Goal: Task Accomplishment & Management: Use online tool/utility

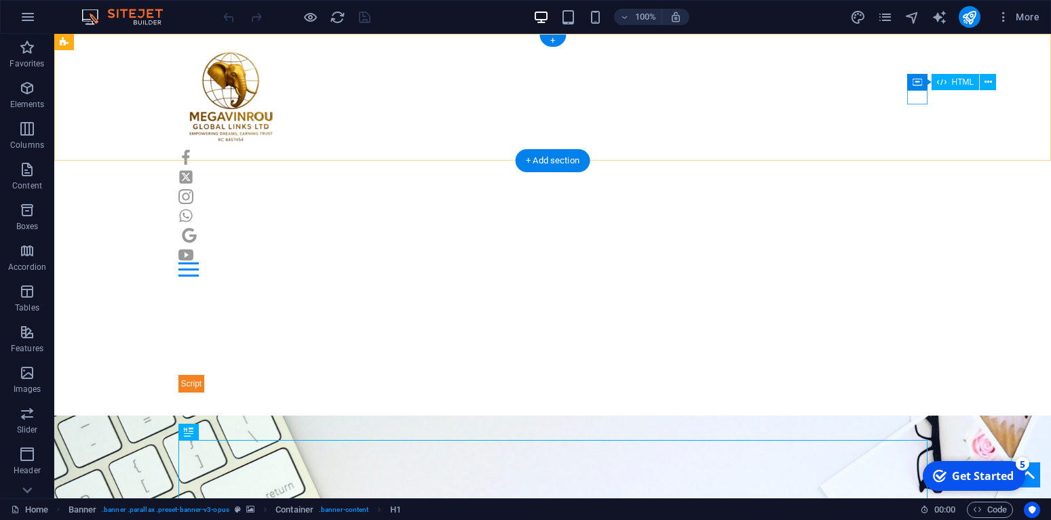
click at [908, 263] on div at bounding box center [552, 270] width 749 height 14
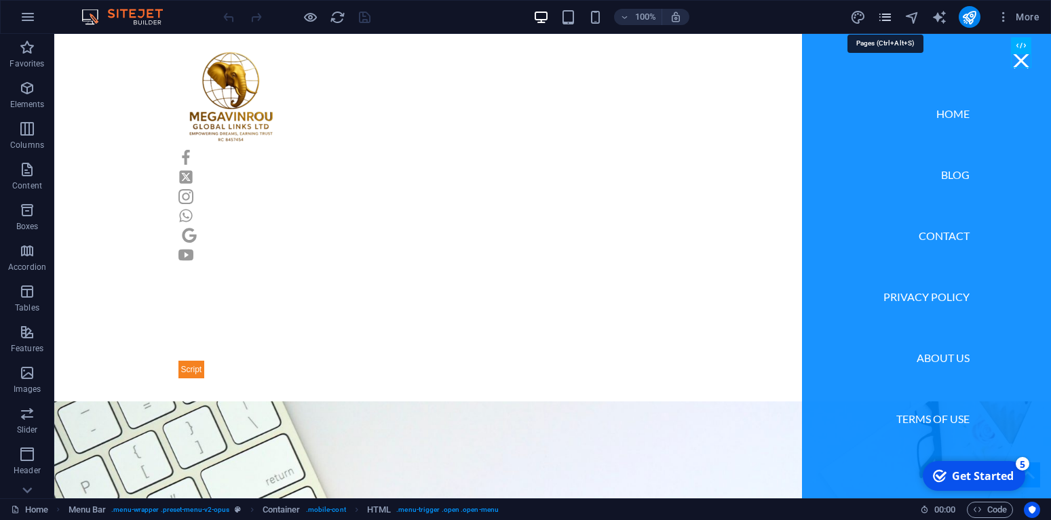
click at [881, 18] on icon "pages" at bounding box center [885, 17] width 16 height 16
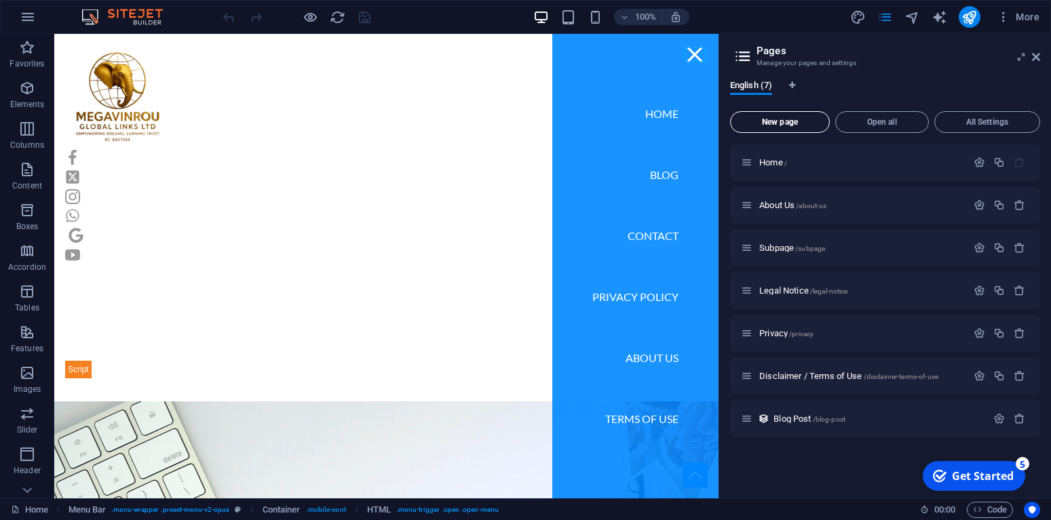
click at [790, 116] on button "New page" at bounding box center [780, 122] width 100 height 22
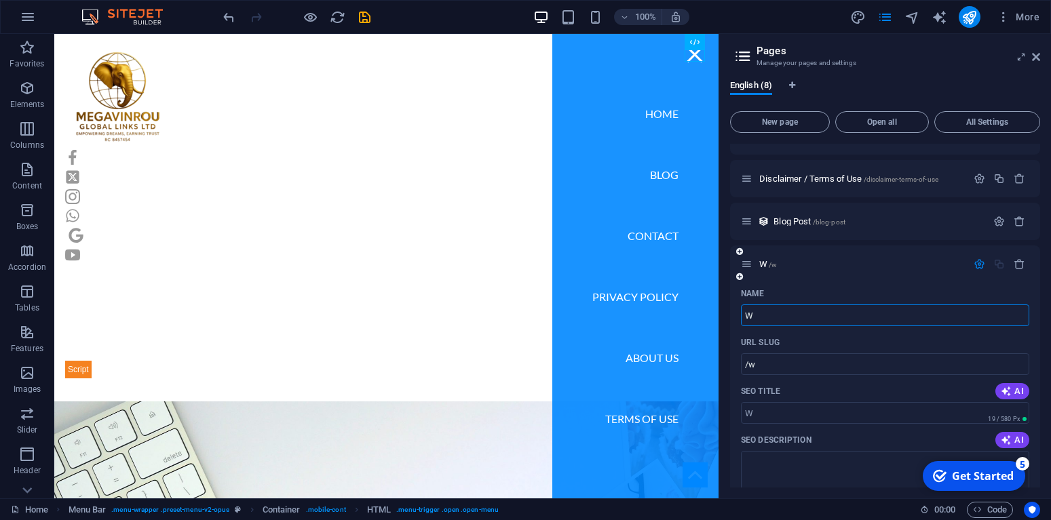
type input "W"
type input "/w"
type input "Wea"
type input "/wea"
type input "Wealth"
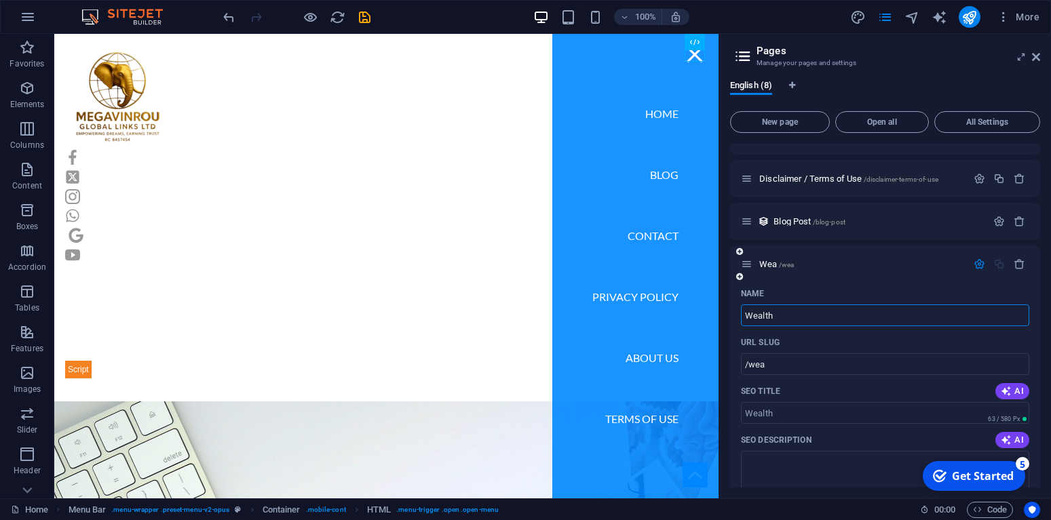
type input "/wealth"
type input "Wealth Build"
type input "/wealth-buil"
type input "Wealth Buildi"
type input "/wealth-buildi"
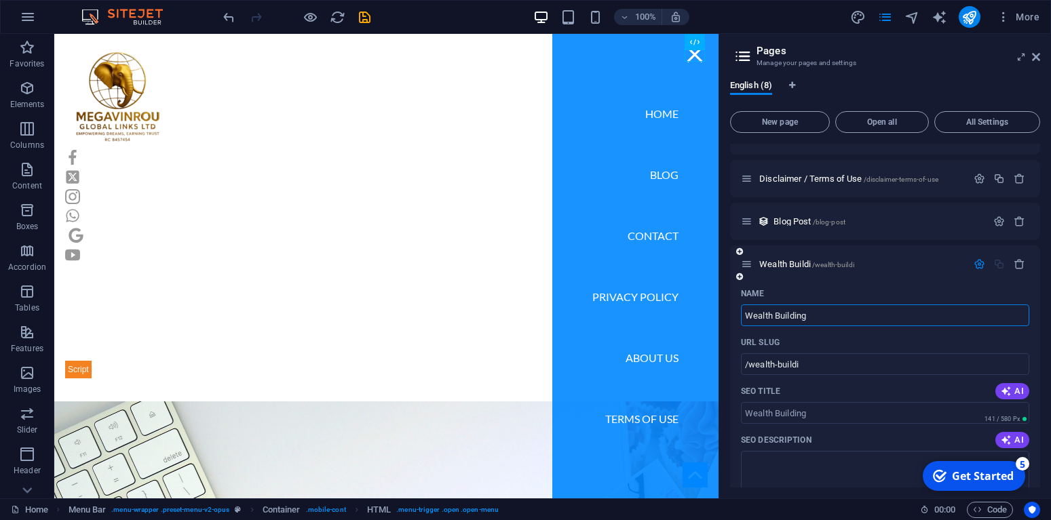
type input "Wealth Building"
type input "/wealth-building"
type input "Wealth Building Pa"
type input "/wealth-building-p"
type input "Wealth Building Partne"
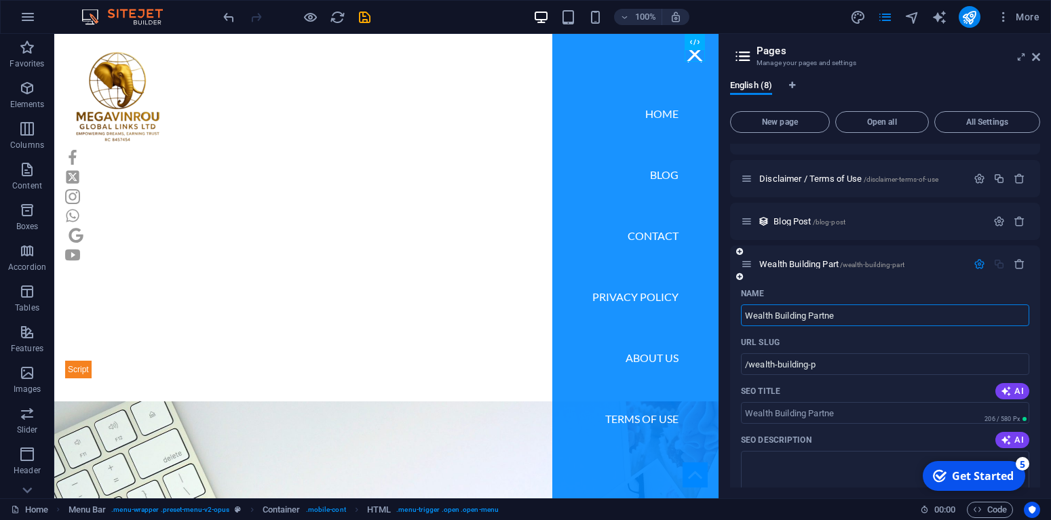
type input "/wealth-building-part"
type input "Wealth Building Partners"
type input "/wealth-building-partners"
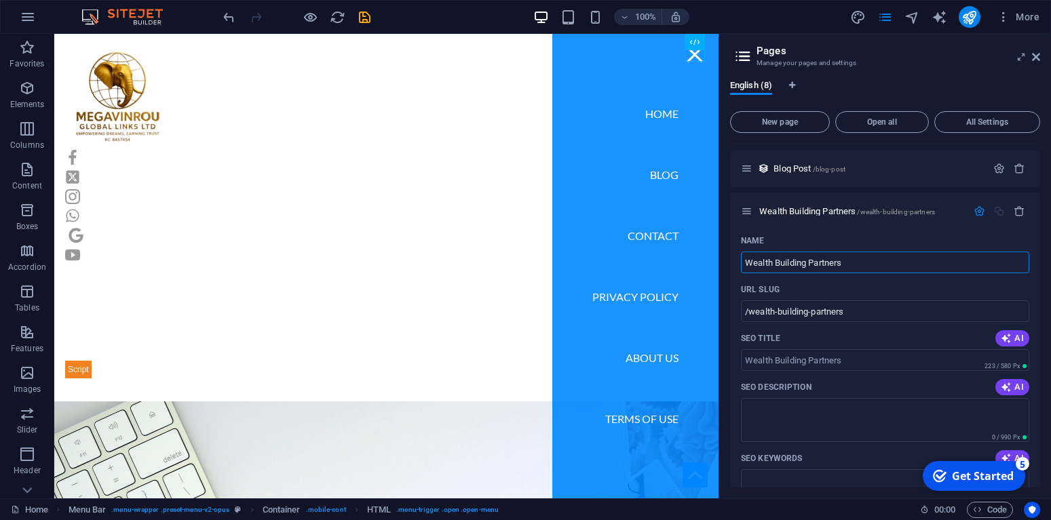
scroll to position [328, 0]
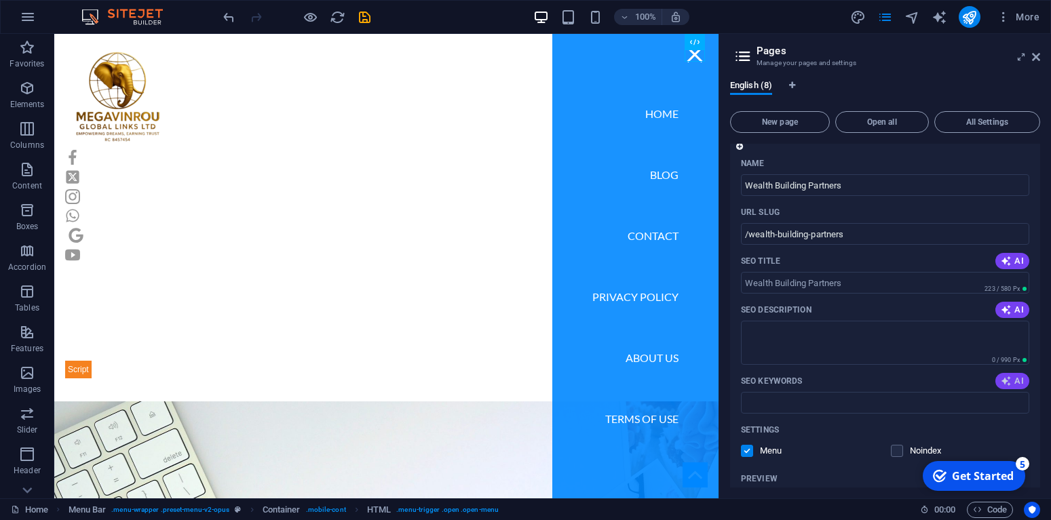
click at [1005, 375] on button "AI" at bounding box center [1012, 381] width 34 height 16
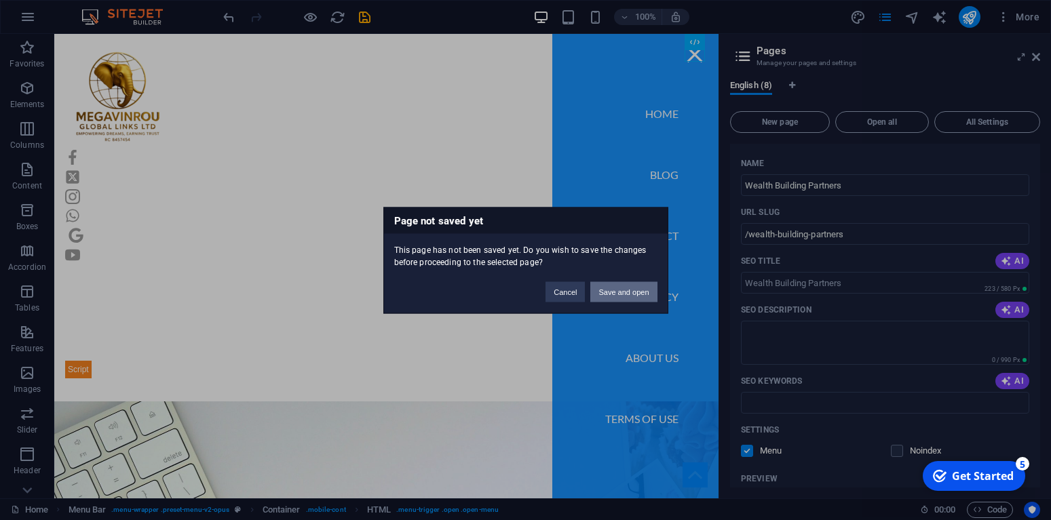
click at [630, 288] on button "Save and open" at bounding box center [623, 292] width 66 height 20
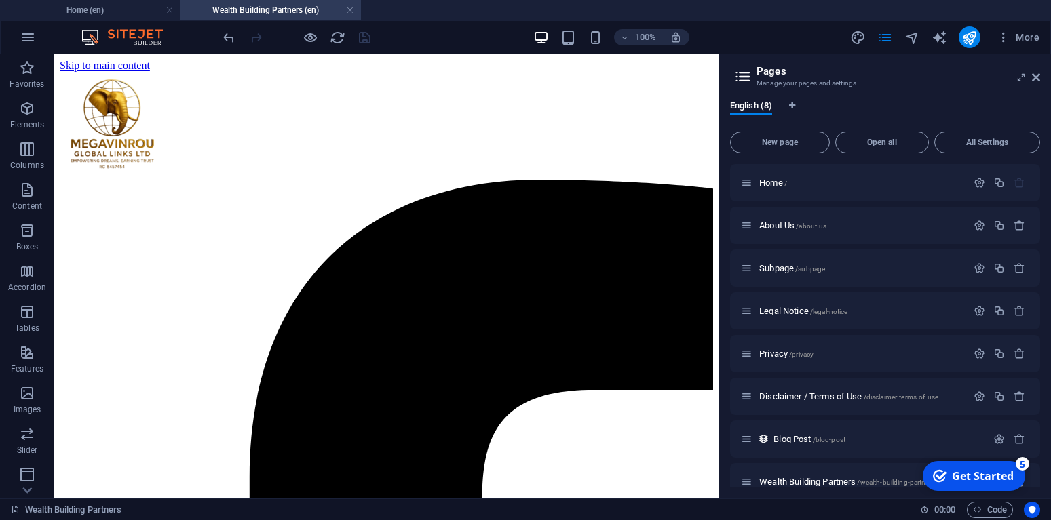
scroll to position [18, 0]
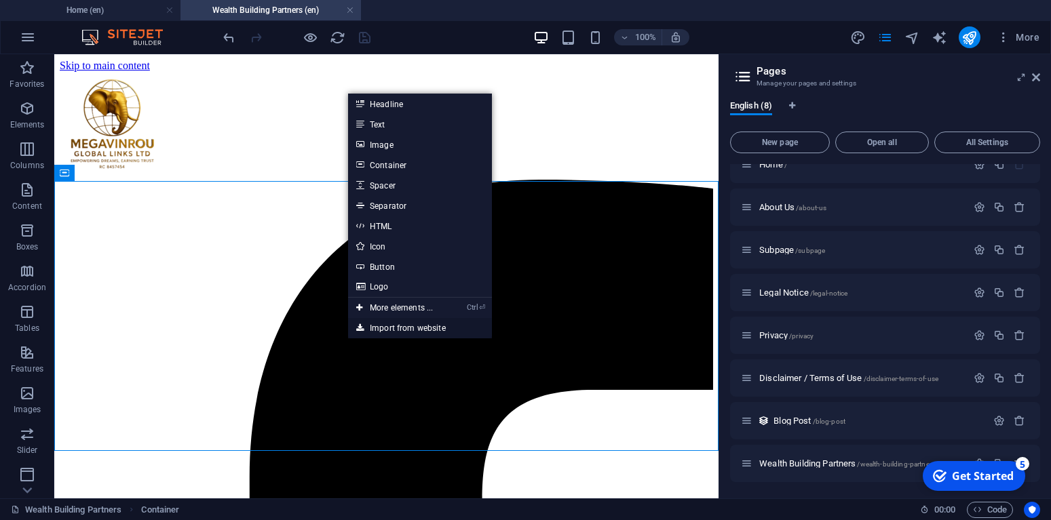
click at [404, 325] on link "Import from website" at bounding box center [420, 328] width 144 height 20
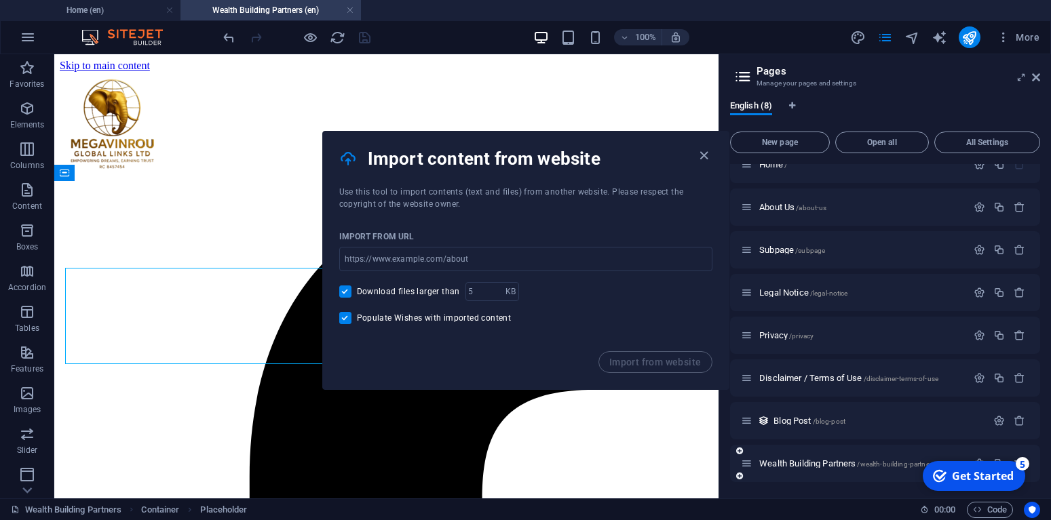
click at [976, 451] on div "Wealth Building Partners /wealth-building-partners" at bounding box center [885, 463] width 310 height 37
click at [979, 457] on div "checkmark Get Started 5 First Steps in the Editor Let's guide you through the t…" at bounding box center [972, 476] width 115 height 41
click at [705, 152] on icon "button" at bounding box center [704, 156] width 16 height 16
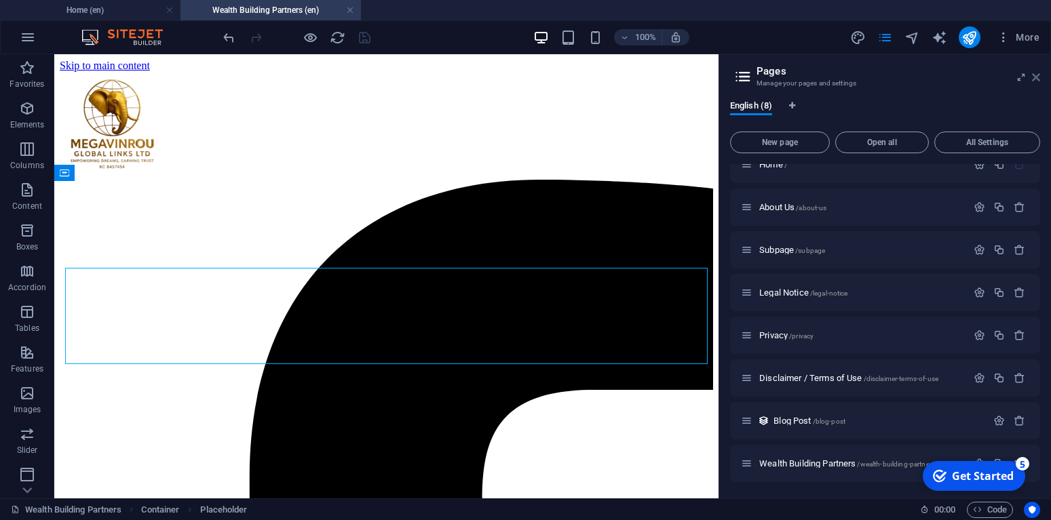
click at [1035, 76] on icon at bounding box center [1036, 77] width 8 height 11
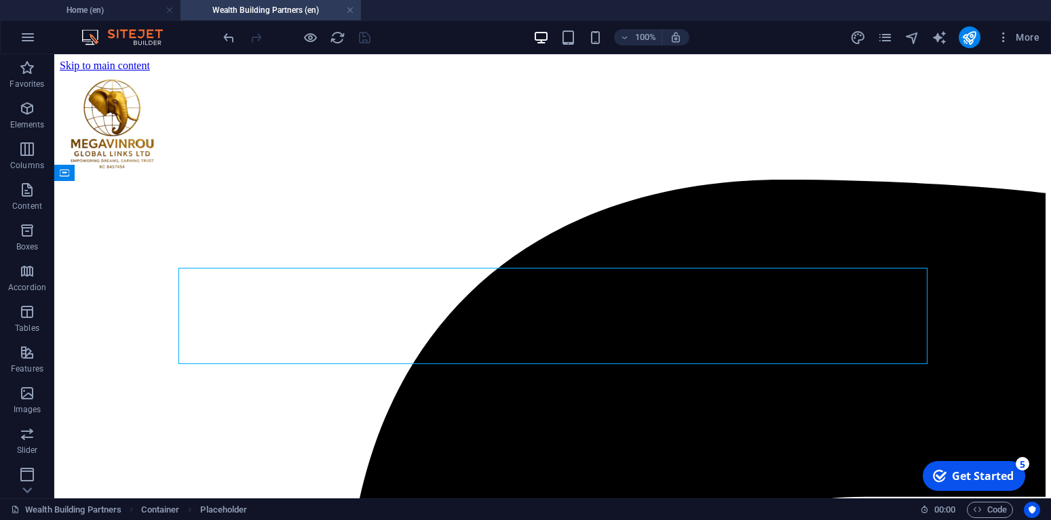
click at [947, 478] on div "checkmark Get Started 5" at bounding box center [973, 476] width 81 height 15
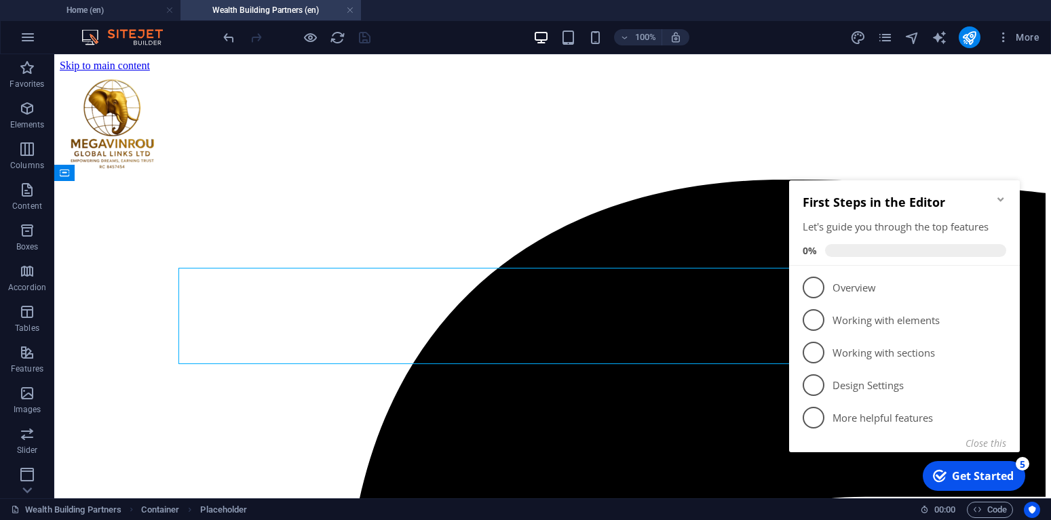
click at [947, 478] on div "checkmark Get Started 5" at bounding box center [973, 476] width 81 height 15
click at [916, 452] on div "checkmark Get Started 5 First Steps in the Editor Let's guide you through the t…" at bounding box center [907, 332] width 247 height 328
click at [816, 301] on div "checkmark Get Started 5 First Steps in the Editor Let's guide you through the t…" at bounding box center [907, 332] width 247 height 328
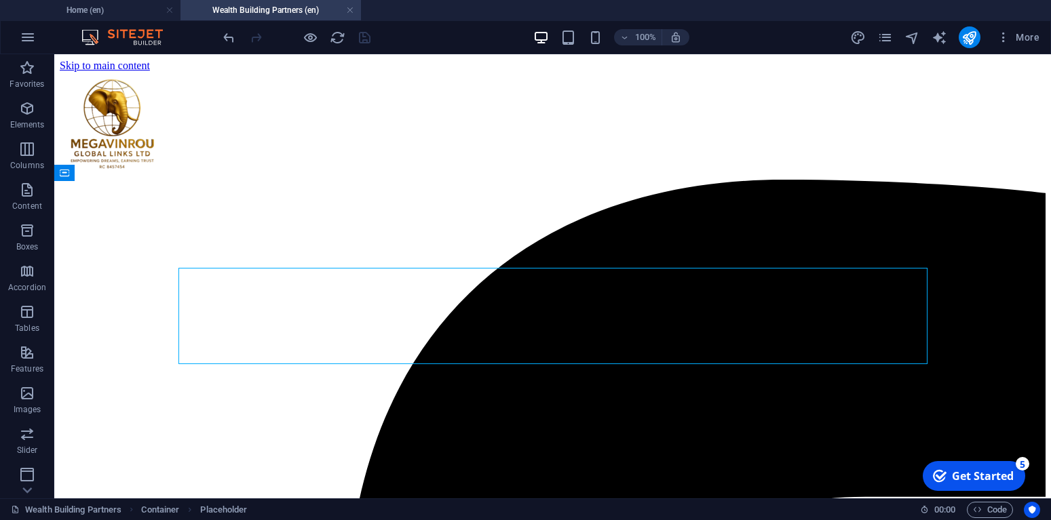
click at [951, 497] on div "checkmark Get Started 5 First Steps in the Editor Let's guide you through the t…" at bounding box center [972, 476] width 115 height 41
click at [970, 470] on div "Get Started" at bounding box center [983, 476] width 62 height 15
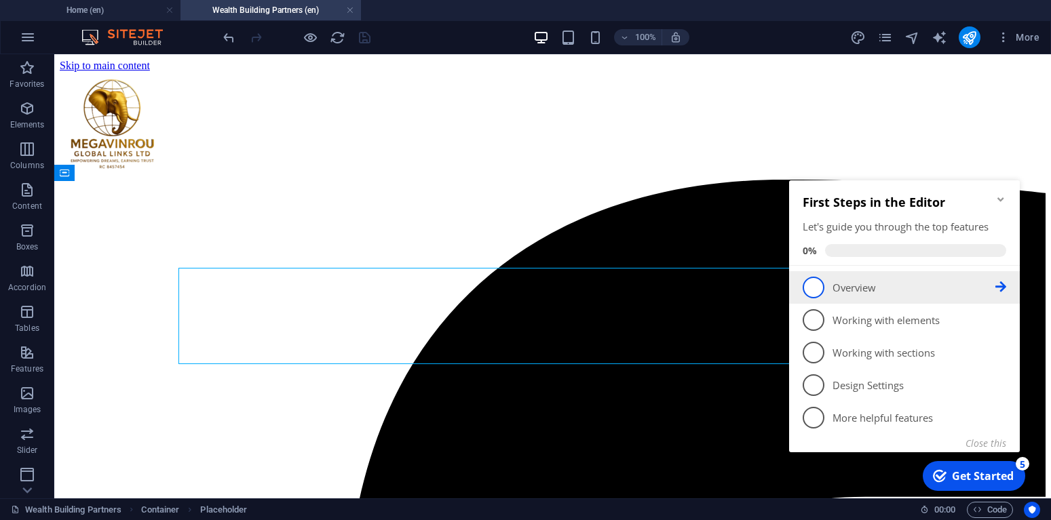
click at [808, 289] on span "1" at bounding box center [814, 288] width 22 height 22
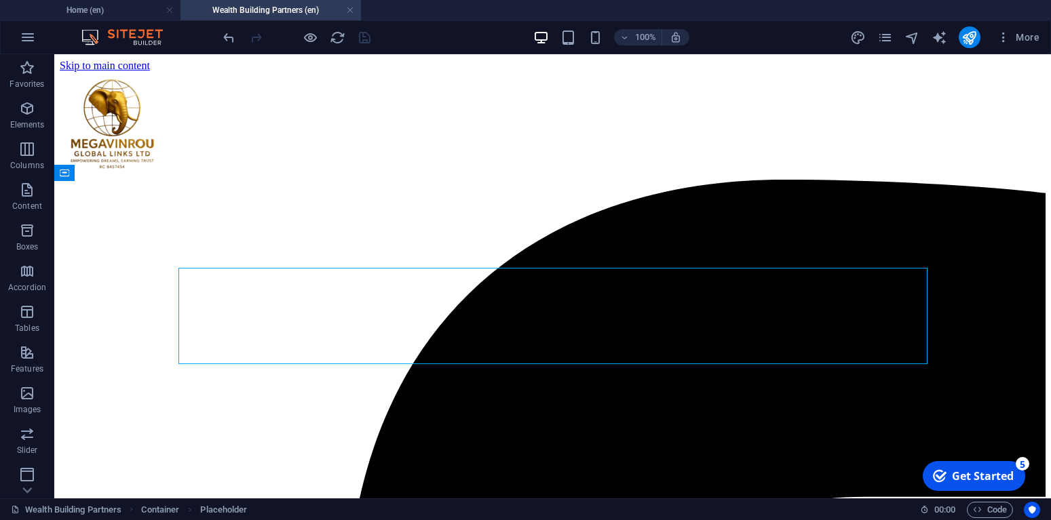
click at [999, 482] on div "Get Started" at bounding box center [983, 476] width 62 height 15
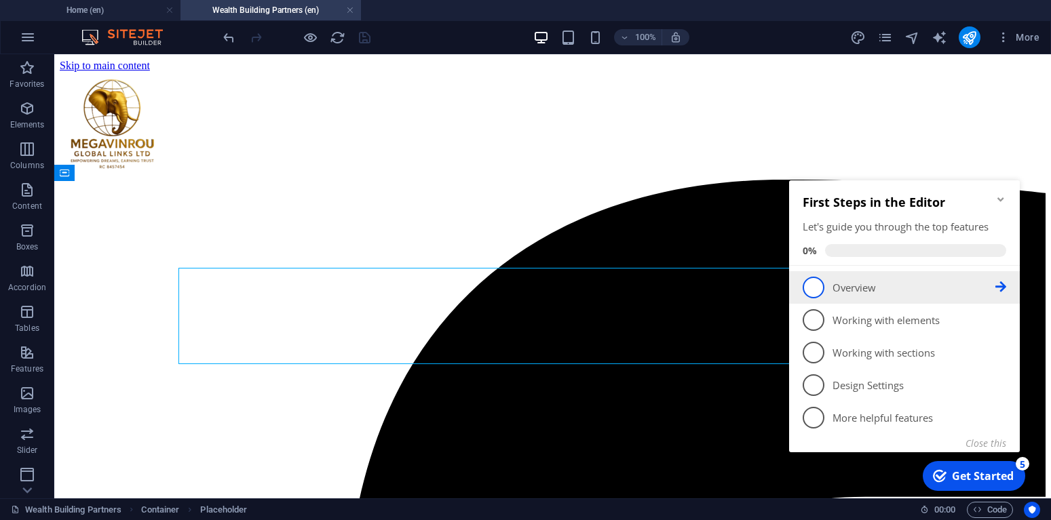
click at [1001, 286] on icon at bounding box center [1000, 287] width 11 height 11
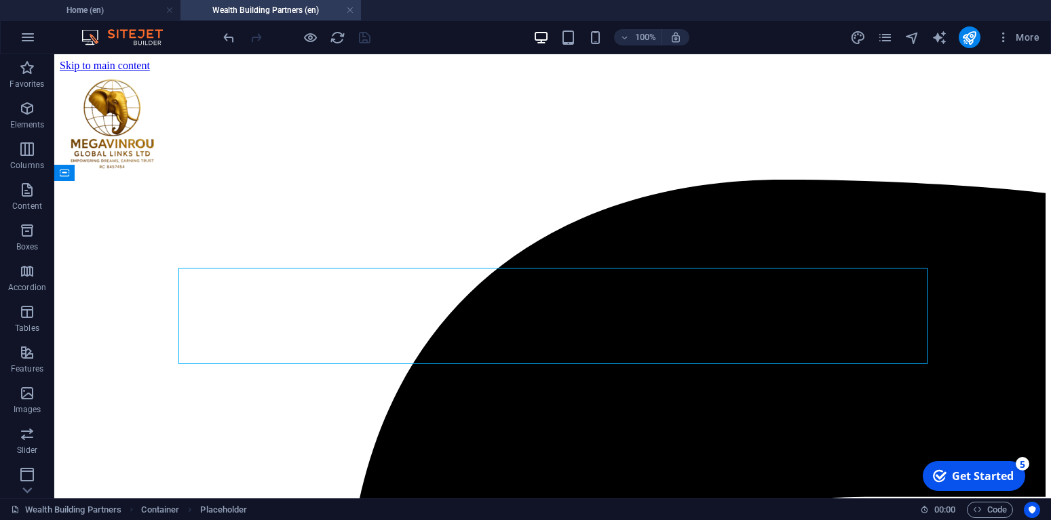
click at [982, 486] on div "checkmark Get Started 5" at bounding box center [974, 476] width 102 height 30
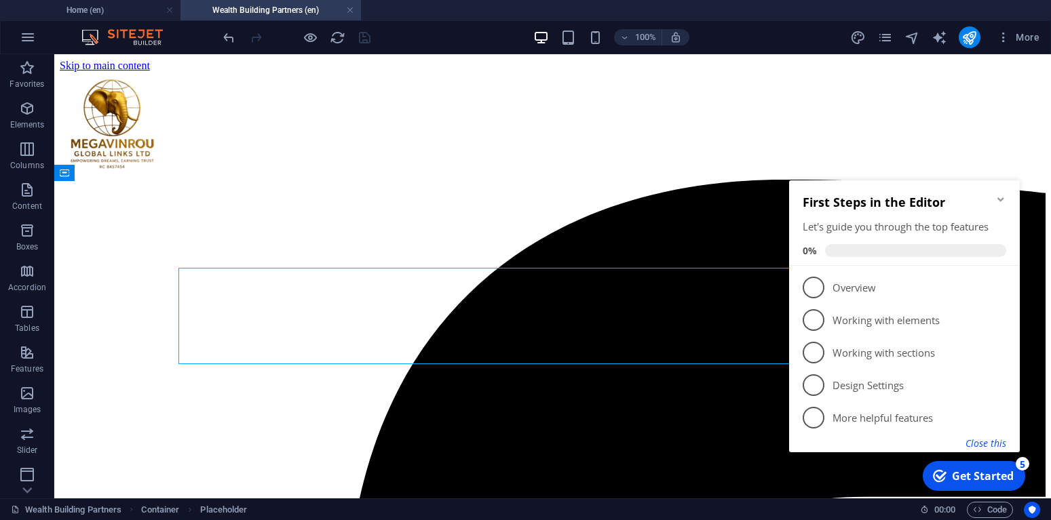
click at [991, 446] on button "Close this" at bounding box center [985, 443] width 41 height 13
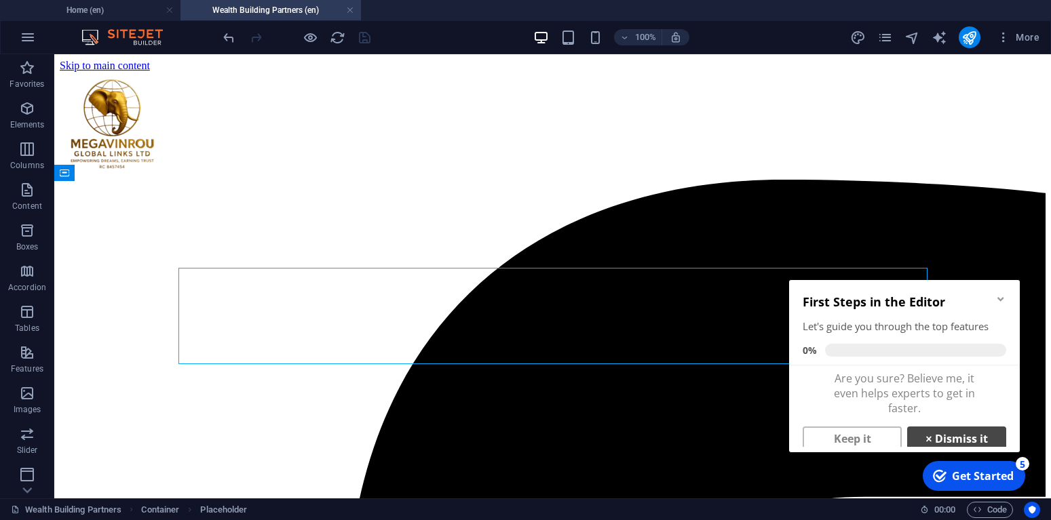
click at [946, 437] on link "× Dismiss it" at bounding box center [956, 439] width 99 height 24
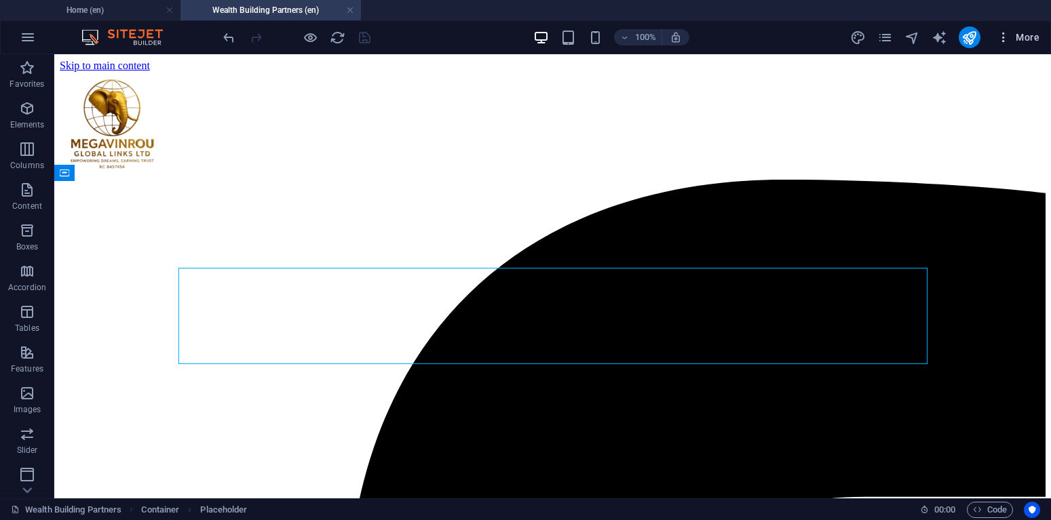
click at [1004, 35] on icon "button" at bounding box center [1004, 38] width 14 height 14
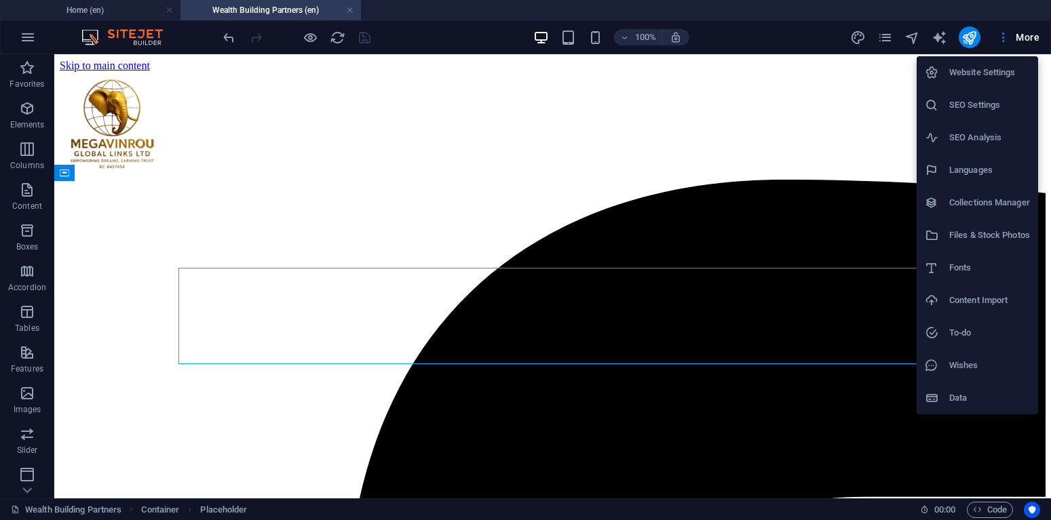
click at [888, 37] on div at bounding box center [525, 260] width 1051 height 520
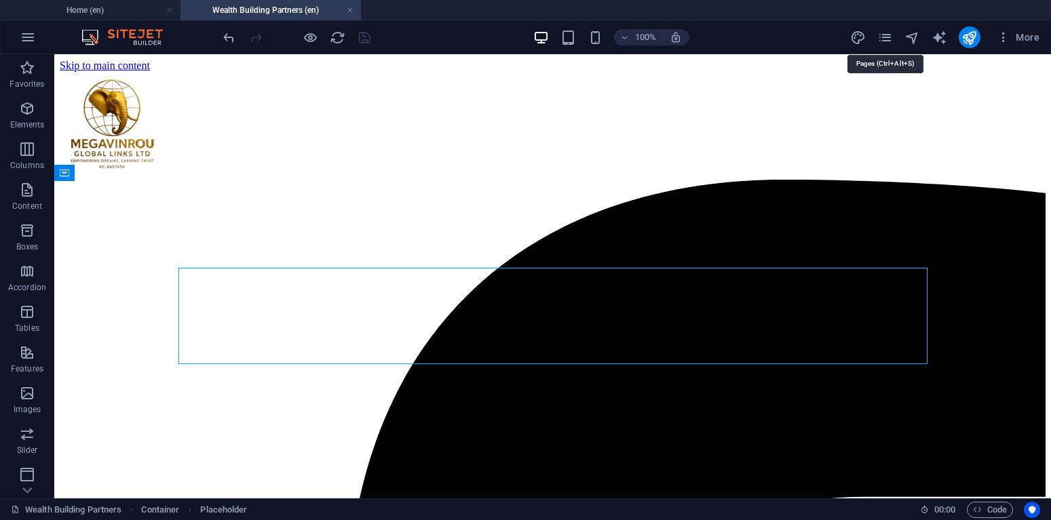
click at [888, 37] on icon "pages" at bounding box center [885, 38] width 16 height 16
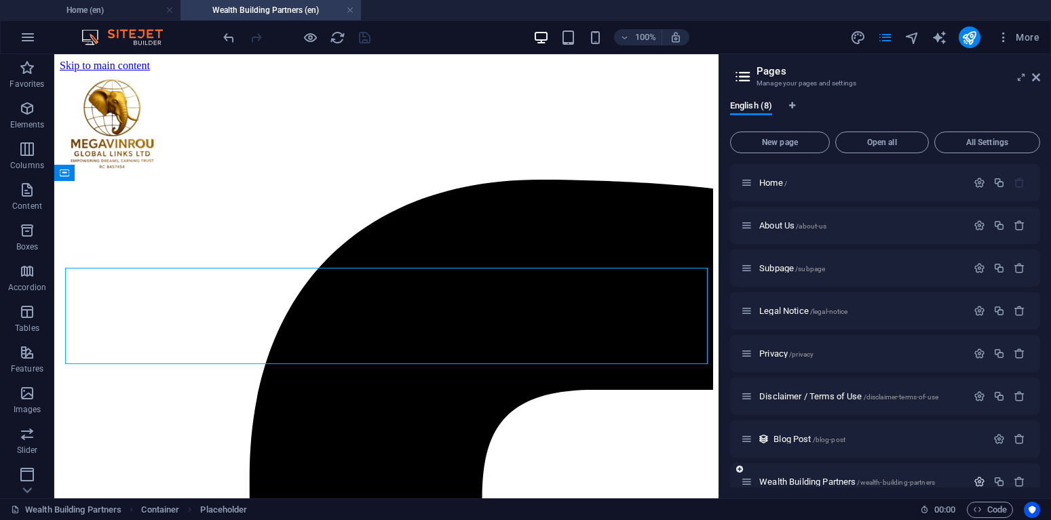
click at [980, 481] on icon "button" at bounding box center [980, 482] width 12 height 12
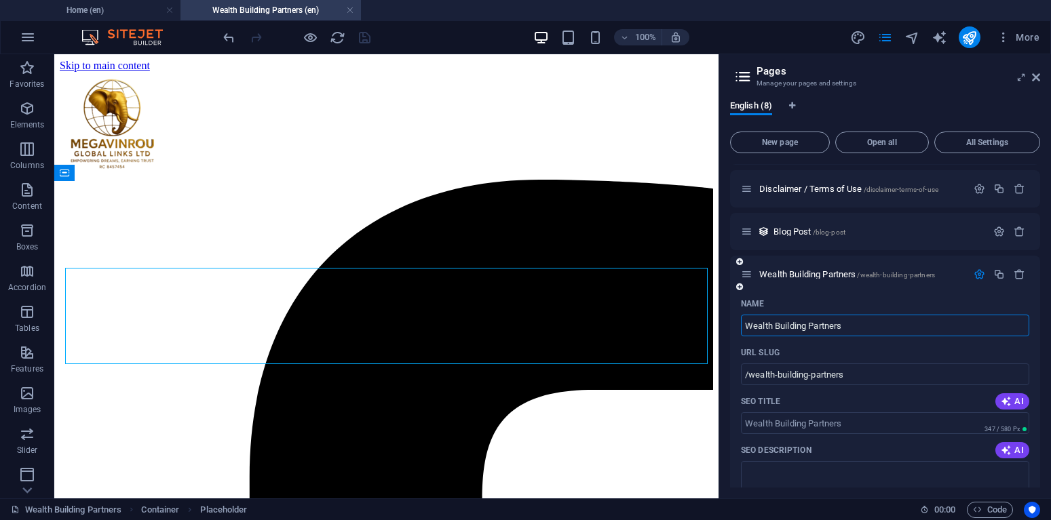
click at [807, 325] on input "Wealth Building Partners" at bounding box center [885, 326] width 288 height 22
type input "Wealth Buildi Partners"
type input "/wealth-buildin-partners"
type input "Wealth Buil Partners"
type input "/wealth-build-partners"
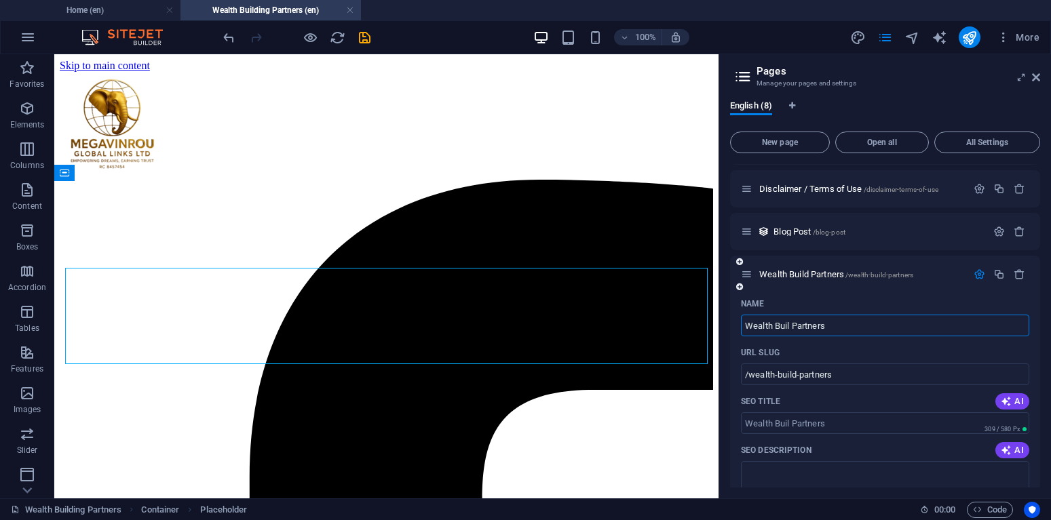
type input "Wealth Buil Partners"
type input "/wealth-buil-partners"
type input "Wealth Builders Partners"
type input "/wealth-builders-partners"
type input "Wealth Builde Partners"
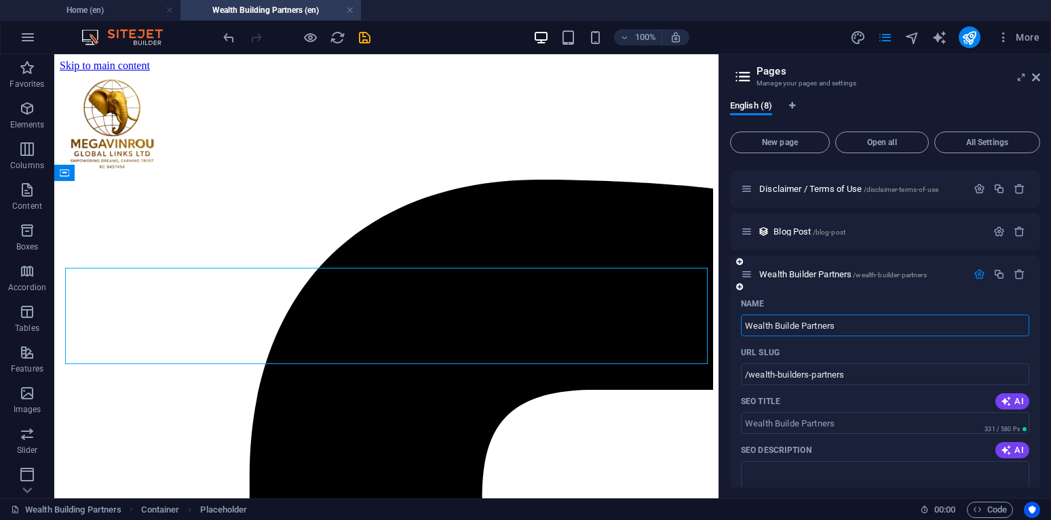
type input "/wealth-builder-partners"
type input "Wealth Build Partners"
type input "/wealth-builde-partners"
type input "Wealth Build Partners"
type input "/wealth-build-partners"
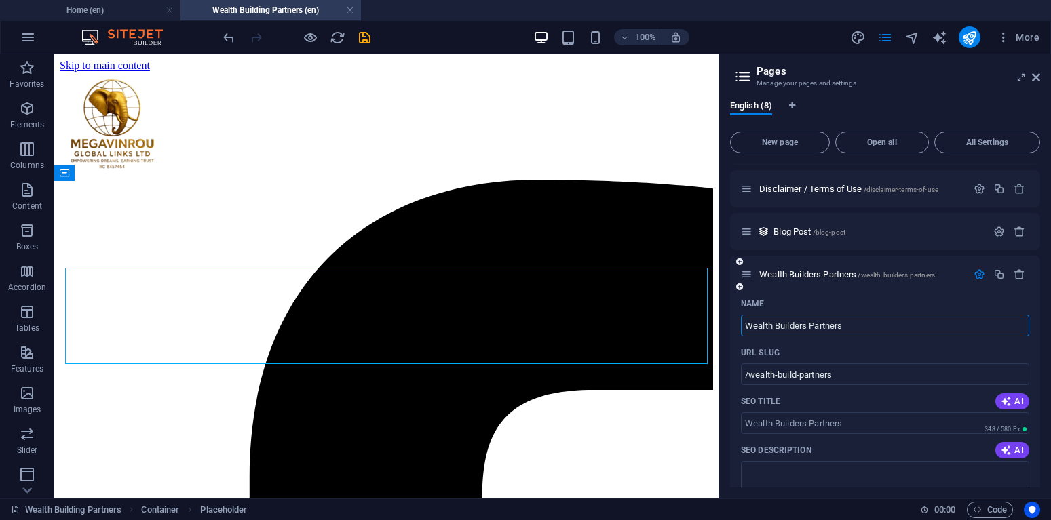
type input "Wealth Builders Partners"
type input "/wealth-builders-partners"
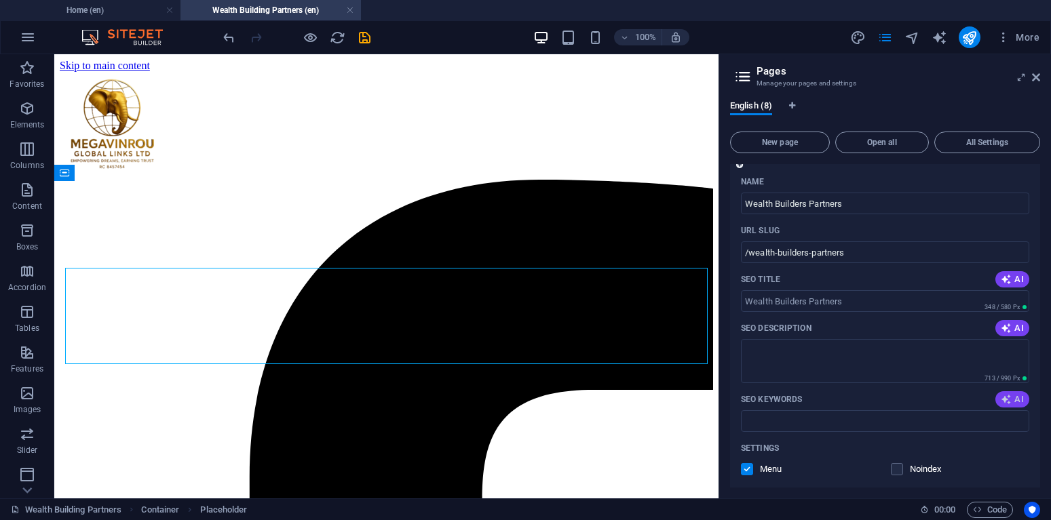
click at [1009, 398] on icon "button" at bounding box center [1006, 399] width 11 height 11
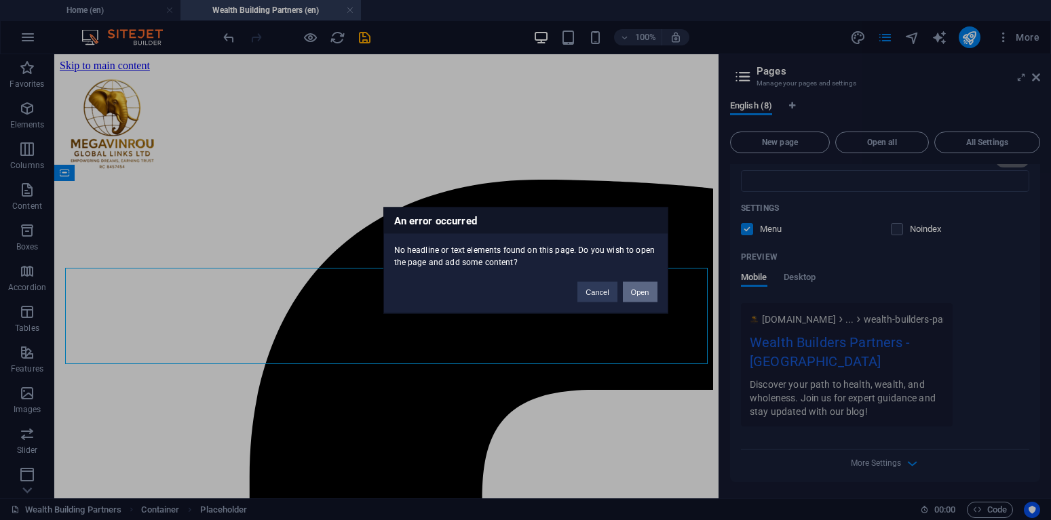
scroll to position [326, 0]
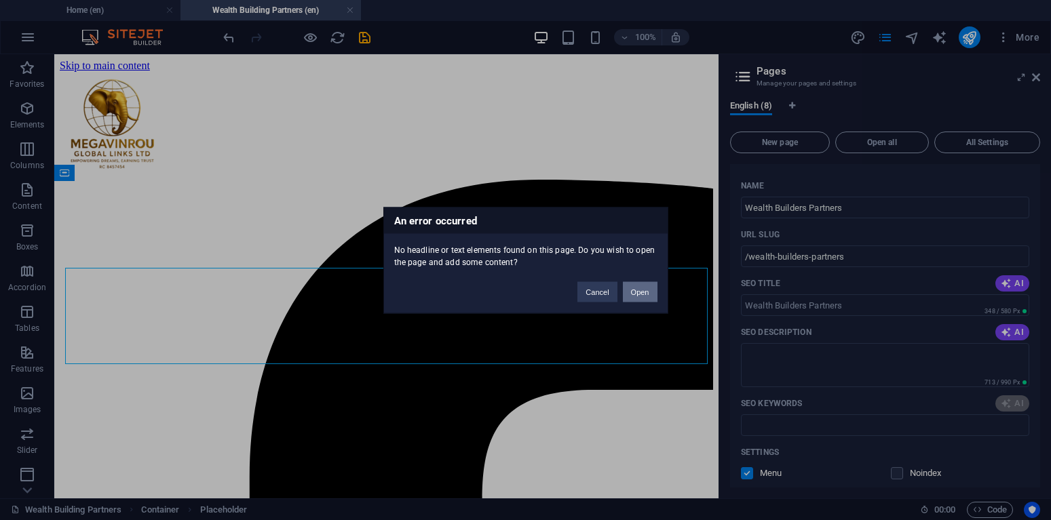
click at [634, 292] on button "Open" at bounding box center [640, 292] width 35 height 20
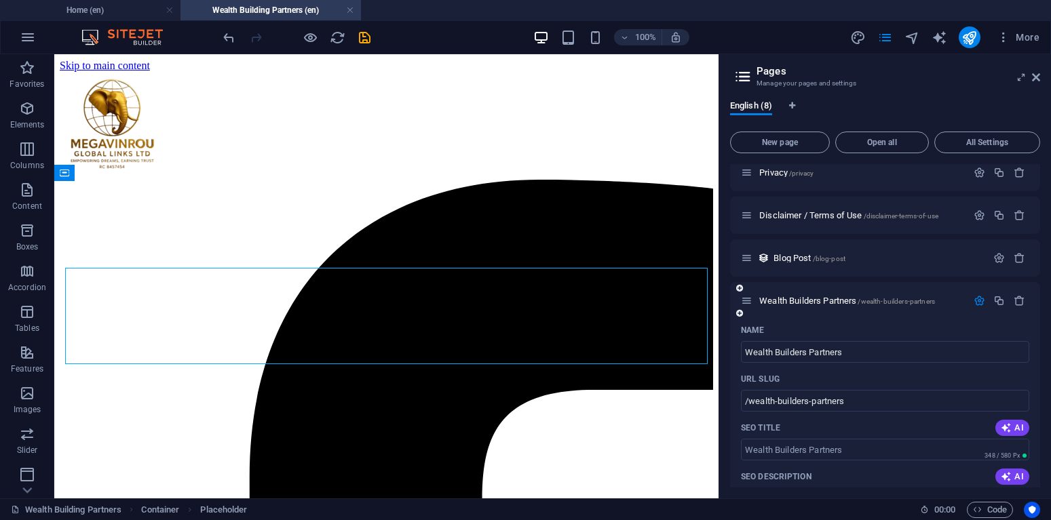
scroll to position [142, 0]
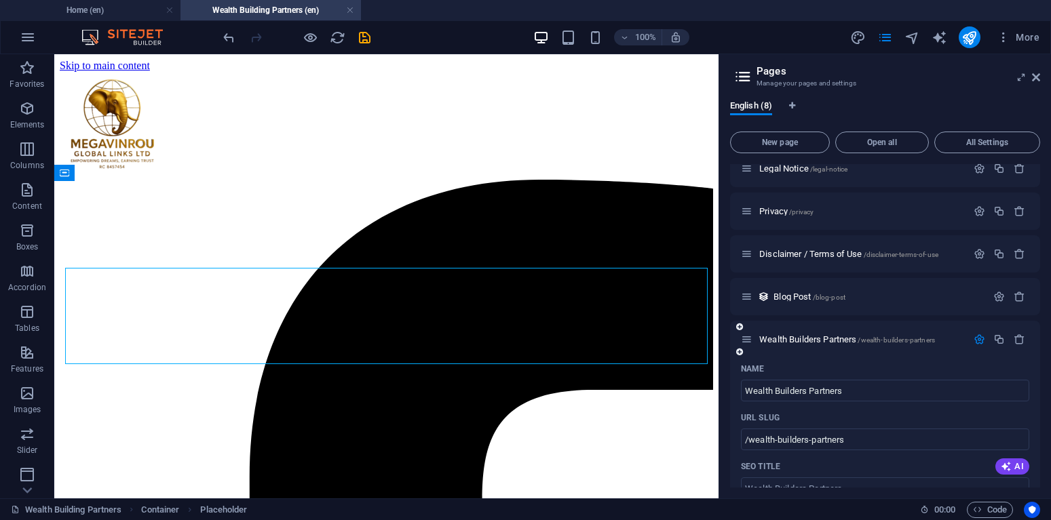
click at [977, 339] on icon "button" at bounding box center [980, 340] width 12 height 12
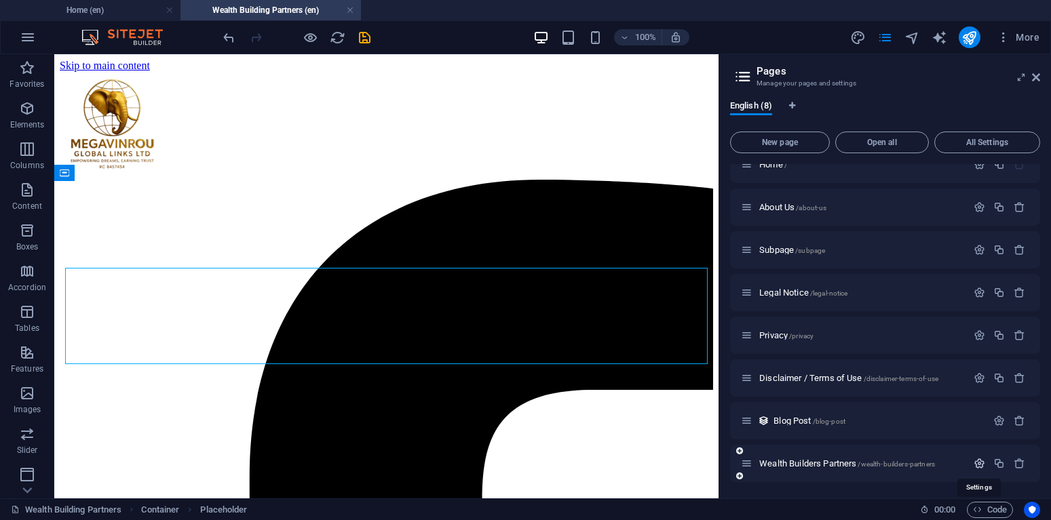
scroll to position [18, 0]
click at [349, 13] on link at bounding box center [350, 10] width 8 height 13
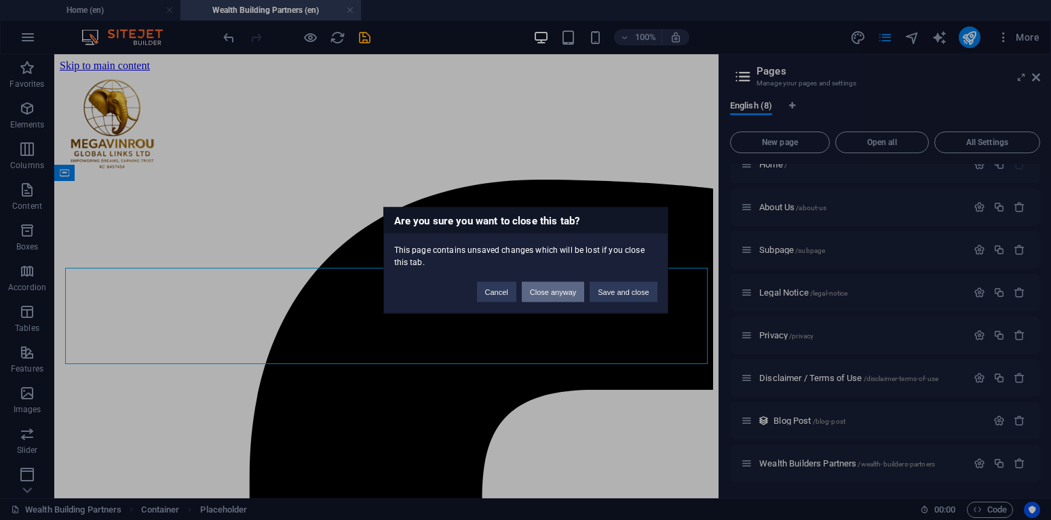
click at [556, 296] on button "Close anyway" at bounding box center [553, 292] width 62 height 20
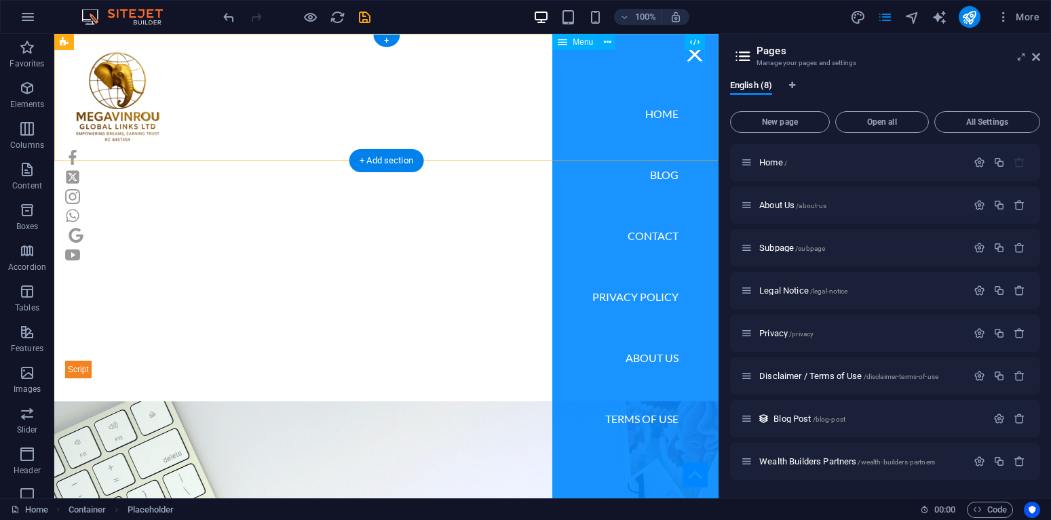
scroll to position [0, 0]
click at [558, 292] on nav "Home Blog Contact Privacy Policy About Us Terms of Use" at bounding box center [635, 266] width 166 height 465
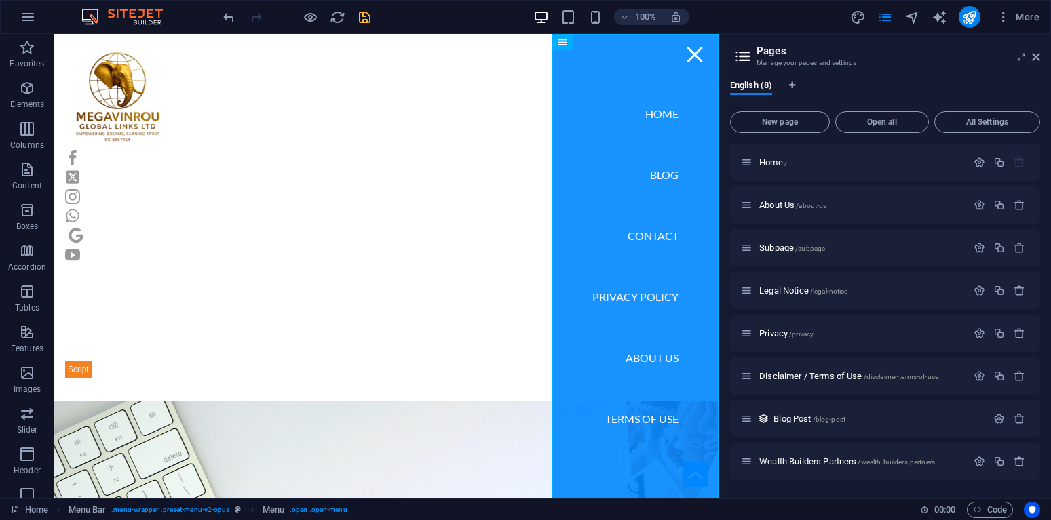
click at [364, 19] on icon "save" at bounding box center [365, 17] width 16 height 16
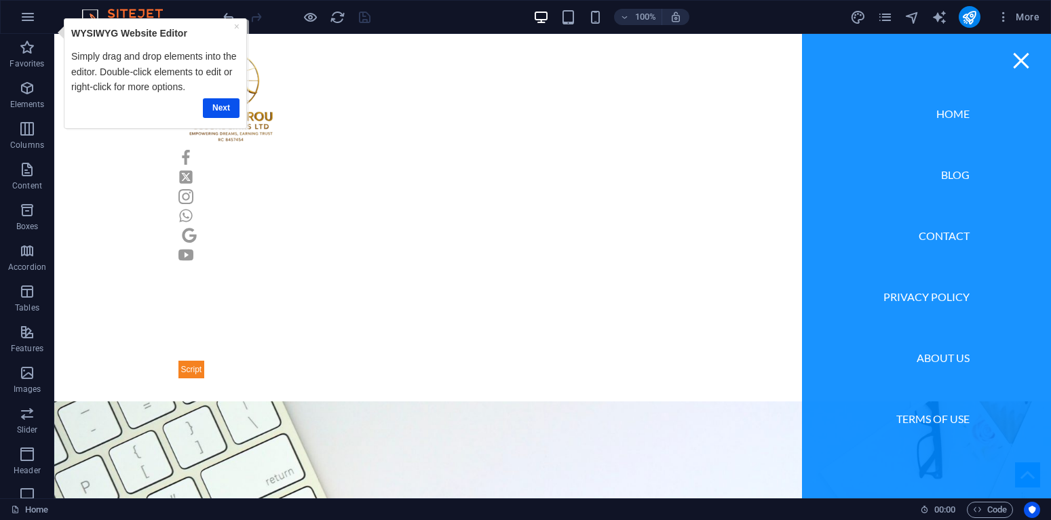
click at [92, 38] on strong "WYSIWYG Website Editor" at bounding box center [129, 33] width 116 height 11
click at [220, 103] on link "Next" at bounding box center [221, 108] width 37 height 20
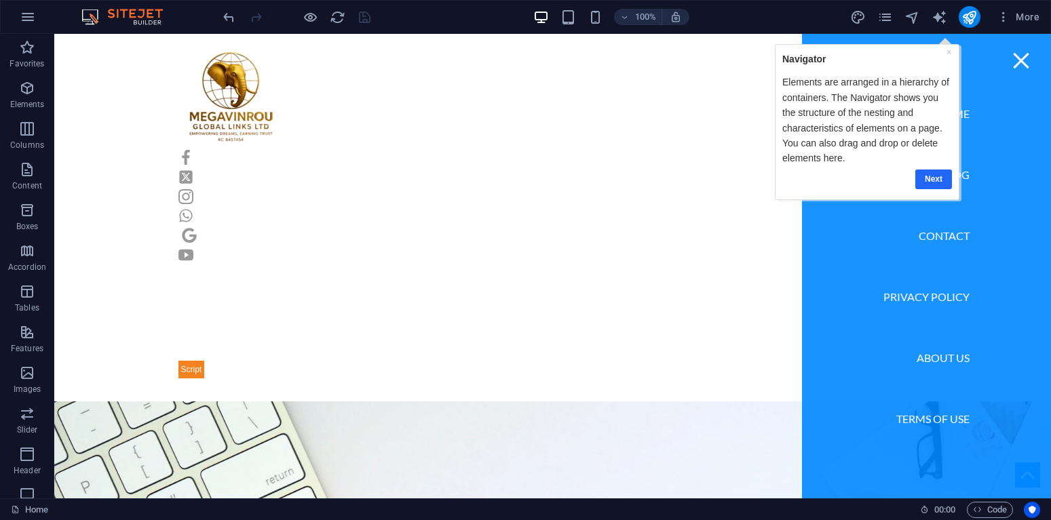
click at [943, 181] on link "Next" at bounding box center [933, 179] width 37 height 20
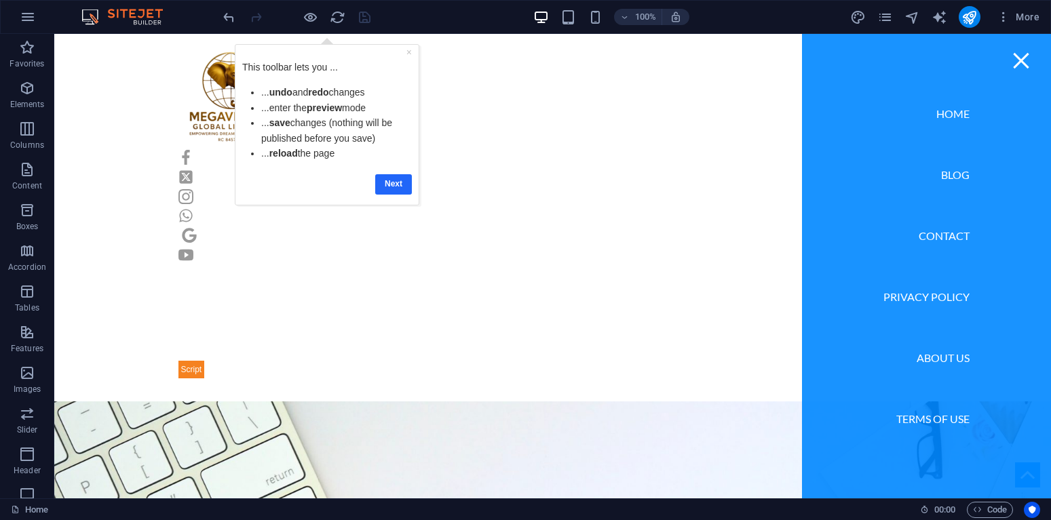
drag, startPoint x: 385, startPoint y: 176, endPoint x: 564, endPoint y: 176, distance: 179.1
click at [385, 176] on link "Next" at bounding box center [393, 184] width 37 height 20
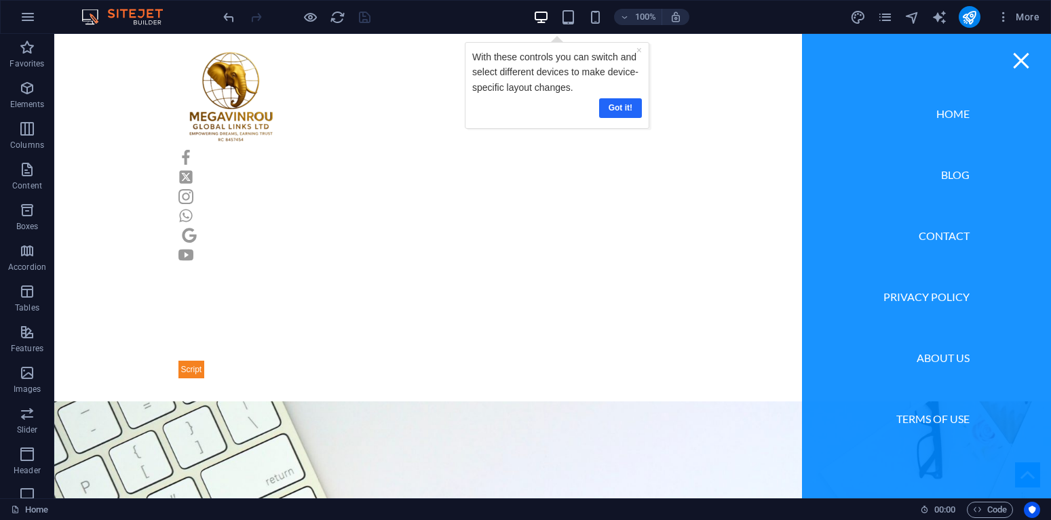
click at [611, 108] on link "Got it!" at bounding box center [620, 108] width 43 height 20
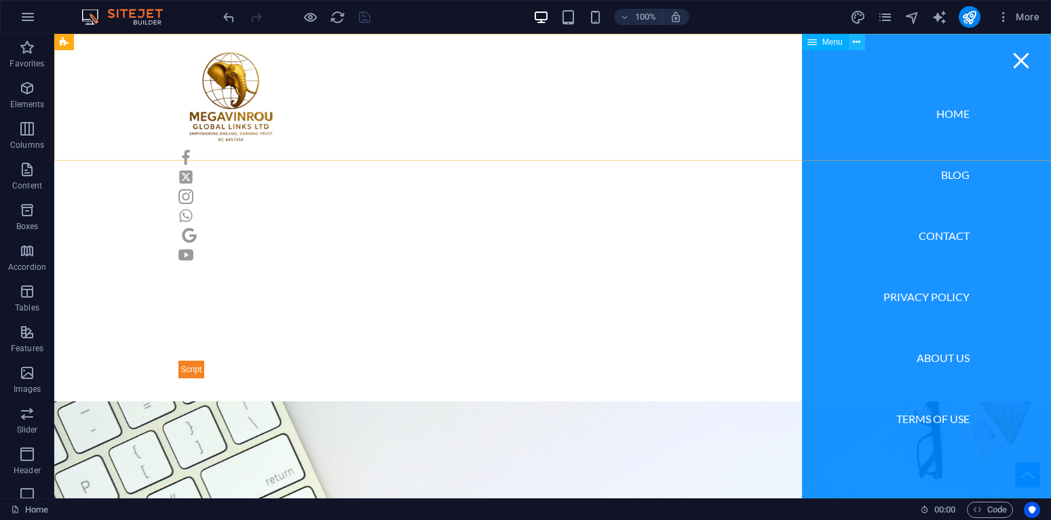
click at [858, 43] on icon at bounding box center [856, 42] width 7 height 14
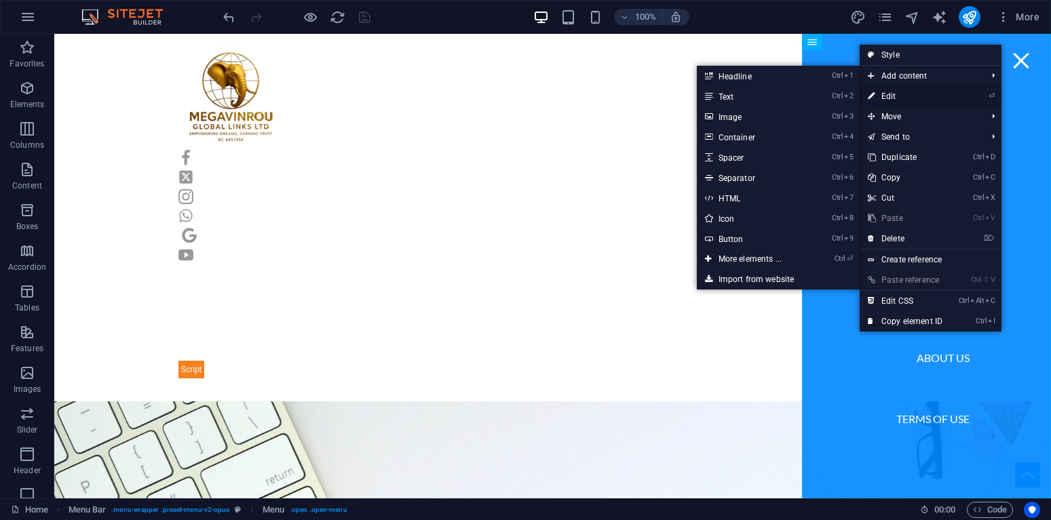
click at [892, 93] on link "⏎ Edit" at bounding box center [905, 96] width 91 height 20
select select
select select "4"
select select
select select "1"
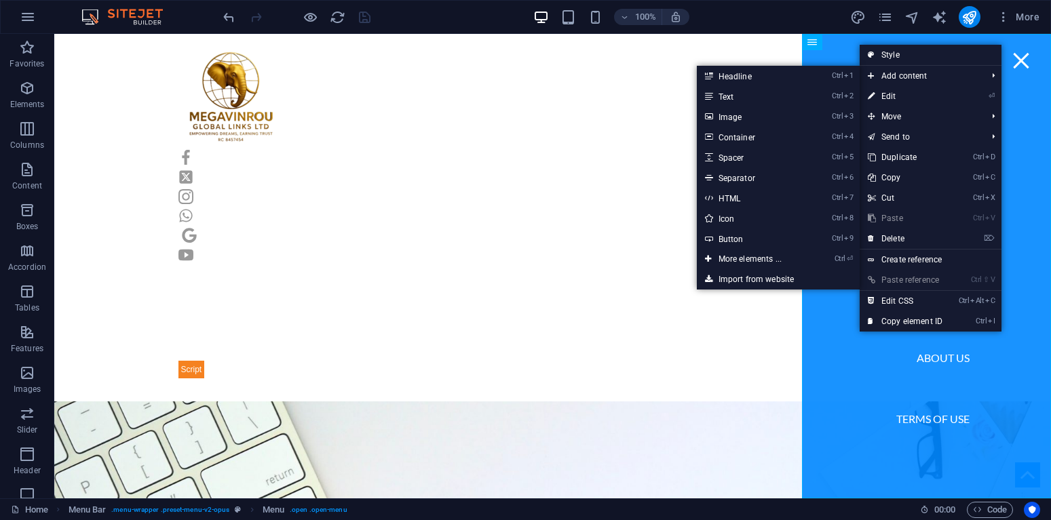
select select
select select "5"
select select
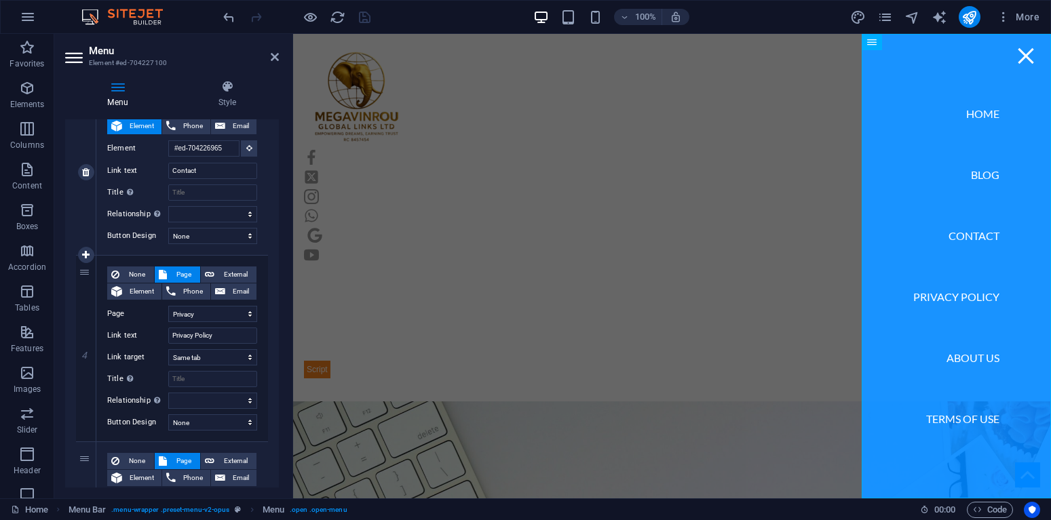
scroll to position [510, 0]
click at [88, 253] on icon at bounding box center [85, 255] width 7 height 9
select select
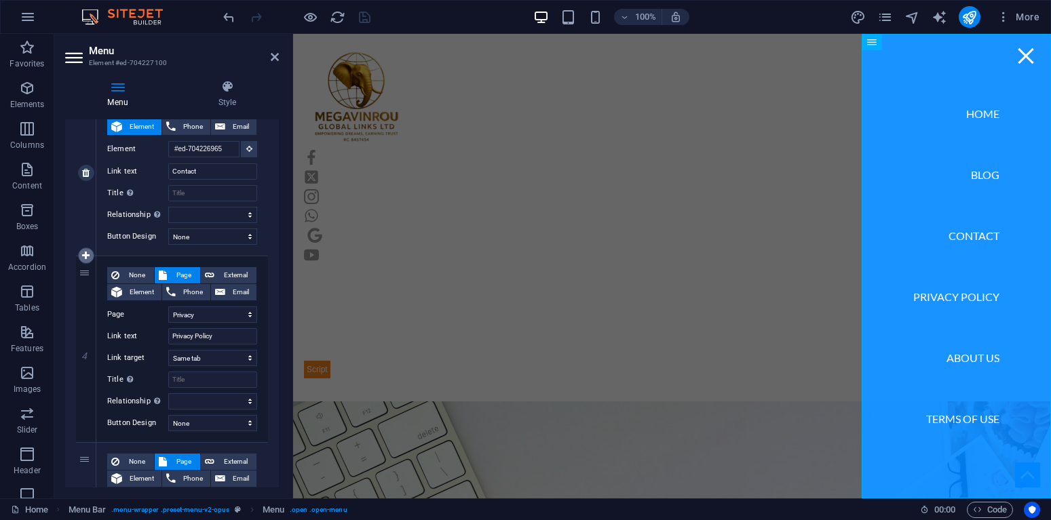
select select
select select "4"
type input "Privacy Policy"
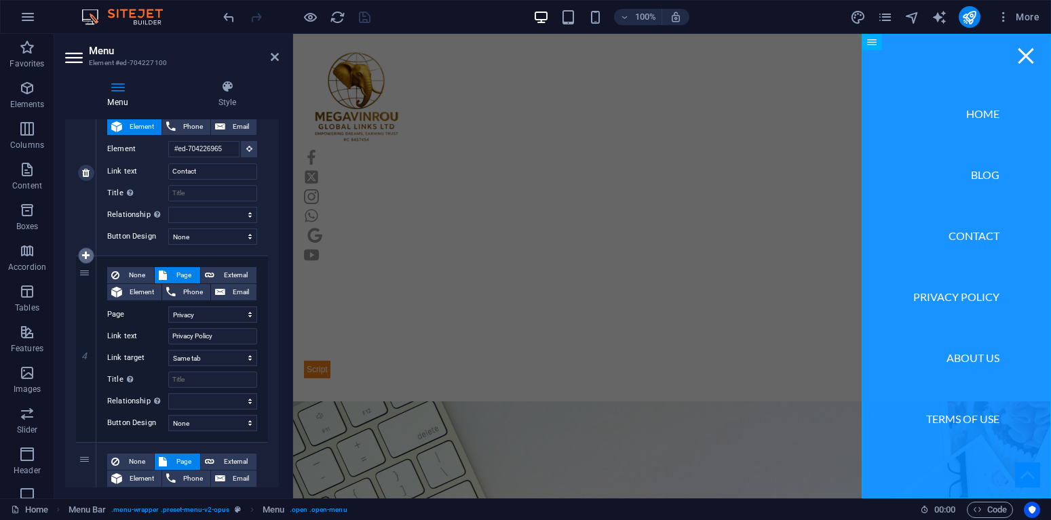
select select
select select "1"
type input "About Us"
select select
select select "5"
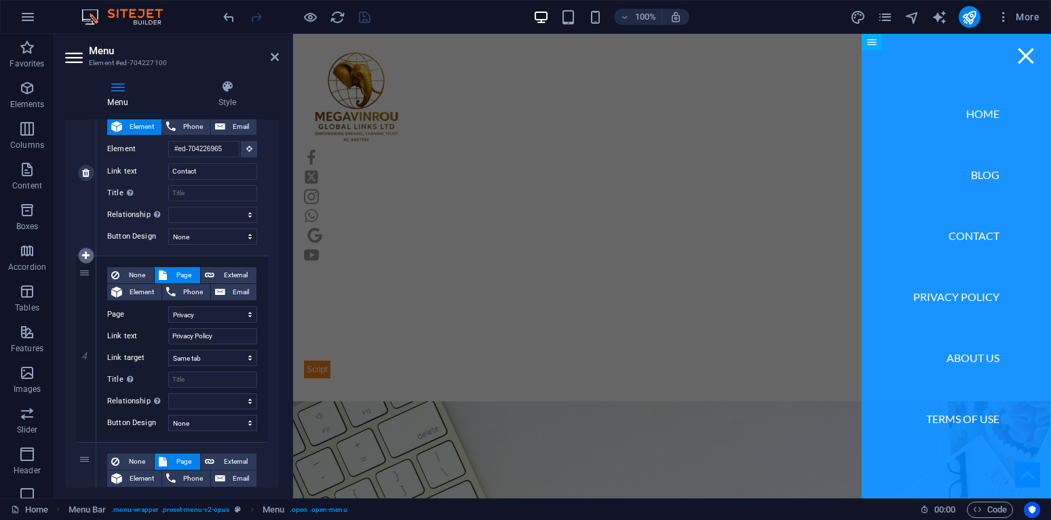
select select
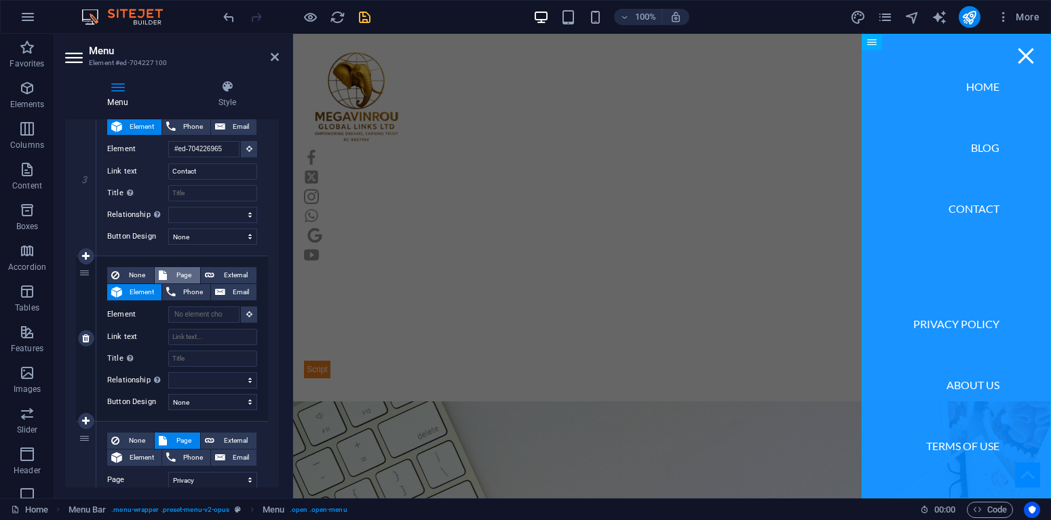
click at [174, 275] on span "Page" at bounding box center [183, 275] width 25 height 16
select select
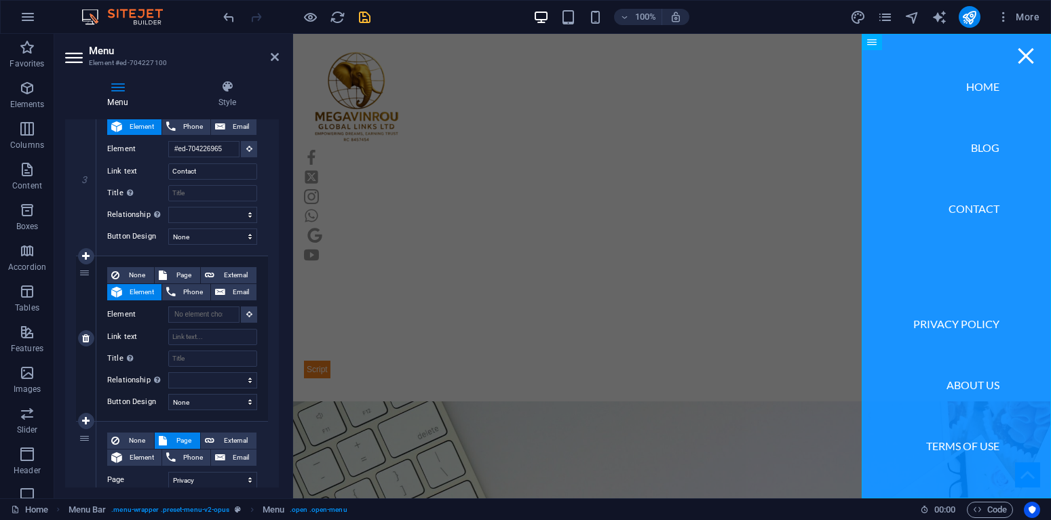
select select
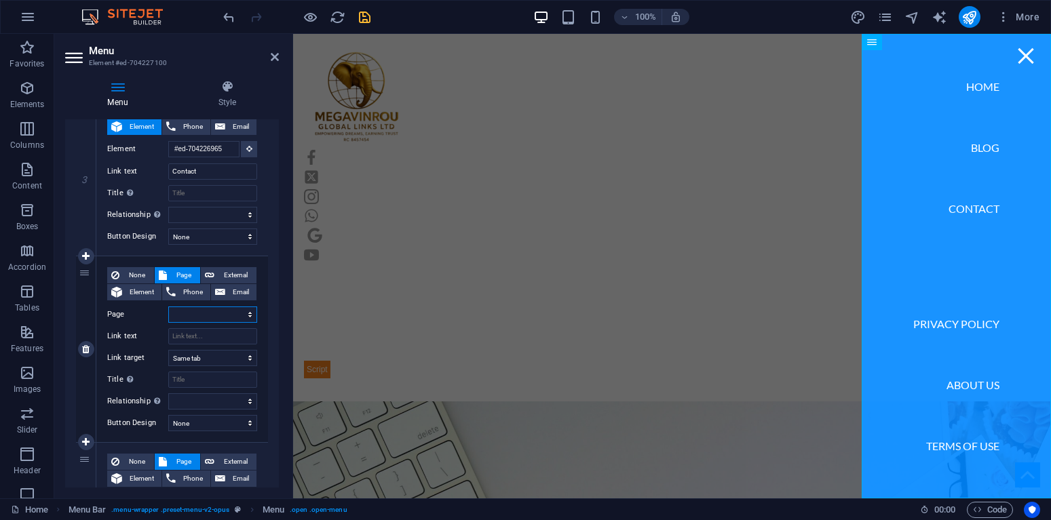
click at [250, 317] on select "Home About Us Subpage Legal Notice Privacy Disclaimer / Terms of Use Wealth Bui…" at bounding box center [212, 315] width 89 height 16
select select "6"
click option "Wealth Builders Partners" at bounding box center [0, 0] width 0 height 0
select select
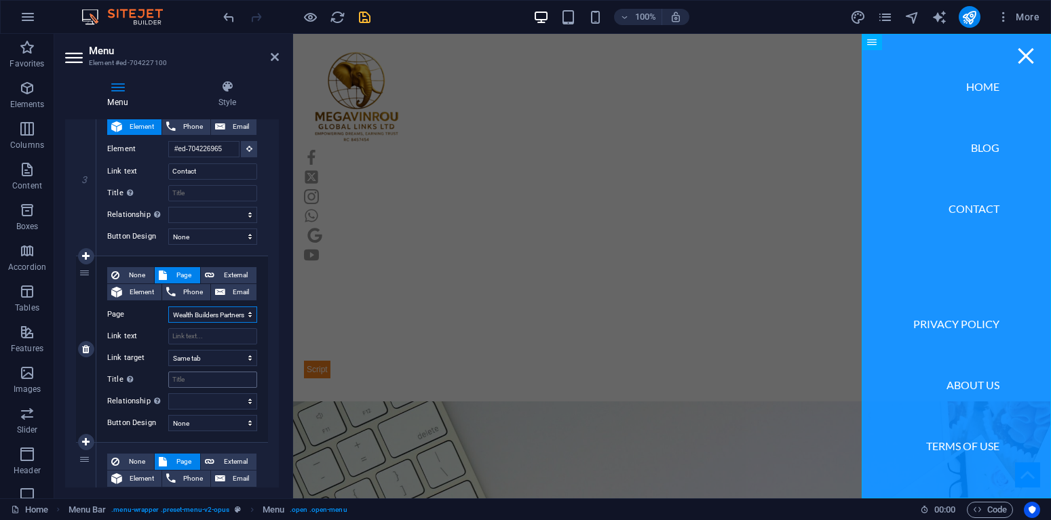
select select
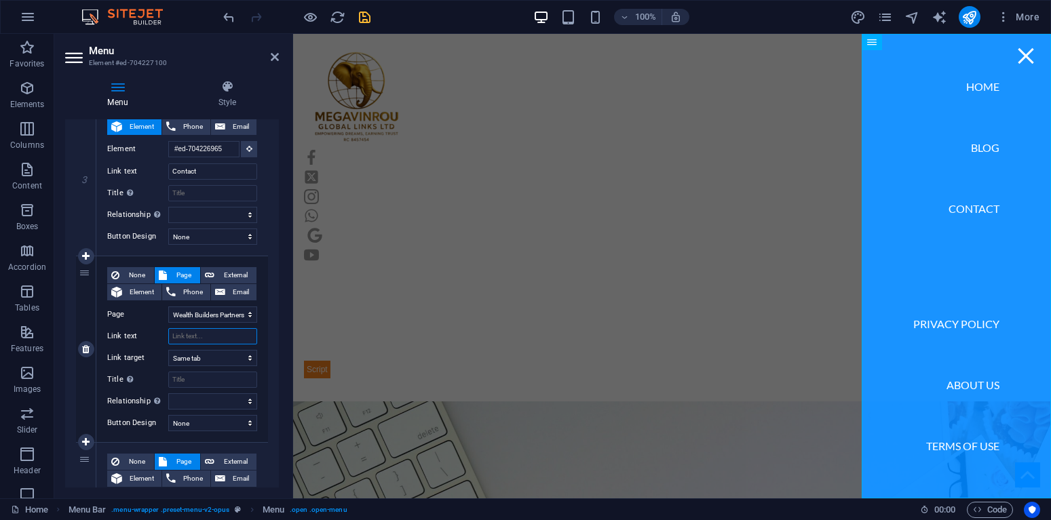
click at [178, 331] on input "Link text" at bounding box center [212, 336] width 89 height 16
type input "Weal"
select select
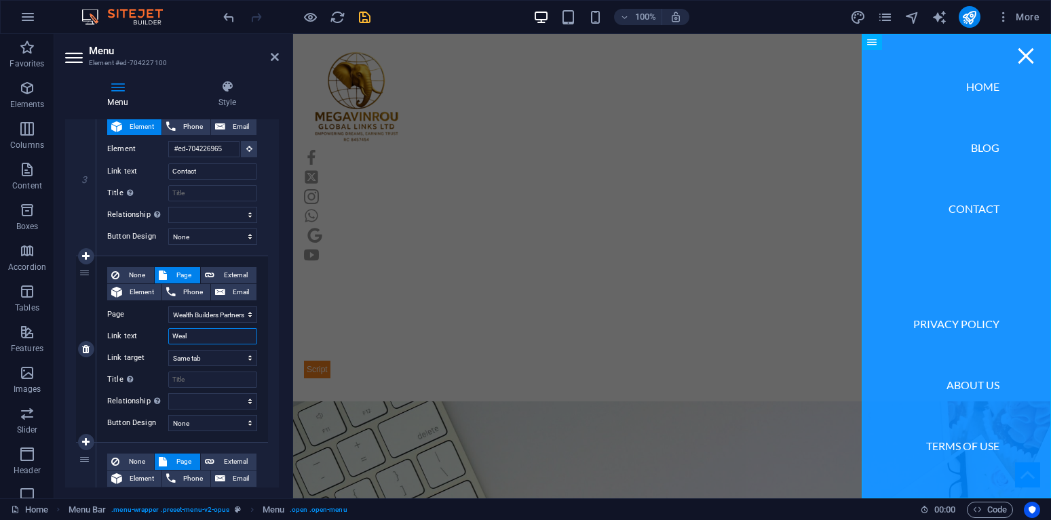
select select
type input "Wealth"
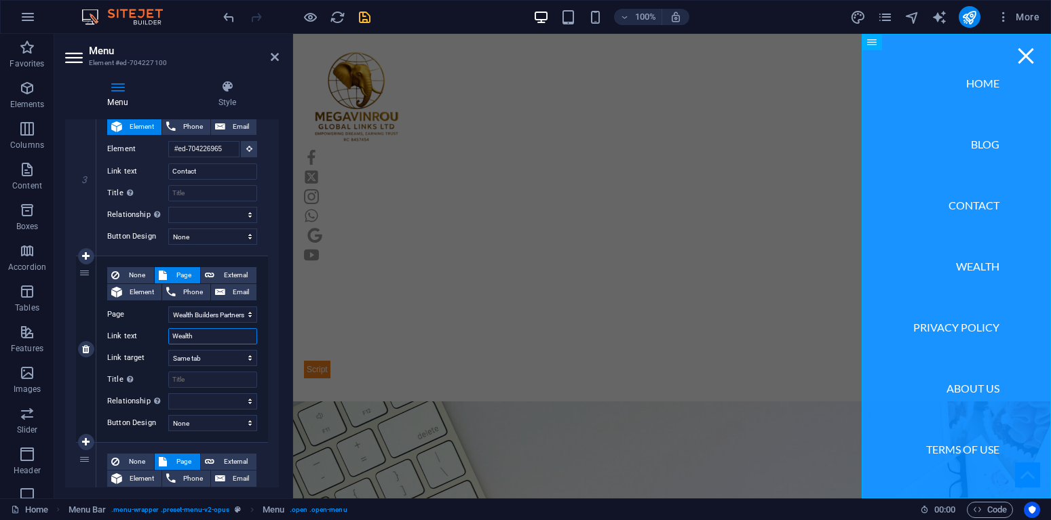
select select
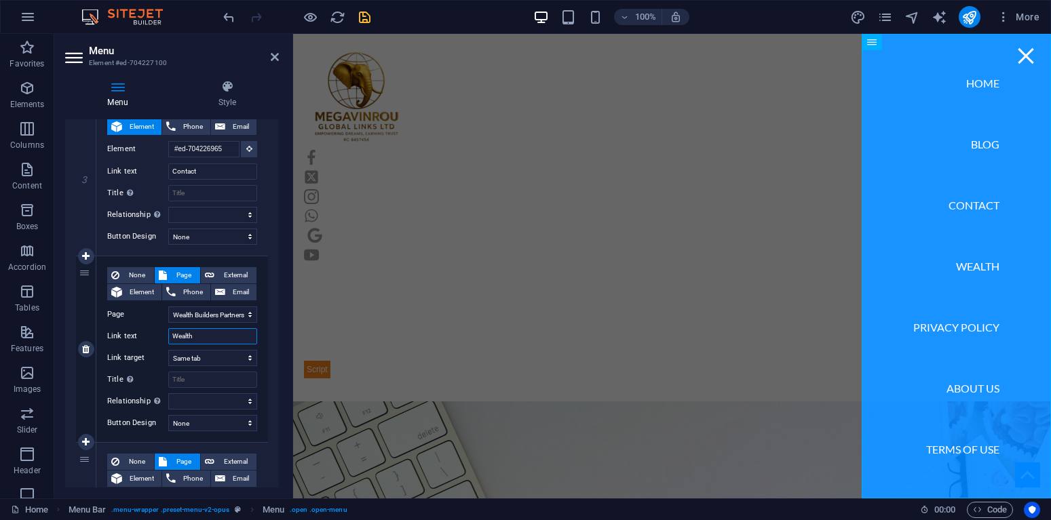
select select
type input "Wealth"
select select
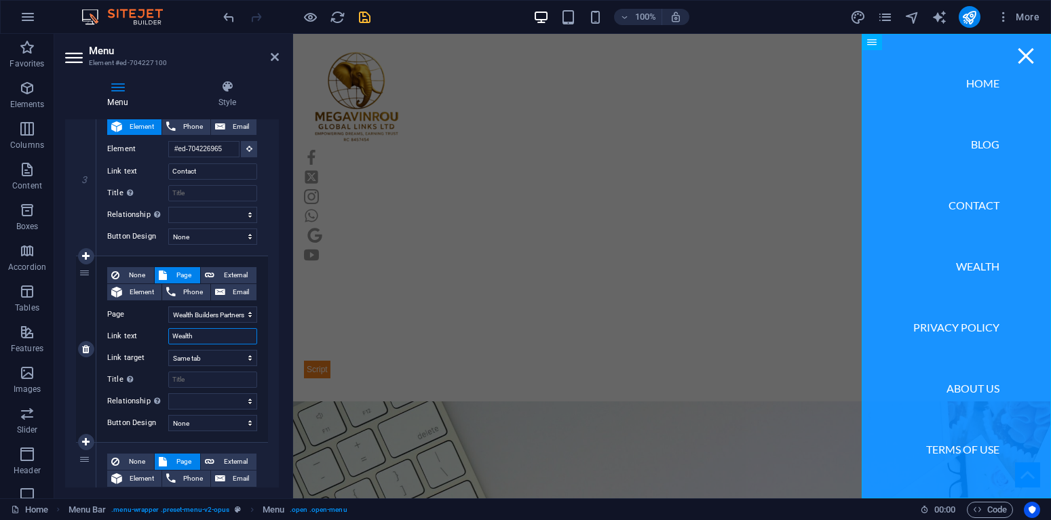
select select
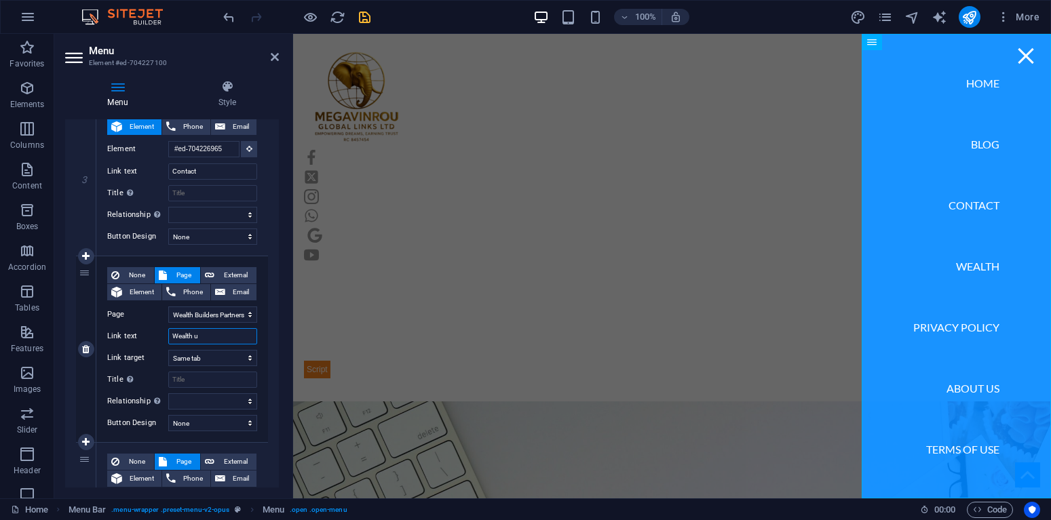
type input "Wealth ui"
select select
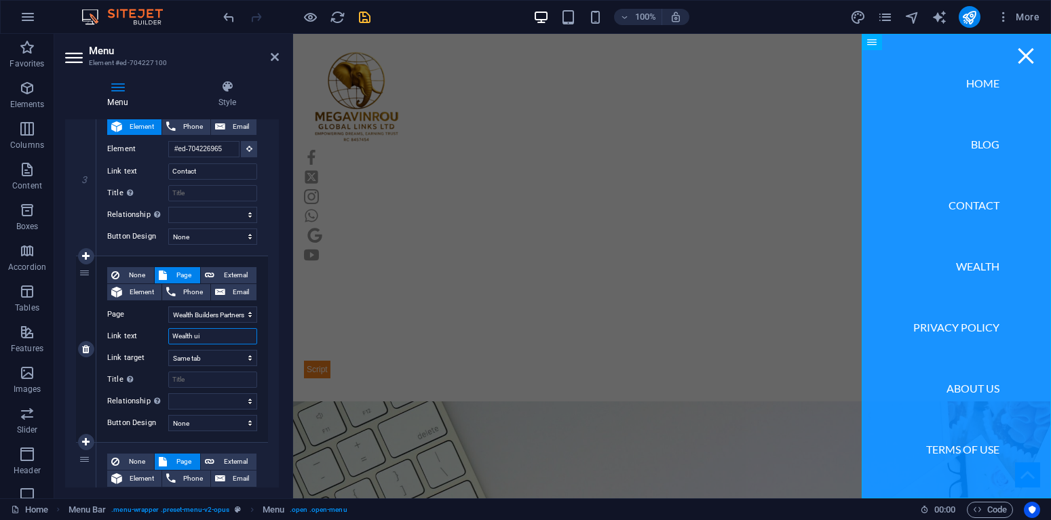
select select
type input "Wealth"
select select
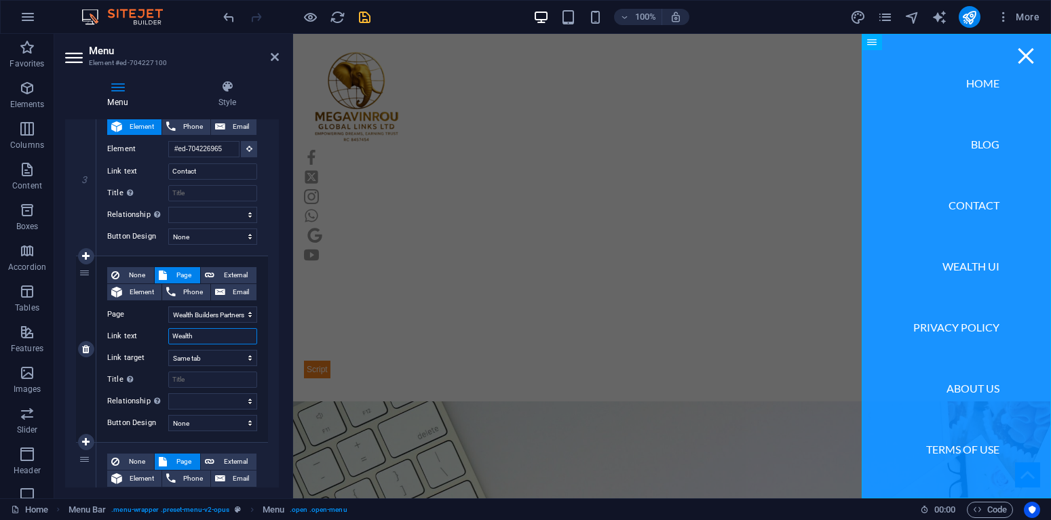
select select
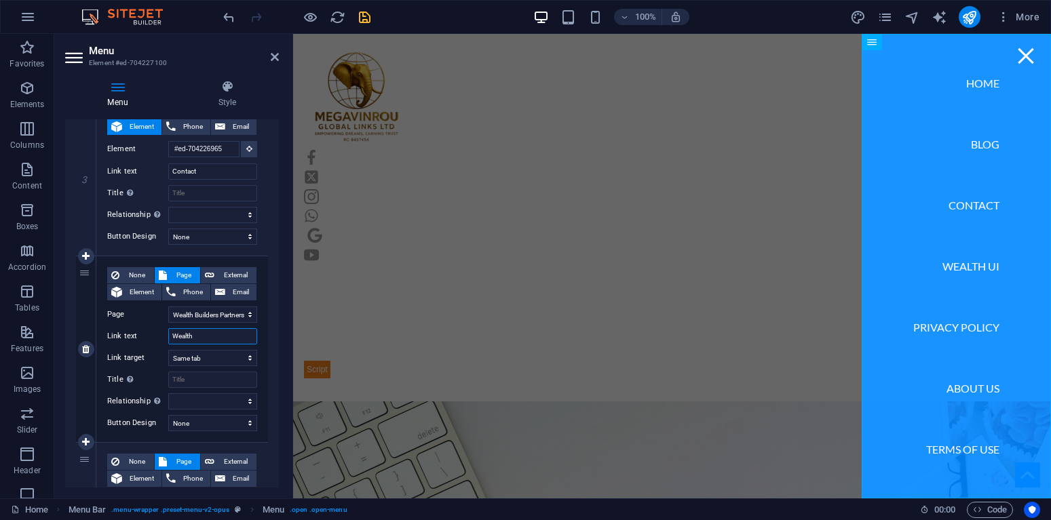
select select
type input "Wealth [PERSON_NAME]"
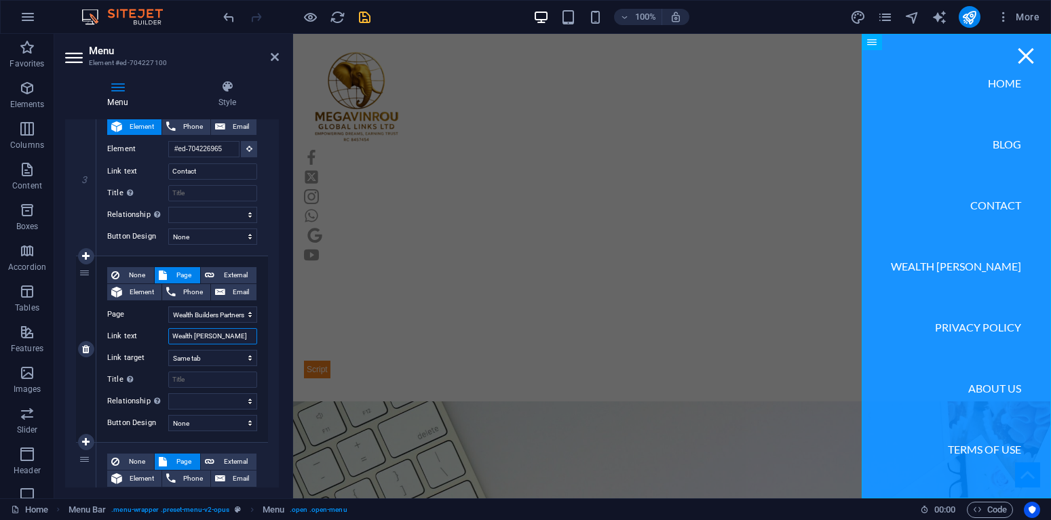
select select
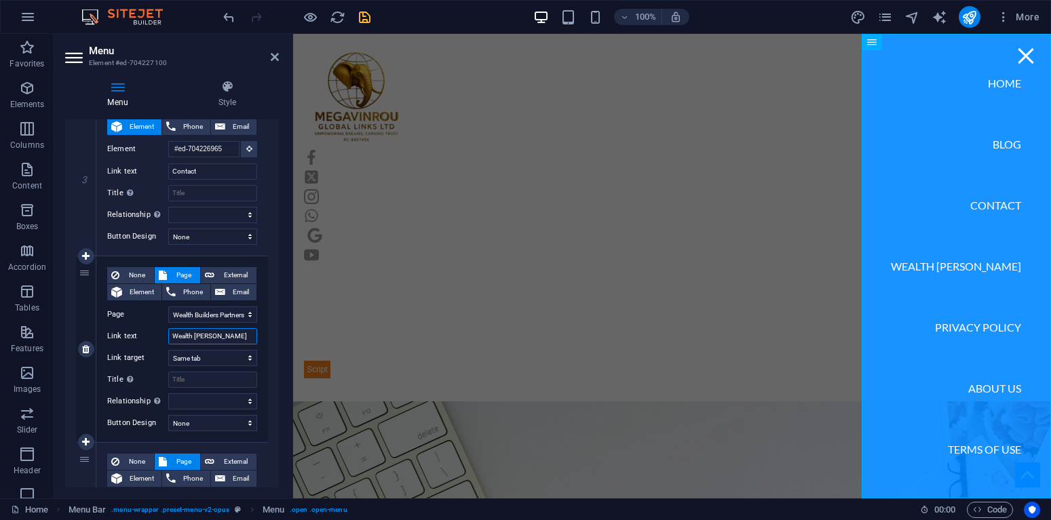
select select
type input "Wealth Build"
select select
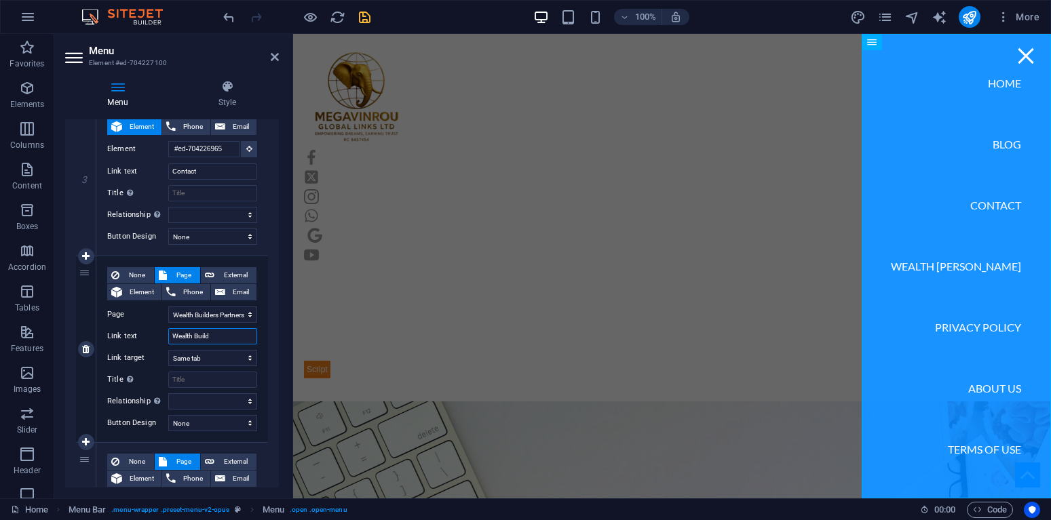
select select
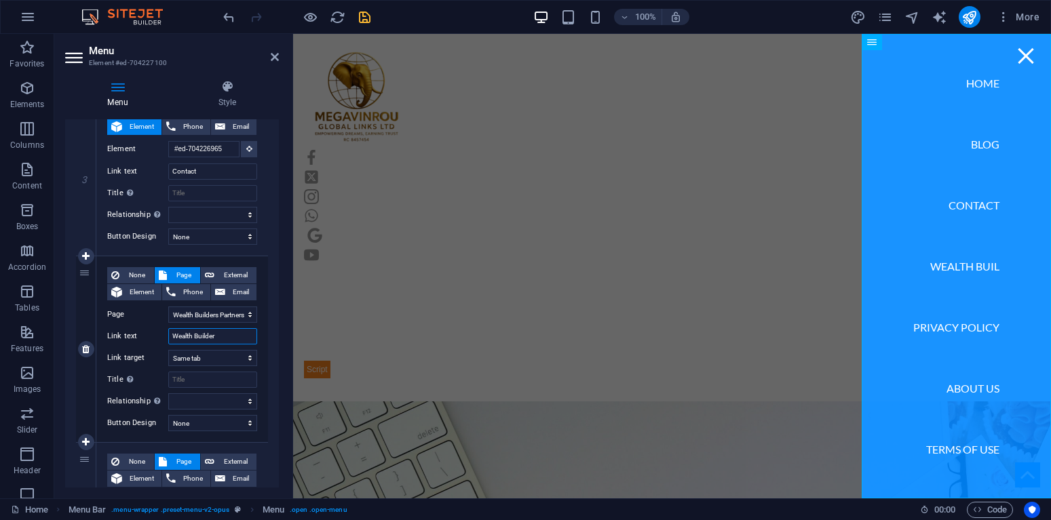
type input "Wealth Builders"
select select
type input "Wealth Builders"
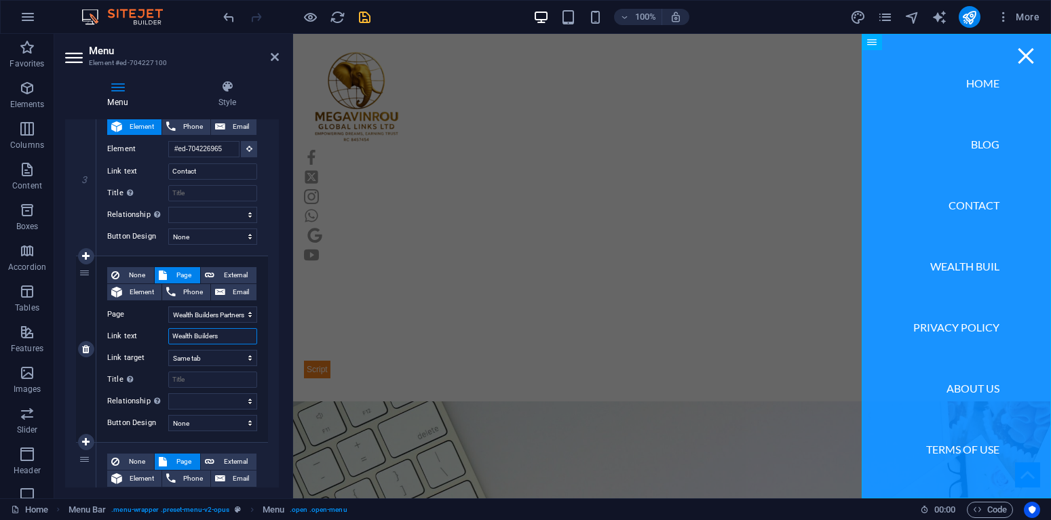
select select
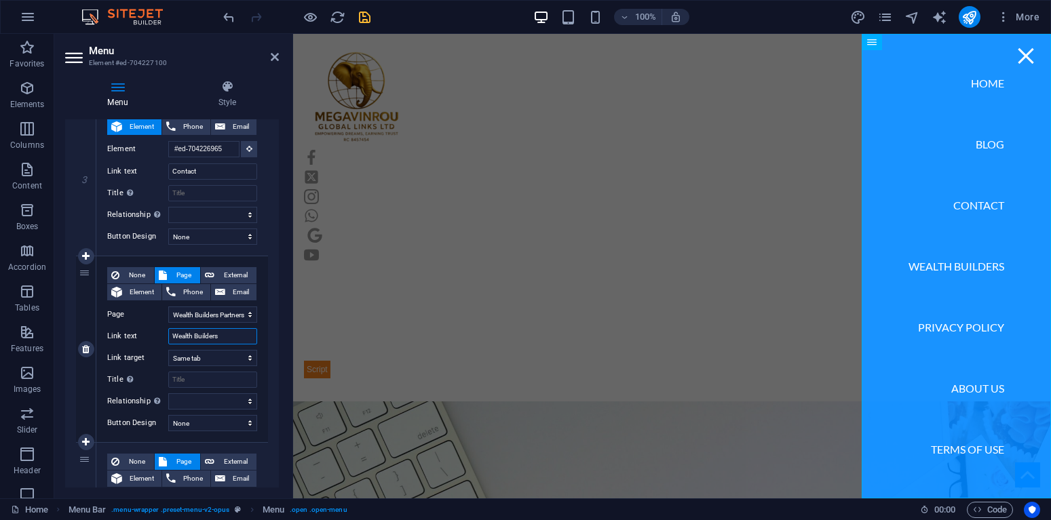
select select
type input "Wealth Builders p"
select select
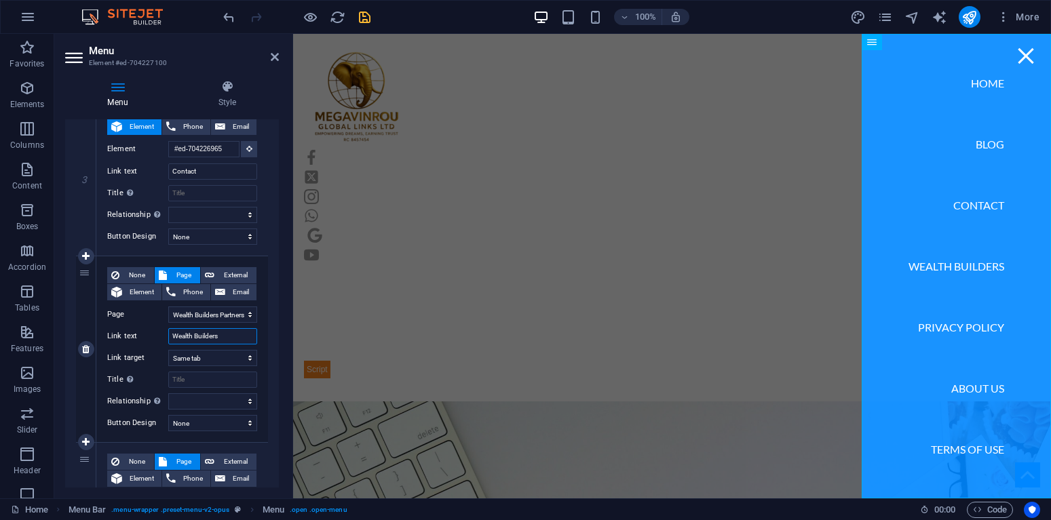
select select
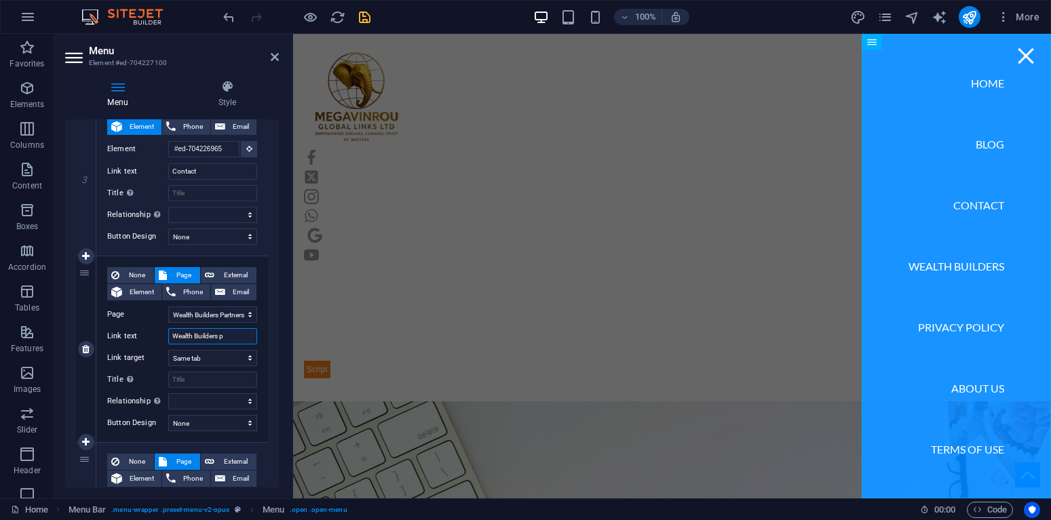
select select
type input "Wealth Builders"
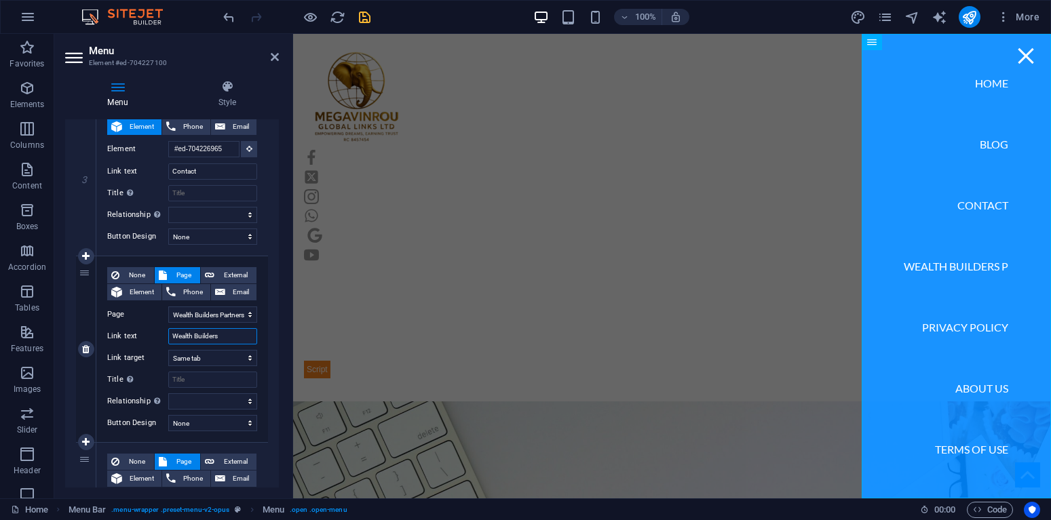
select select
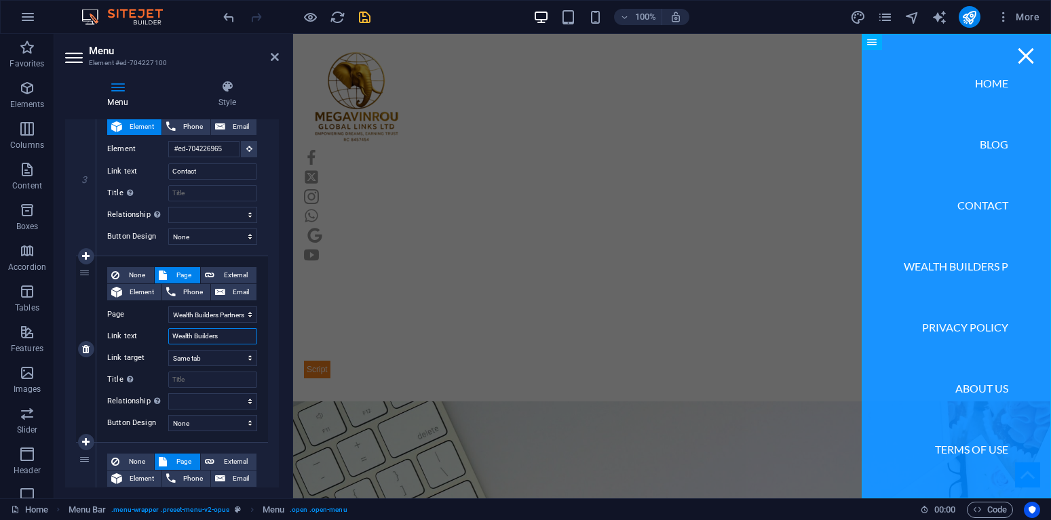
select select
type input "Wealth Builders Part"
select select
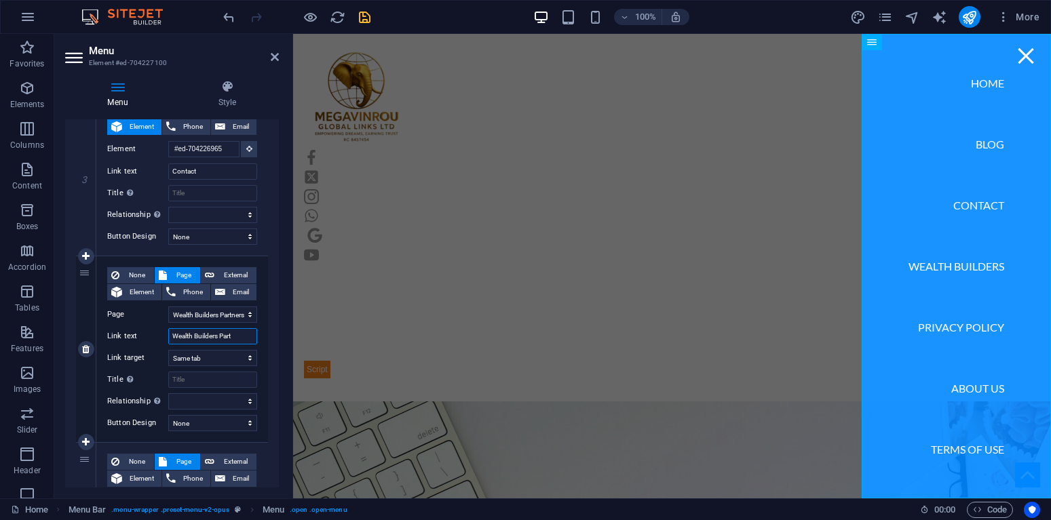
select select
type input "Wealth Builders Partn"
select select
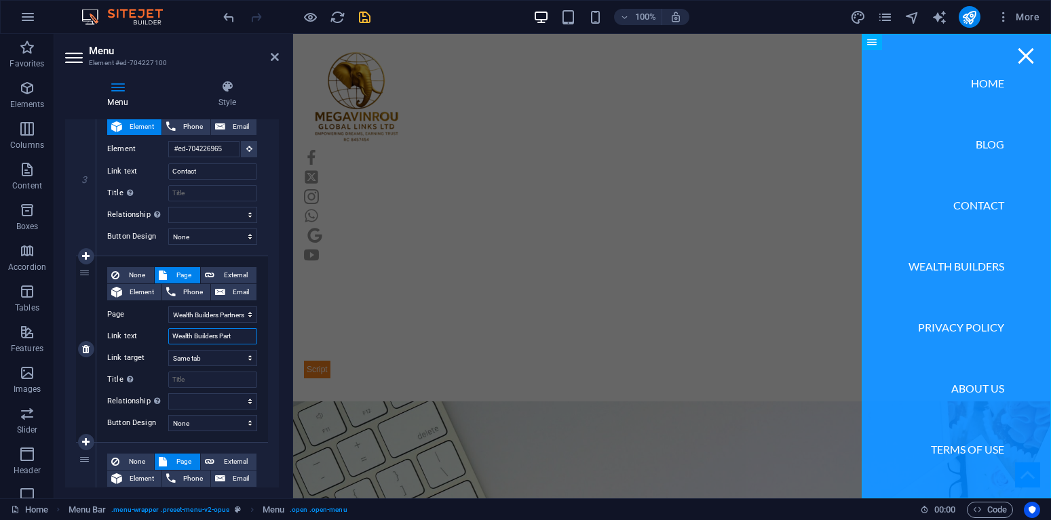
select select
type input "Wealth Builders Partners"
select select
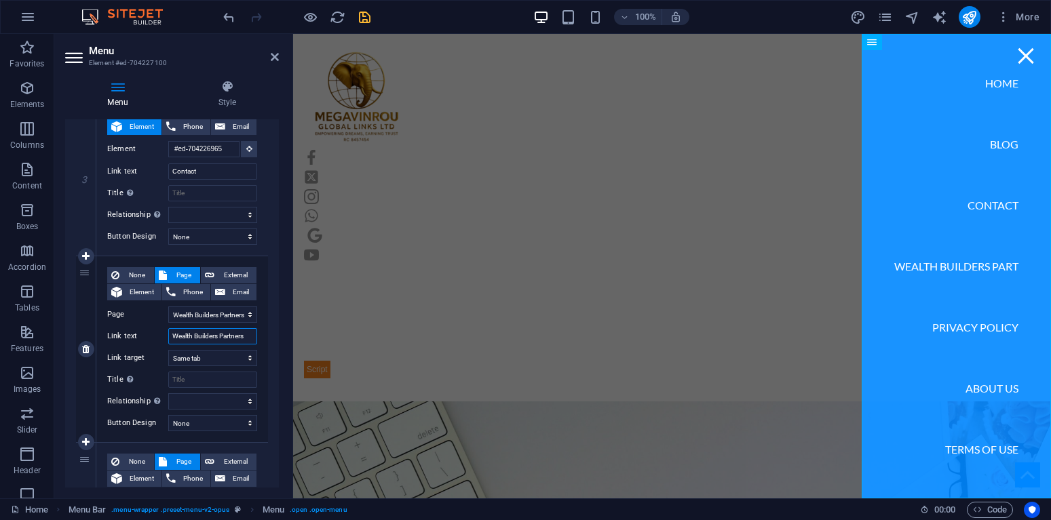
select select
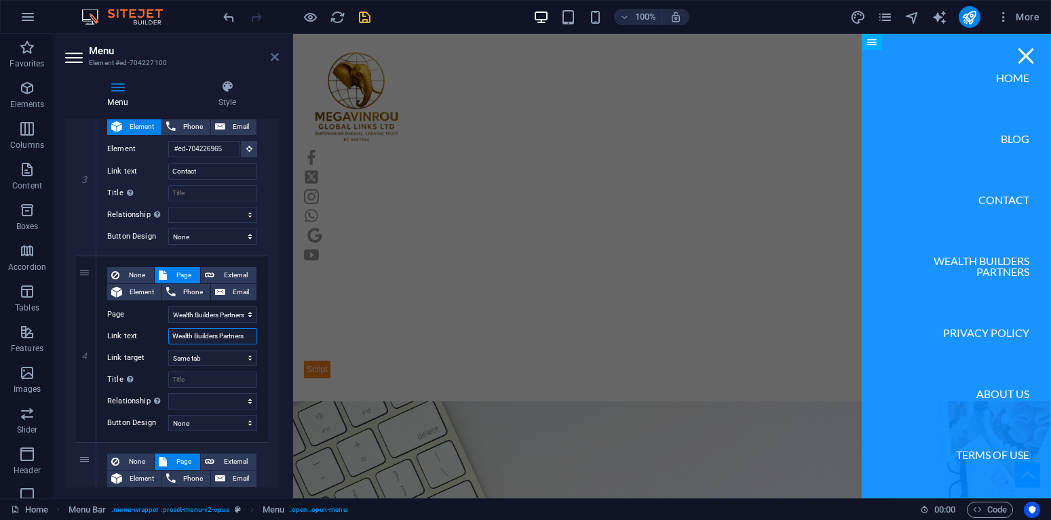
type input "Wealth Builders Partners"
click at [278, 56] on icon at bounding box center [275, 57] width 8 height 11
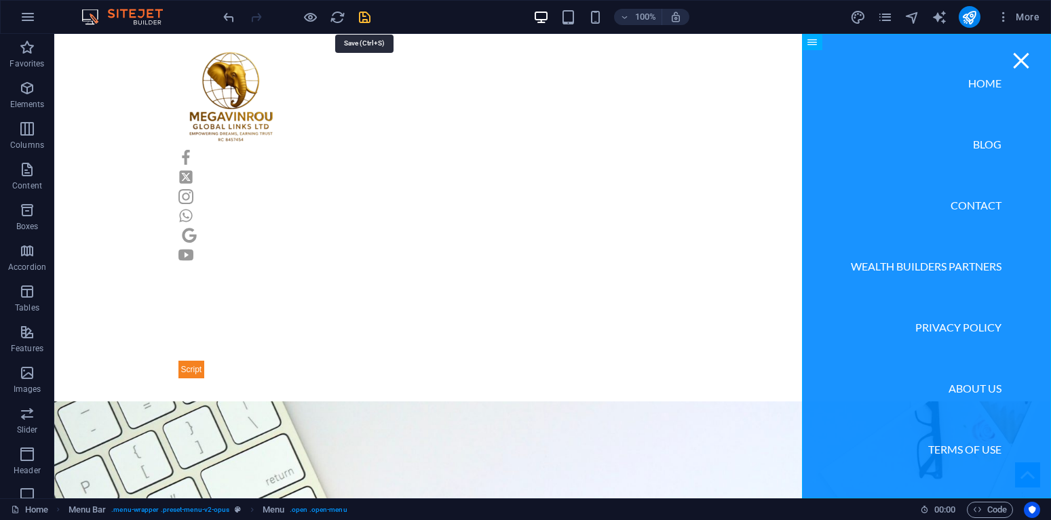
click at [360, 19] on icon "save" at bounding box center [365, 17] width 16 height 16
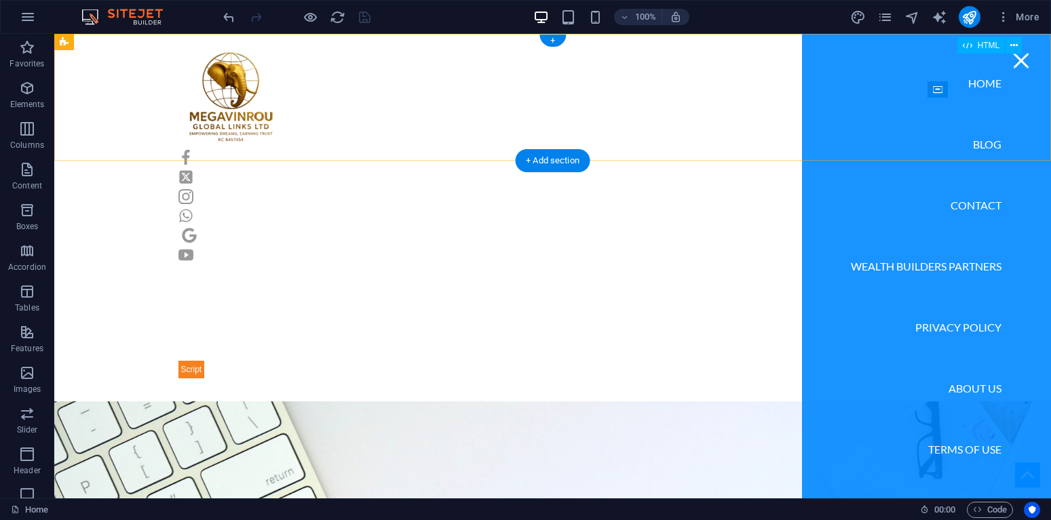
click at [1024, 58] on div at bounding box center [1021, 61] width 20 height 14
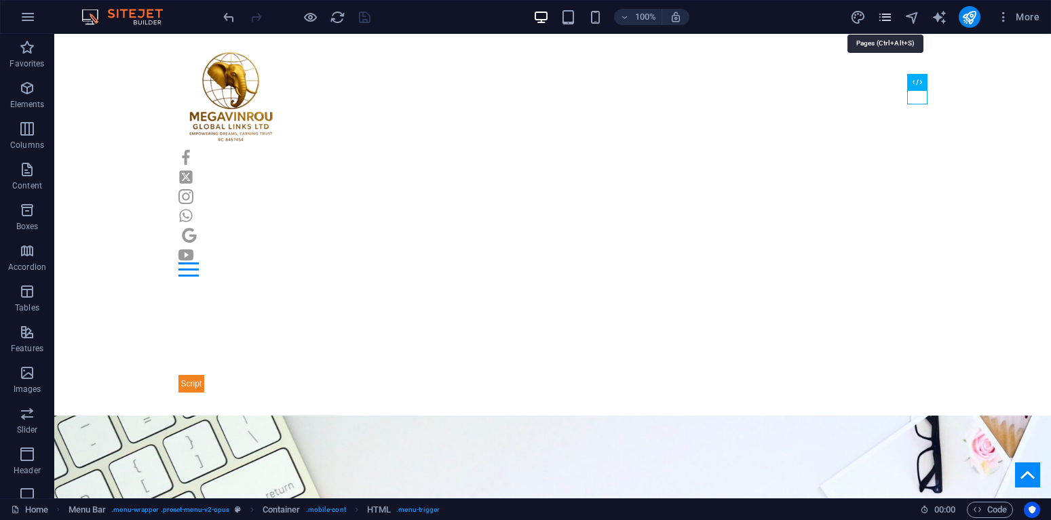
click at [887, 16] on icon "pages" at bounding box center [885, 17] width 16 height 16
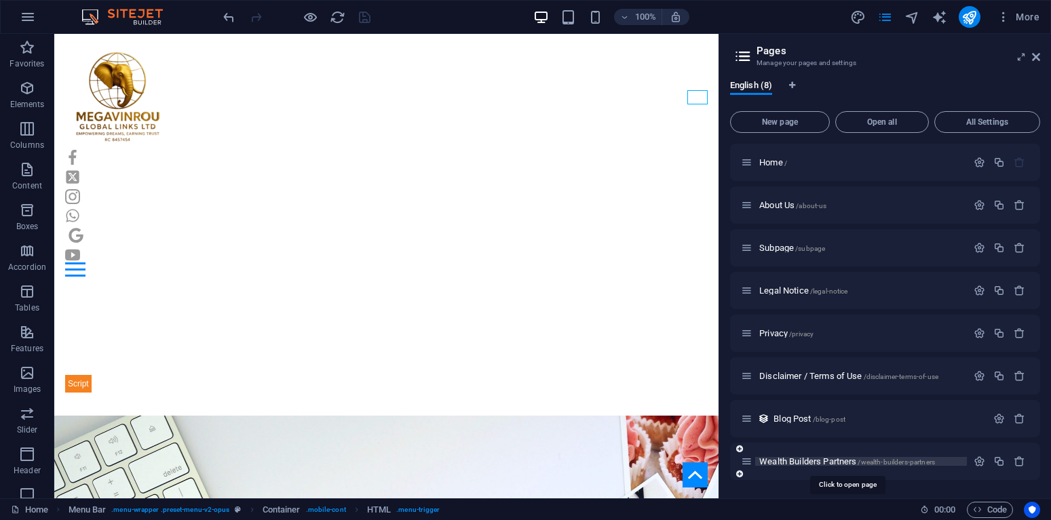
click at [814, 459] on span "Wealth Builders Partners /wealth-builders-partners" at bounding box center [847, 462] width 176 height 10
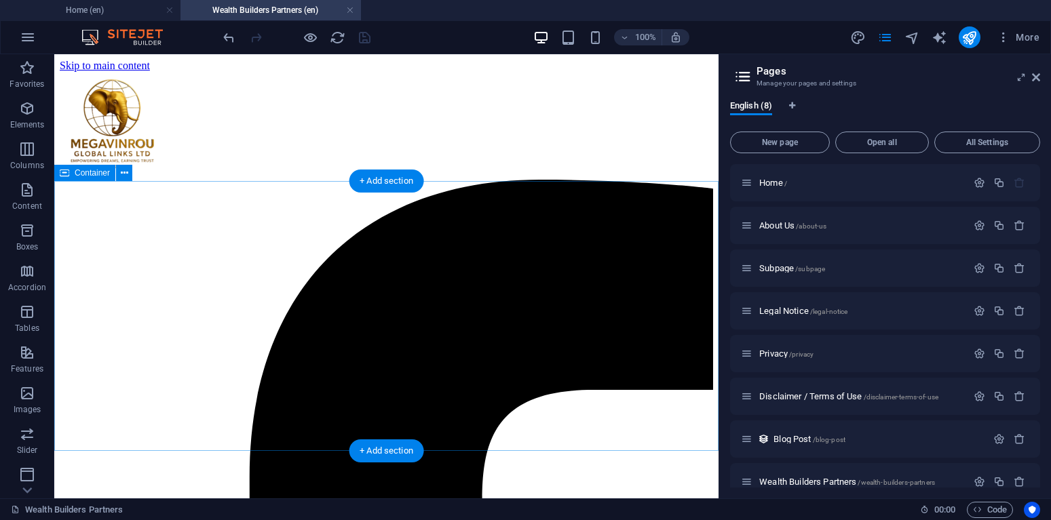
scroll to position [0, 0]
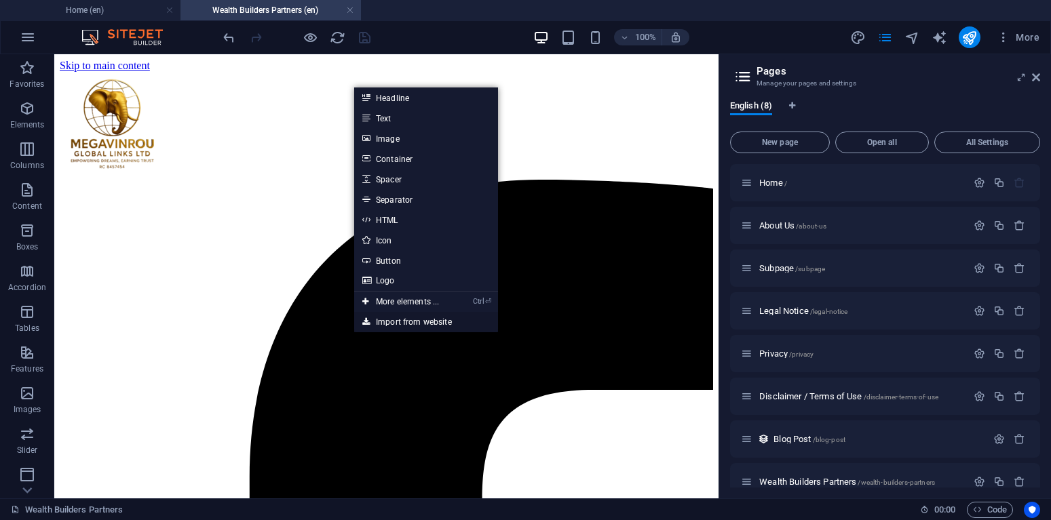
click at [410, 318] on link "Import from website" at bounding box center [426, 322] width 144 height 20
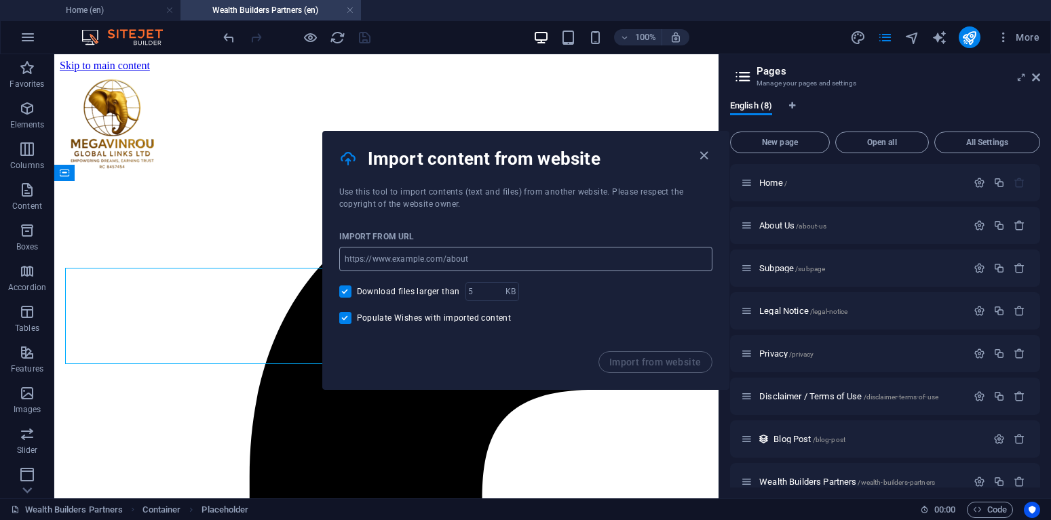
click at [450, 262] on input "url" at bounding box center [525, 259] width 373 height 24
paste input "https://forms.gle/fisE9hwAsTrgrY6f8"
type input "https://forms.gle/fisE9hwAsTrgrY6f8"
click at [670, 360] on span "Import from website" at bounding box center [655, 362] width 92 height 11
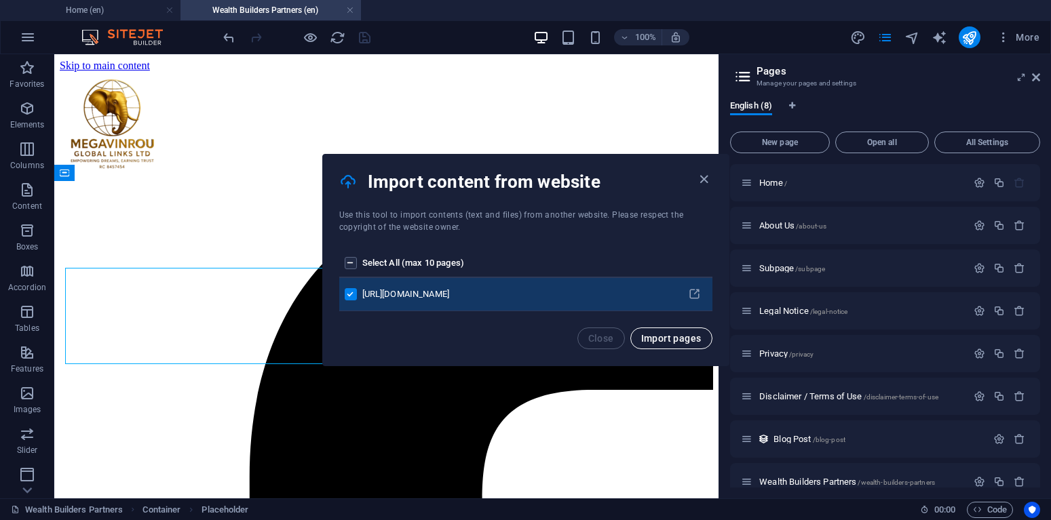
click at [657, 338] on span "Import pages" at bounding box center [671, 338] width 60 height 11
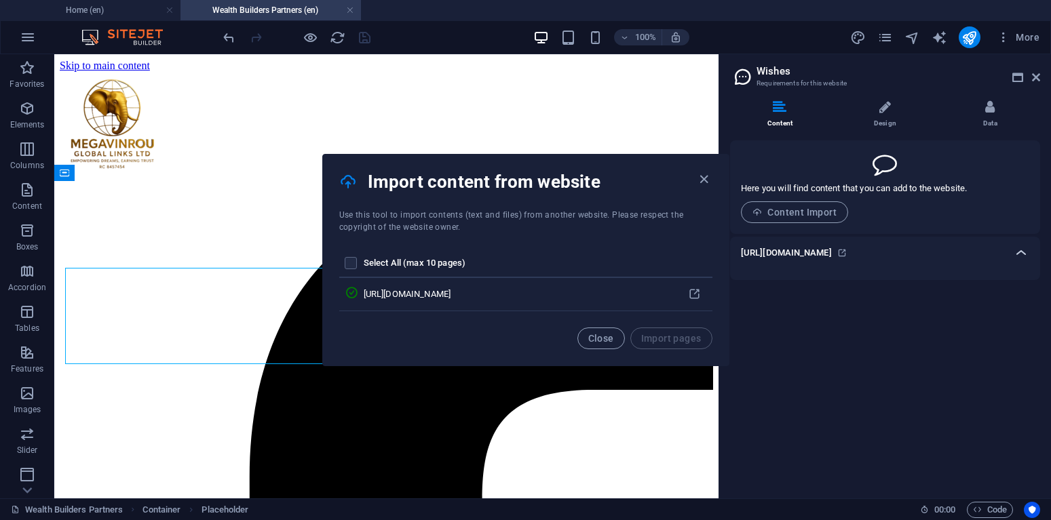
click at [1016, 252] on icon at bounding box center [1021, 253] width 16 height 16
click at [1016, 253] on icon at bounding box center [1021, 253] width 16 height 16
click at [832, 253] on h6 "https://forms.gle/fisE9hwAsTrgrY6f8" at bounding box center [786, 253] width 91 height 16
click at [847, 251] on icon at bounding box center [841, 252] width 9 height 9
click at [606, 342] on span "Close" at bounding box center [601, 338] width 26 height 11
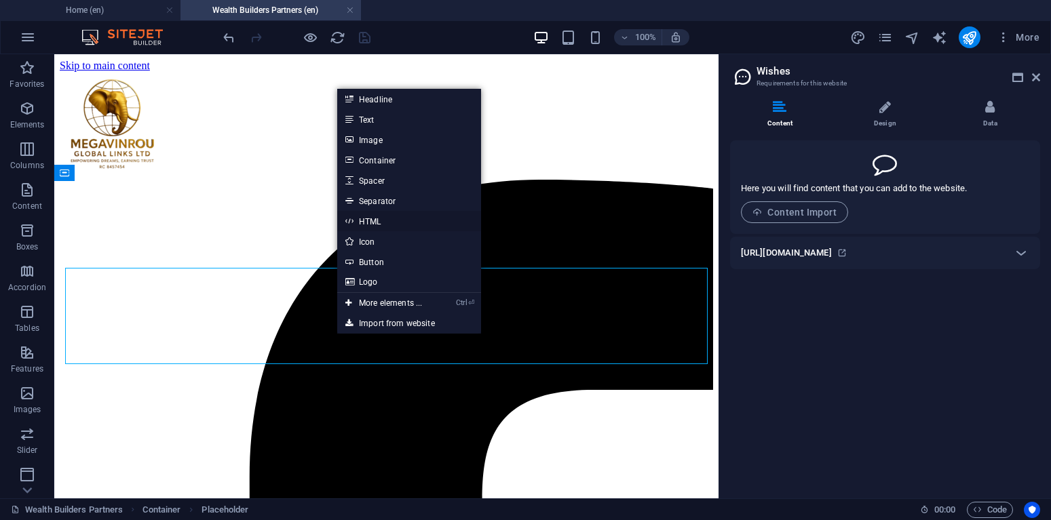
click at [368, 218] on link "HTML" at bounding box center [409, 221] width 144 height 20
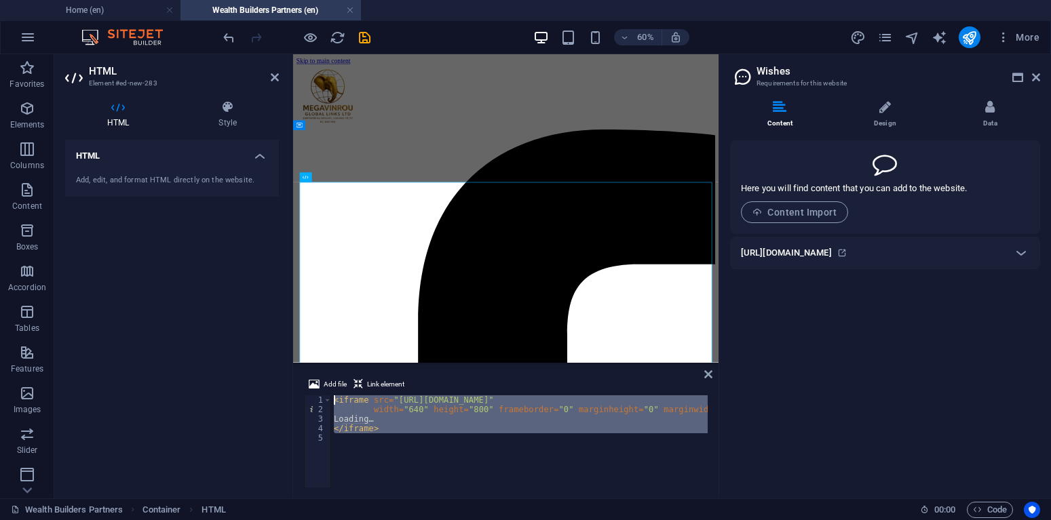
drag, startPoint x: 361, startPoint y: 440, endPoint x: 306, endPoint y: 378, distance: 82.7
click at [331, 396] on div "< iframe src = "https://docs.google.com/forms/d/e/FORM_ID/viewform?embedded=tru…" at bounding box center [519, 442] width 377 height 92
type textarea "<iframe src="https://docs.google.com/forms/d/e/FORM_ID/viewform?embedded=true" …"
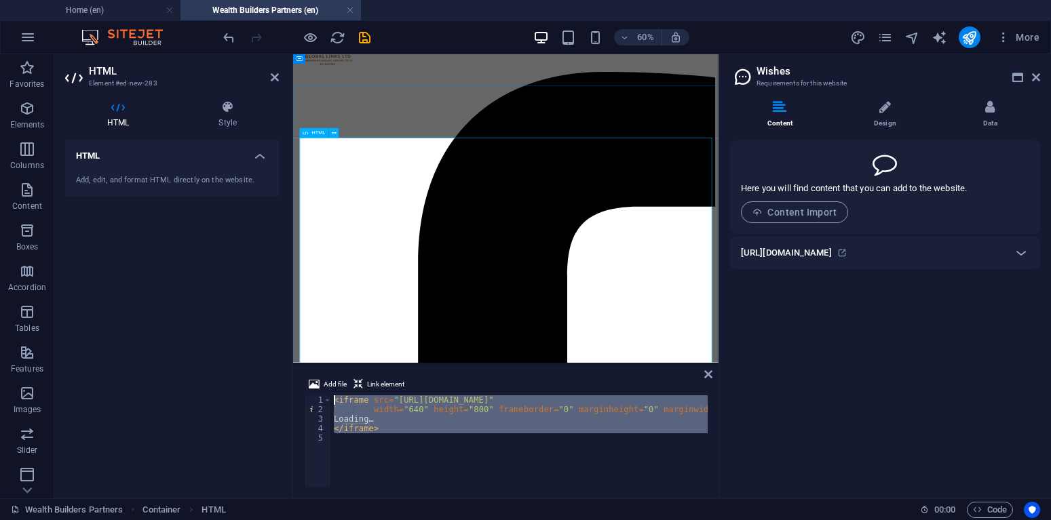
scroll to position [69, 0]
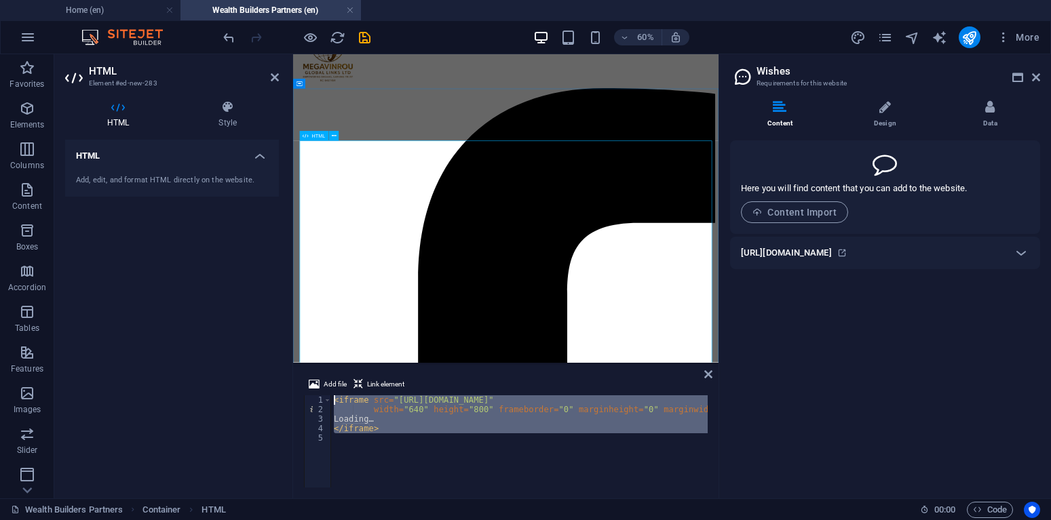
paste textarea
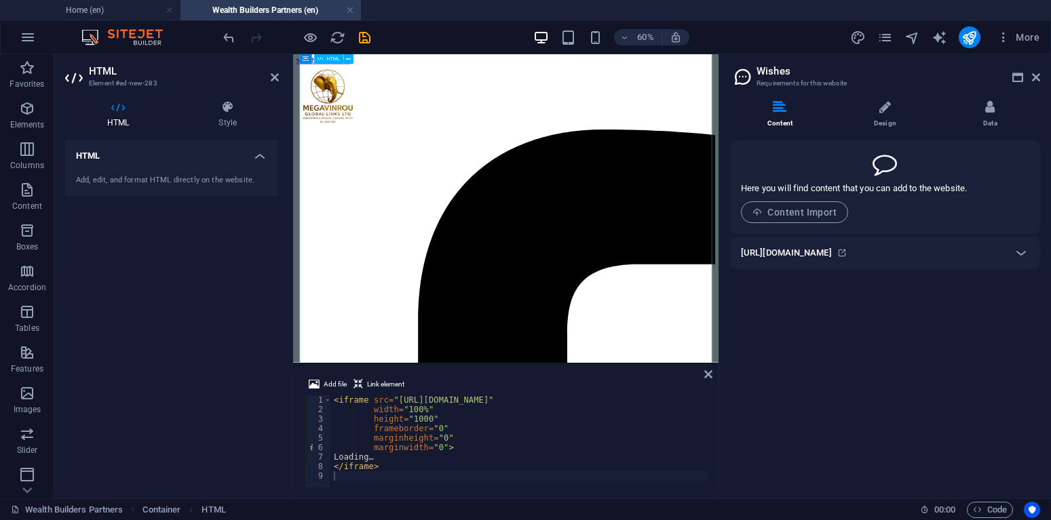
scroll to position [339, 0]
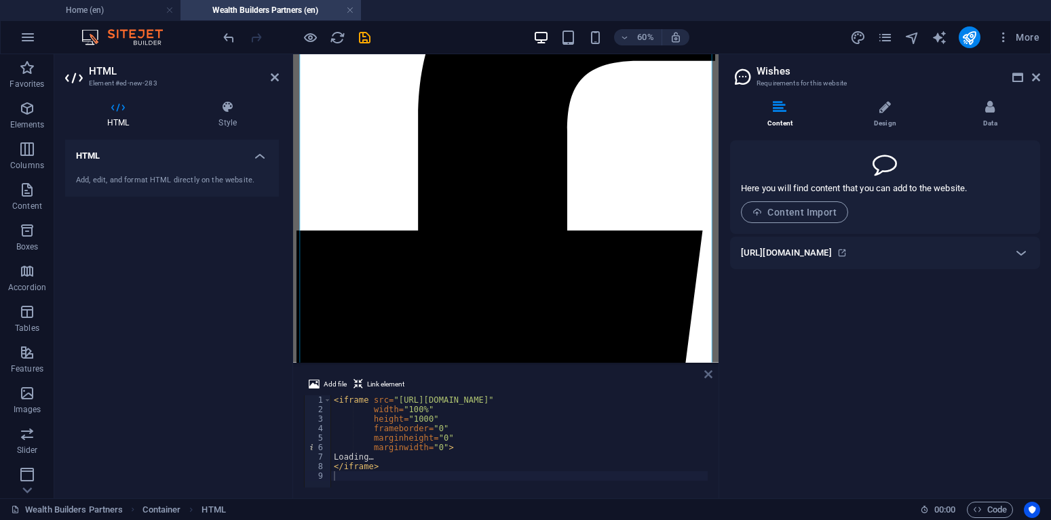
click at [710, 375] on icon at bounding box center [708, 374] width 8 height 11
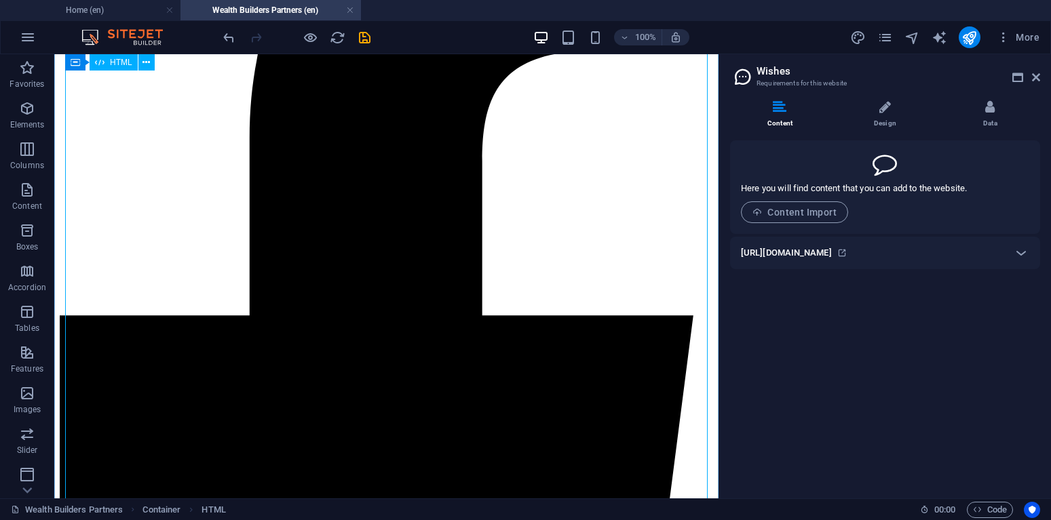
click at [1041, 77] on aside "Wishes Requirements for this website Content Design Data Here you will find con…" at bounding box center [885, 276] width 332 height 444
click at [1035, 77] on icon at bounding box center [1036, 77] width 8 height 11
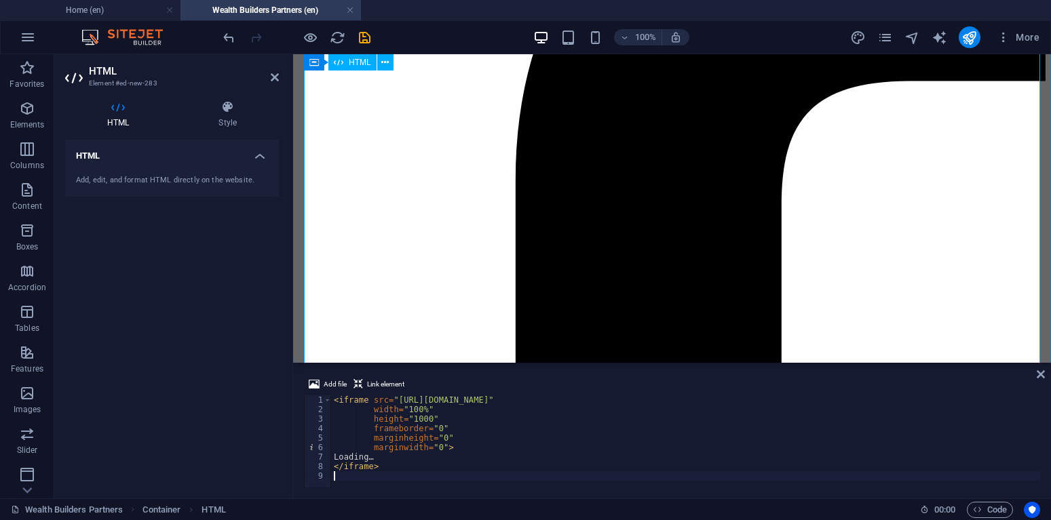
click at [1038, 377] on icon at bounding box center [1041, 374] width 8 height 11
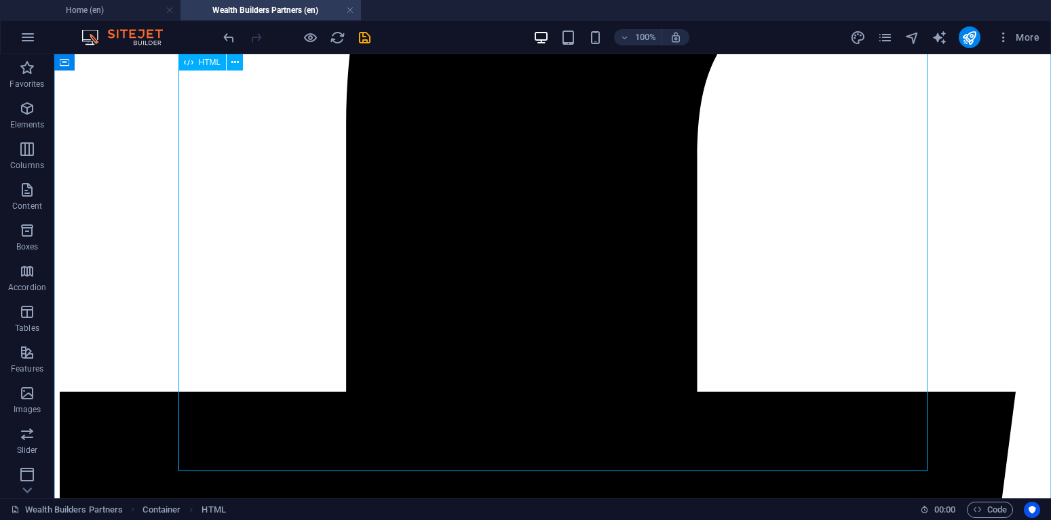
scroll to position [539, 0]
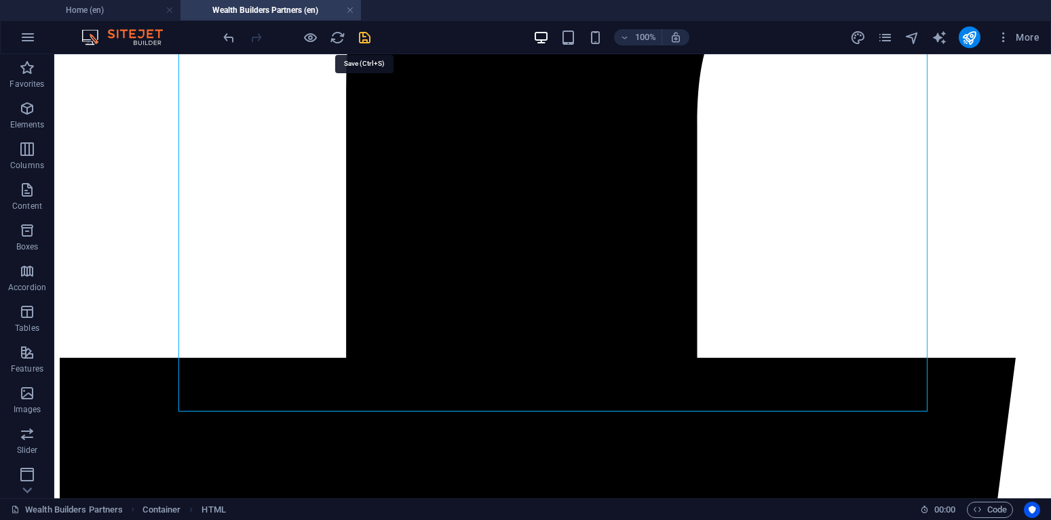
click at [360, 32] on icon "save" at bounding box center [365, 38] width 16 height 16
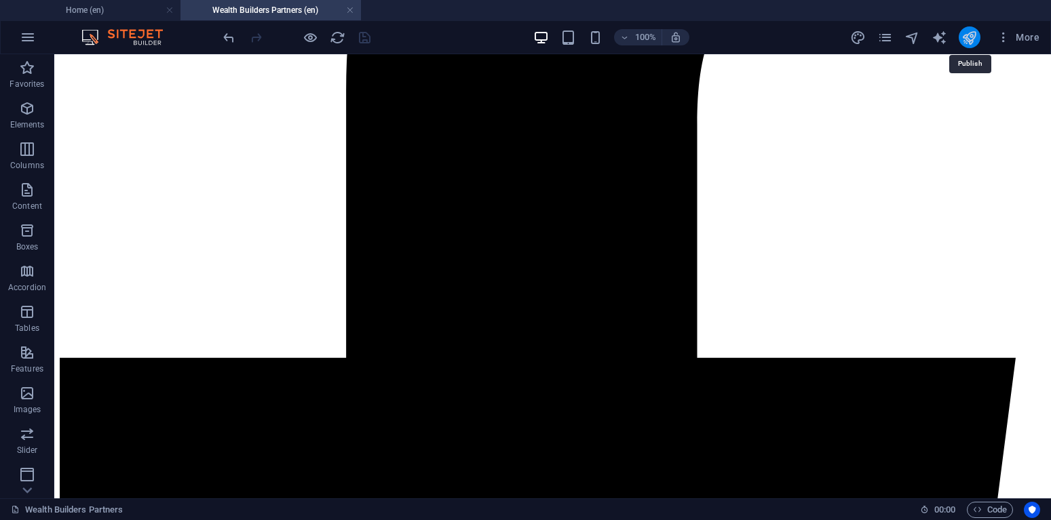
click at [965, 40] on icon "publish" at bounding box center [969, 38] width 16 height 16
click at [966, 37] on icon "publish" at bounding box center [969, 38] width 16 height 16
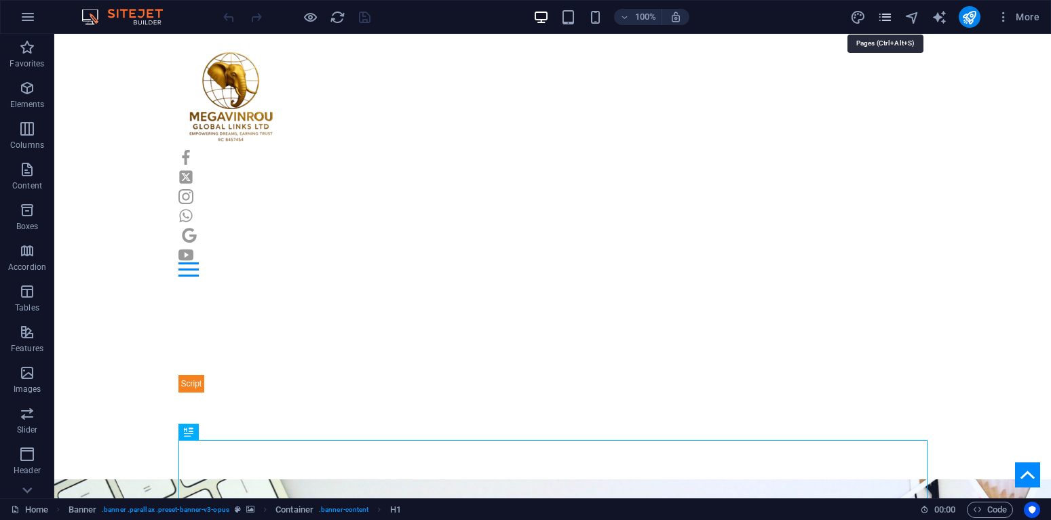
click at [889, 14] on icon "pages" at bounding box center [885, 17] width 16 height 16
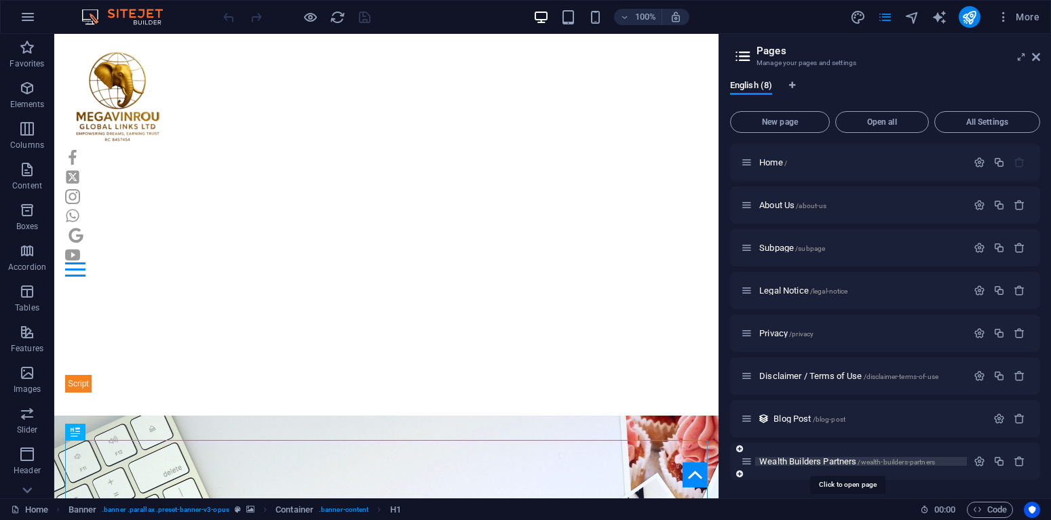
click at [816, 461] on span "Wealth Builders Partners /wealth-builders-partners" at bounding box center [847, 462] width 176 height 10
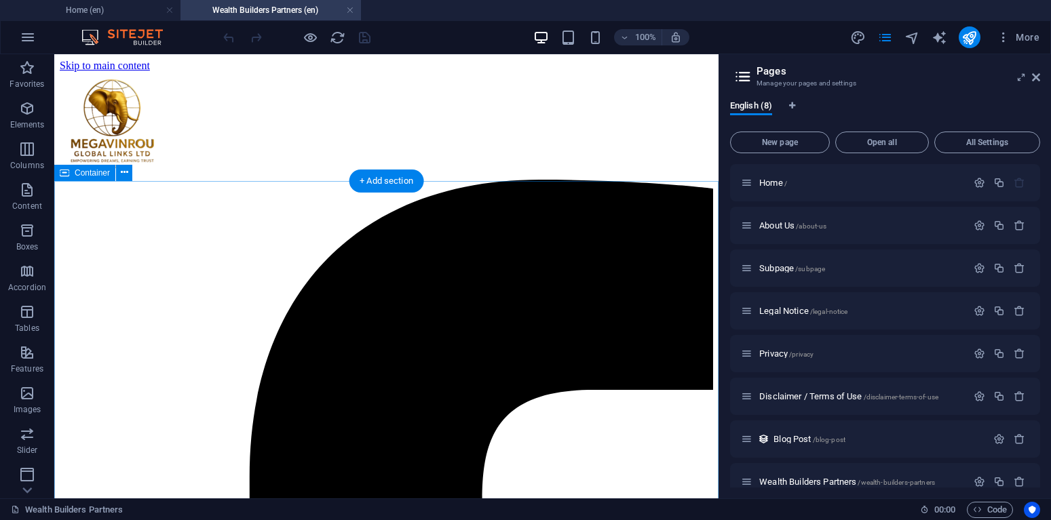
click at [391, 180] on div "+ Add section" at bounding box center [386, 181] width 75 height 23
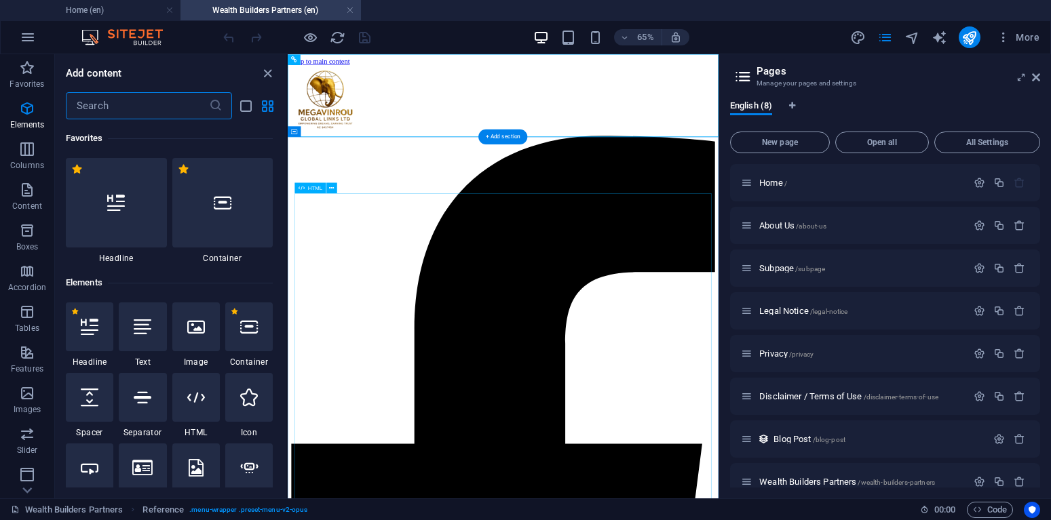
scroll to position [2374, 0]
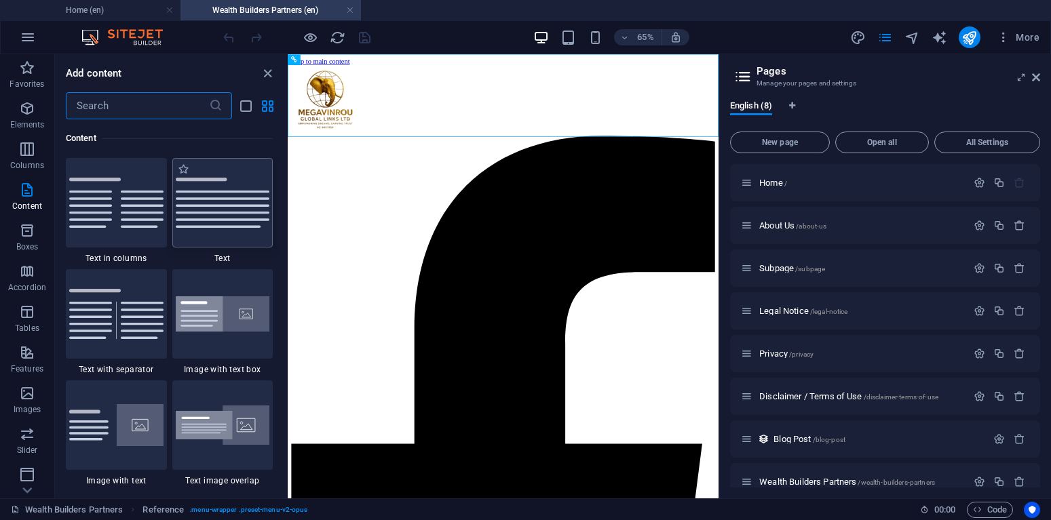
click at [232, 221] on img at bounding box center [223, 203] width 94 height 50
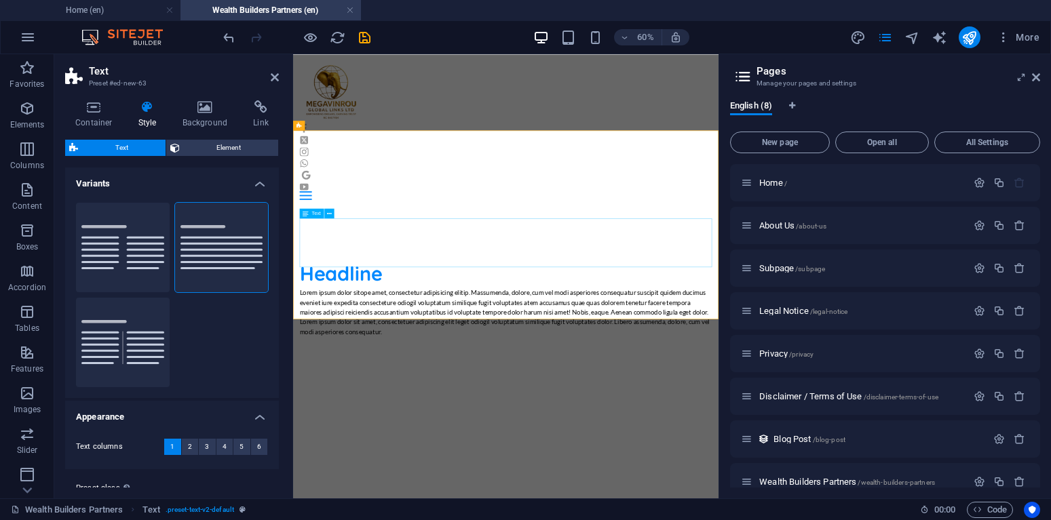
click at [498, 444] on div "Lorem ipsum dolor sitope amet, consectetur adipisicing elitip. Massumenda, dolo…" at bounding box center [647, 484] width 687 height 81
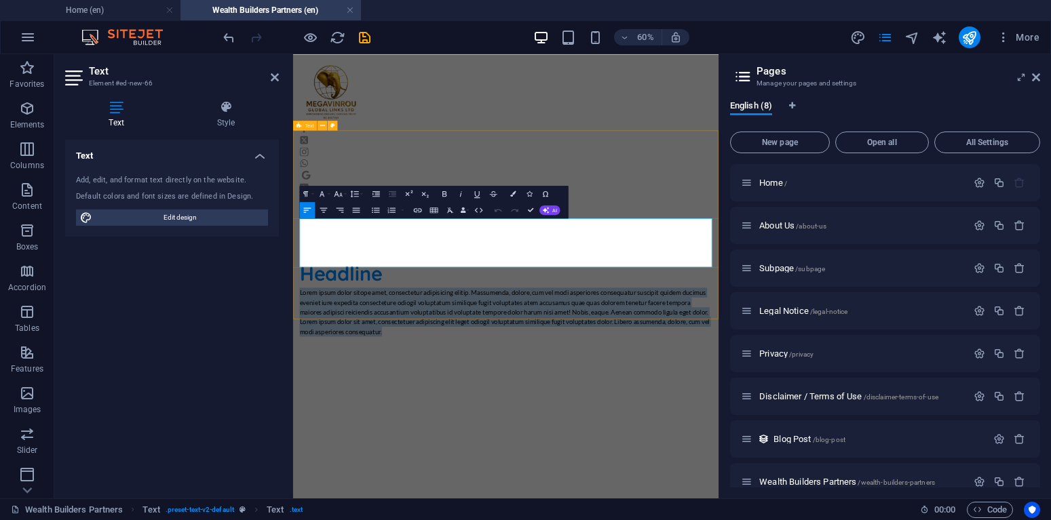
drag, startPoint x: 495, startPoint y: 405, endPoint x: 296, endPoint y: 334, distance: 210.3
click at [296, 334] on div "Headline Lorem ipsum dolor sitope amet, consectetur adipisicing elitip. Massume…" at bounding box center [647, 460] width 709 height 304
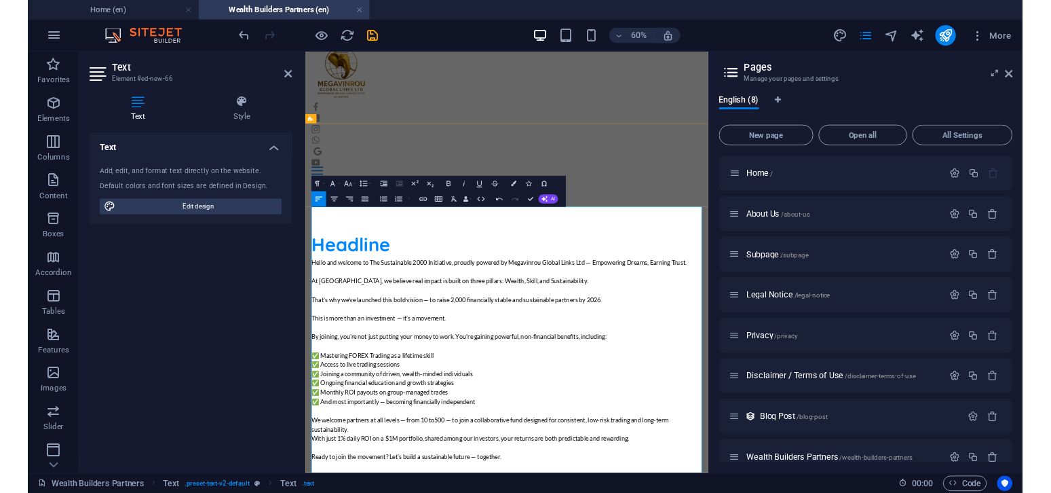
scroll to position [0, 0]
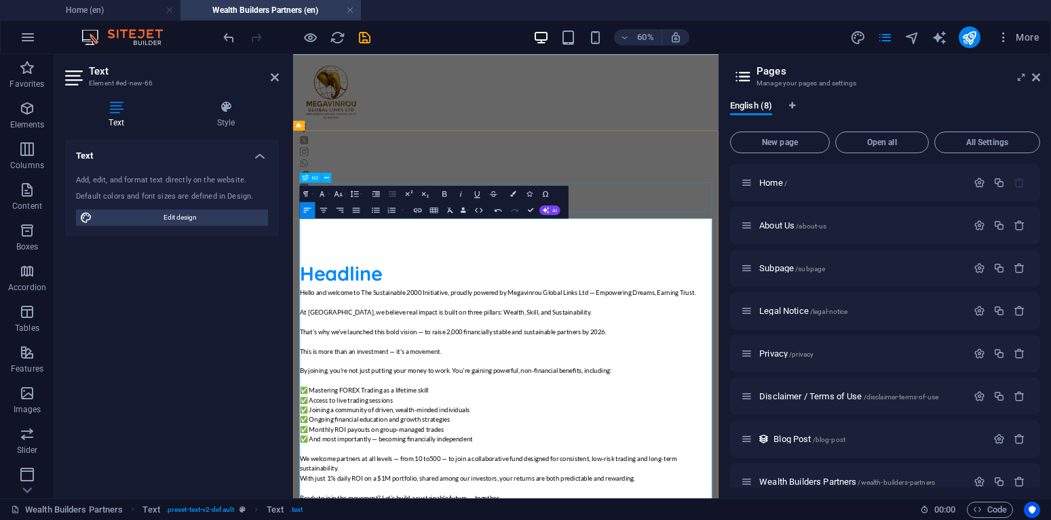
click at [826, 395] on div "Headline" at bounding box center [647, 419] width 687 height 49
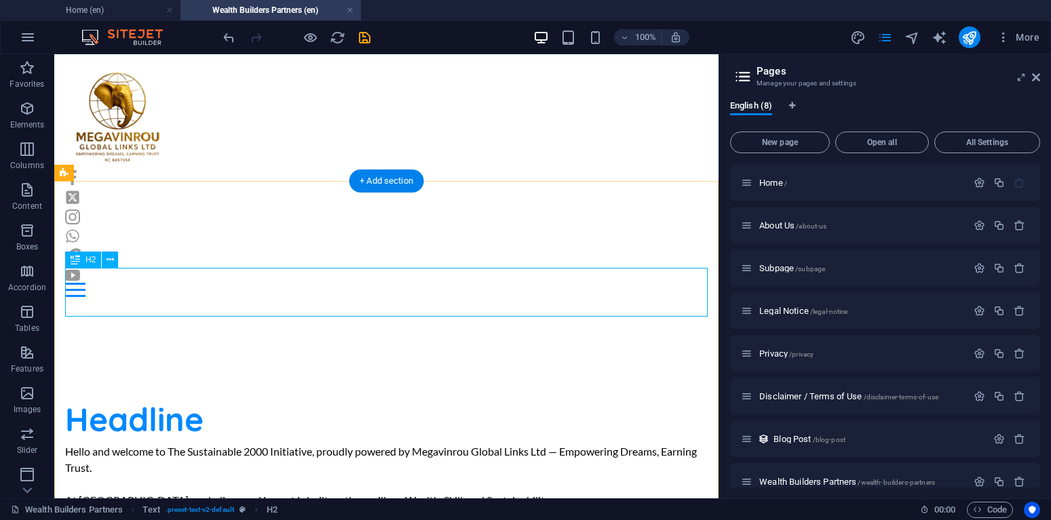
click at [147, 395] on div "Headline" at bounding box center [386, 419] width 643 height 49
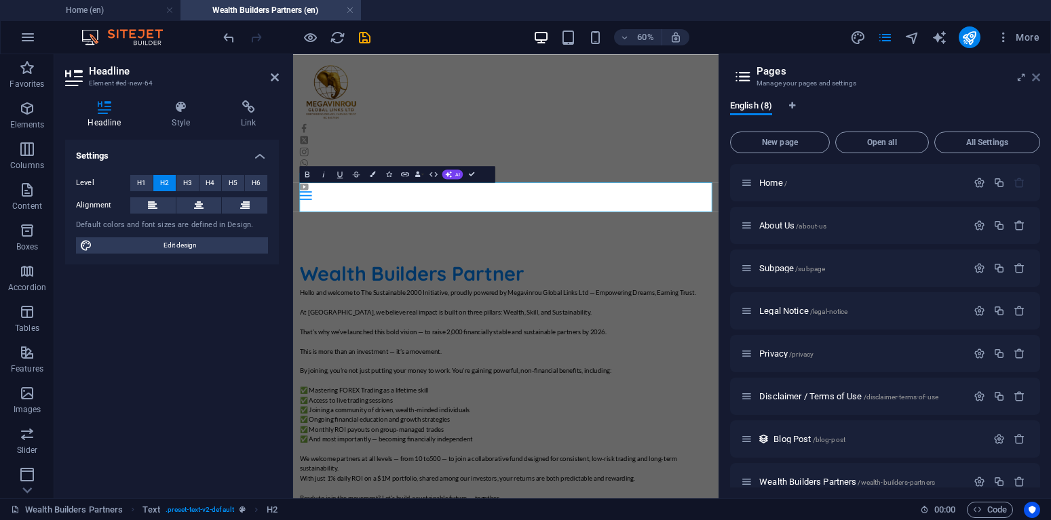
click at [1037, 79] on icon at bounding box center [1036, 77] width 8 height 11
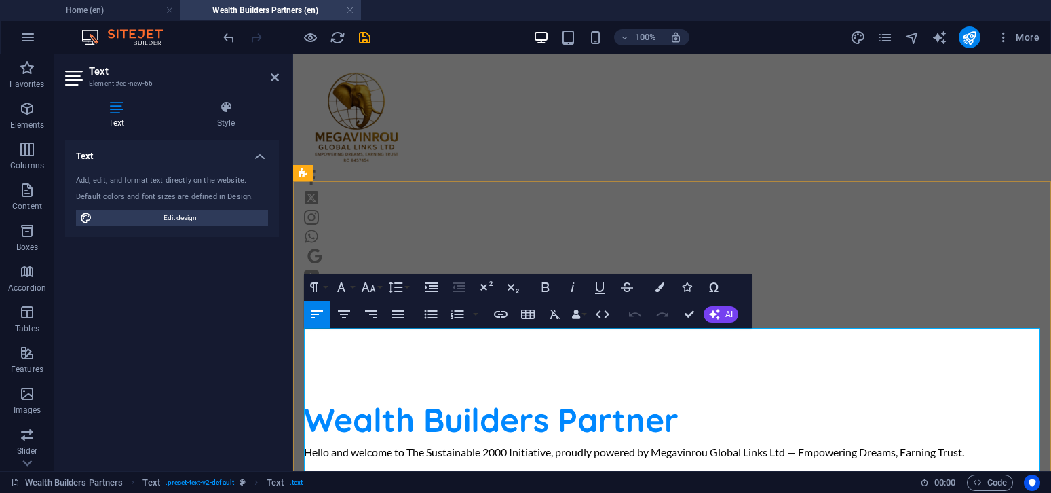
drag, startPoint x: 429, startPoint y: 337, endPoint x: 553, endPoint y: 340, distance: 124.2
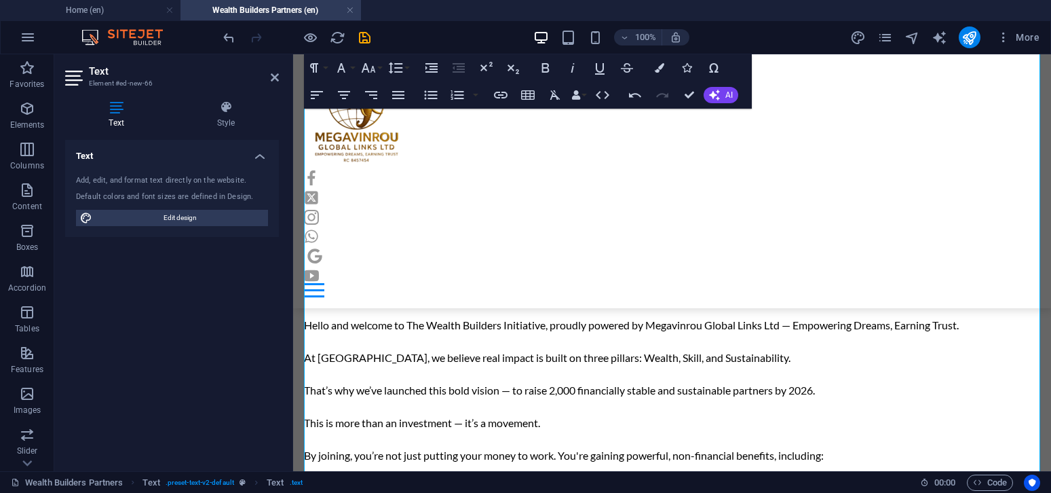
scroll to position [480, 0]
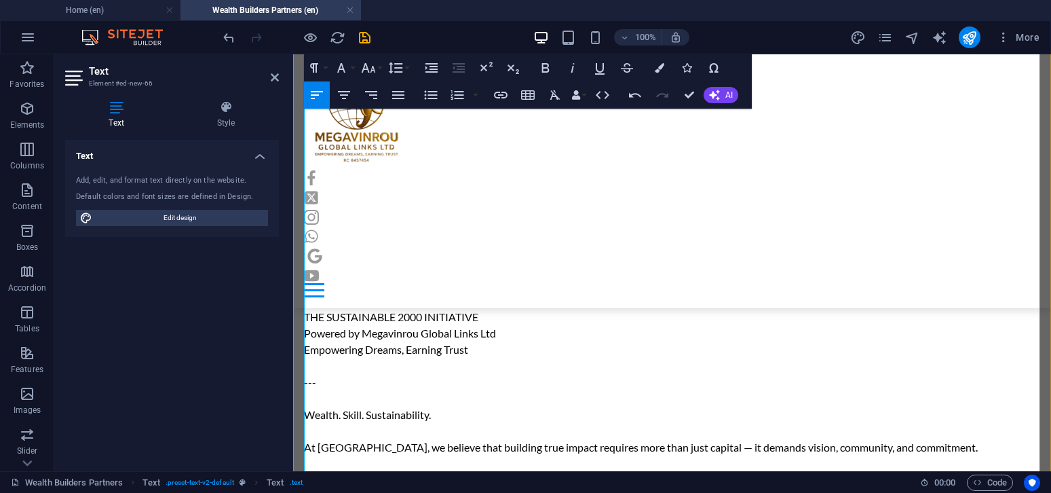
drag, startPoint x: 484, startPoint y: 263, endPoint x: 530, endPoint y: 262, distance: 45.5
click at [530, 262] on p "Hello and welcome to The Wealth Builders Initiative , proudly powered by Megavi…" at bounding box center [672, 446] width 736 height 1221
click at [305, 324] on p "Hello and welcome to The Wealth Builders Initiative , proudly powered by Megavi…" at bounding box center [672, 446] width 736 height 1221
click at [305, 328] on p "Hello and welcome to The Wealth Builders Initiative , proudly powered by Megavi…" at bounding box center [672, 446] width 736 height 1221
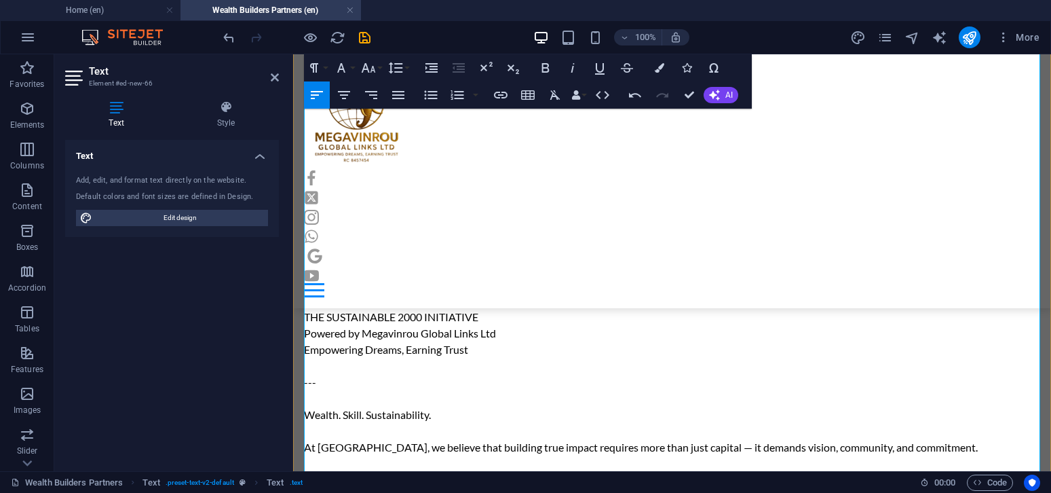
click at [386, 324] on p "Hello and welcome to The Wealth Builders Initiative , proudly powered by Megavi…" at bounding box center [672, 446] width 736 height 1221
click at [307, 326] on p "Hello and welcome to The Wealth Builders Initiative , proudly powered by Megavi…" at bounding box center [672, 446] width 736 height 1221
click at [313, 322] on p "Hello and welcome to The Wealth Builders Initiative , proudly powered by Megavi…" at bounding box center [672, 446] width 736 height 1221
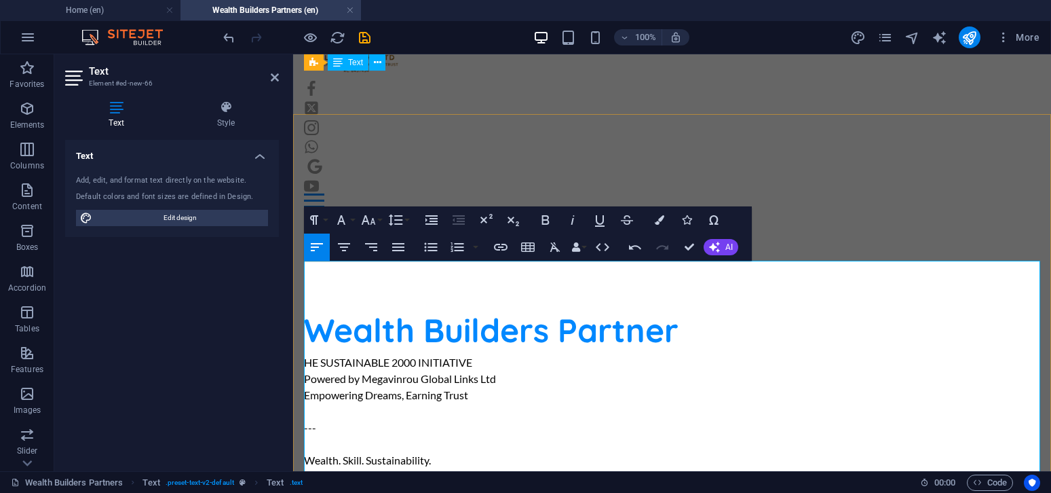
scroll to position [67, 0]
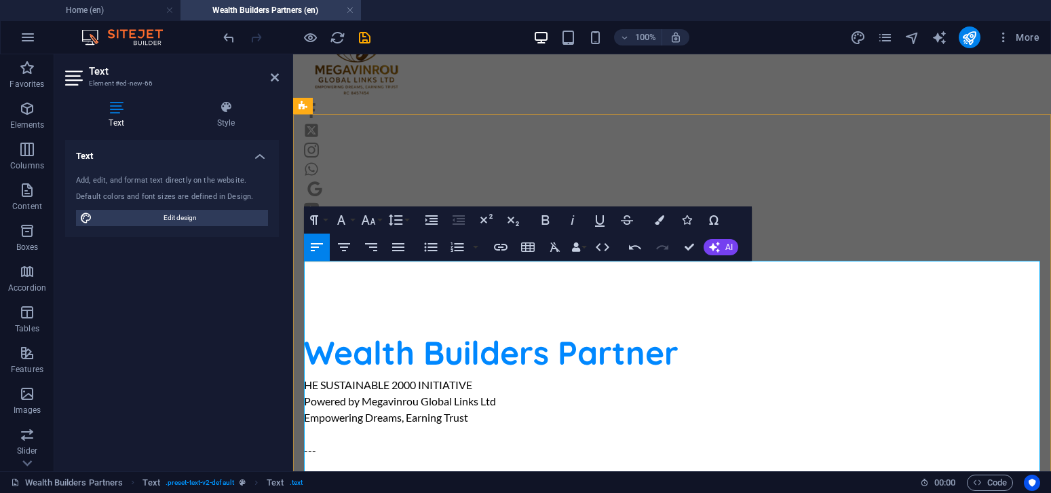
drag, startPoint x: 330, startPoint y: 271, endPoint x: 479, endPoint y: 271, distance: 148.6
drag, startPoint x: 328, startPoint y: 271, endPoint x: 478, endPoint y: 269, distance: 150.0
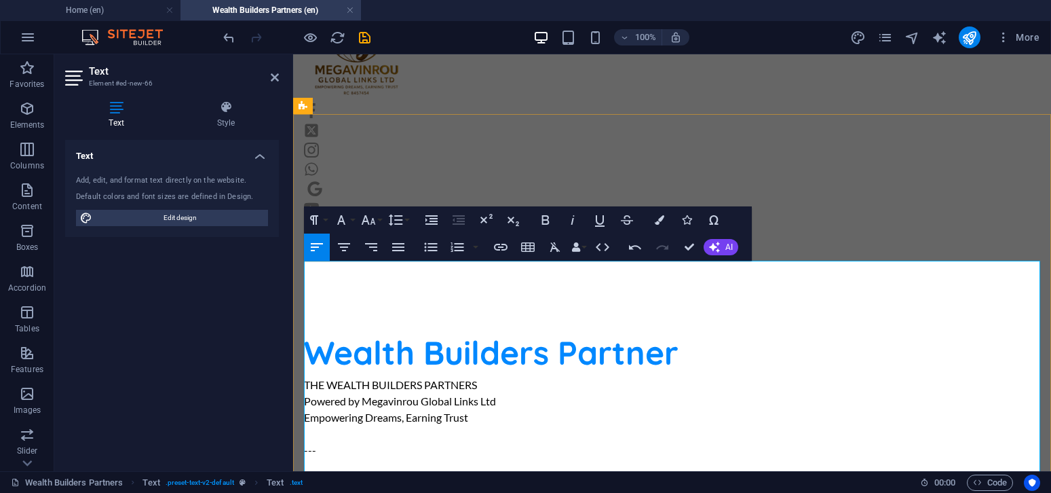
drag, startPoint x: 453, startPoint y: 430, endPoint x: 576, endPoint y: 427, distance: 123.5
drag, startPoint x: 454, startPoint y: 432, endPoint x: 569, endPoint y: 428, distance: 114.7
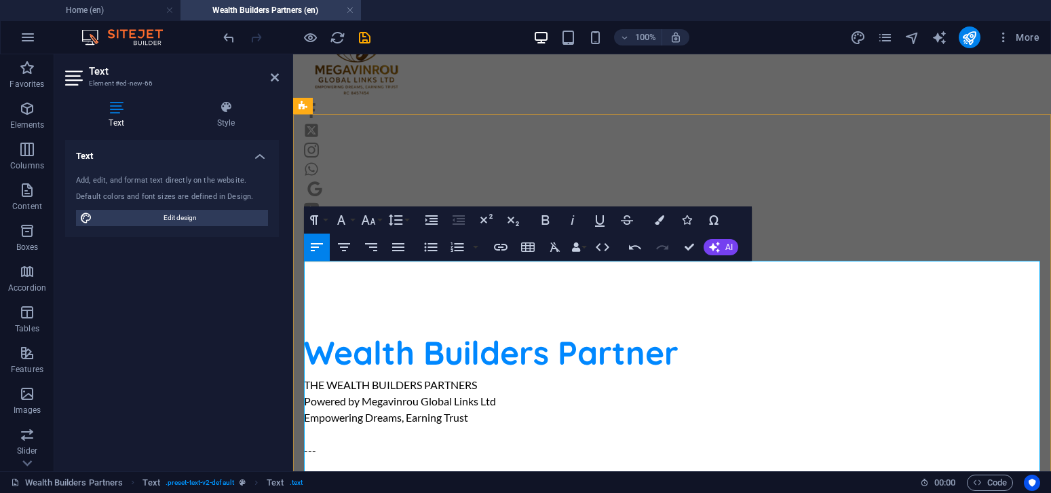
copy p "Wealth Builders Partners"
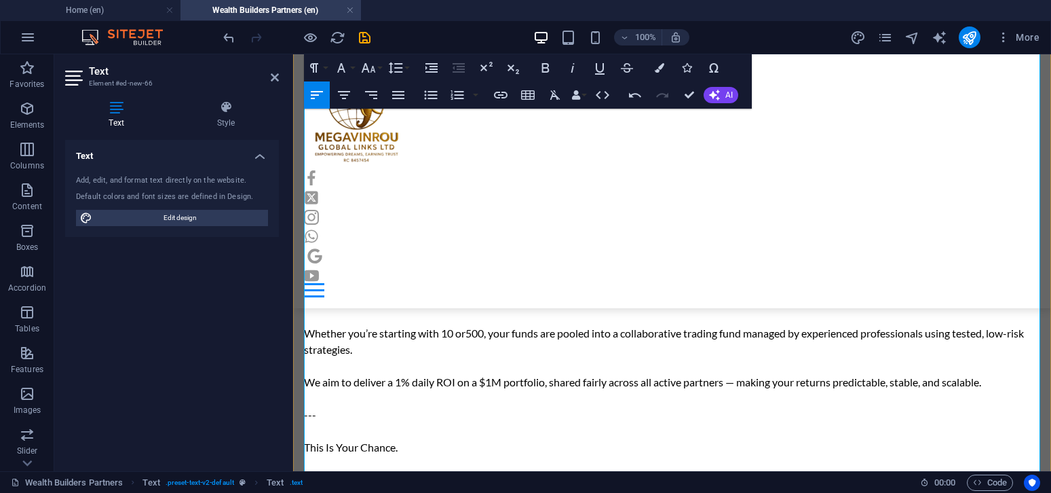
drag, startPoint x: 370, startPoint y: 264, endPoint x: 495, endPoint y: 266, distance: 125.5
click at [495, 266] on p "THE WEALTH BUILDERS PARTNERS Powered by Megavinrou Global Links Ltd Empowering …" at bounding box center [672, 341] width 736 height 749
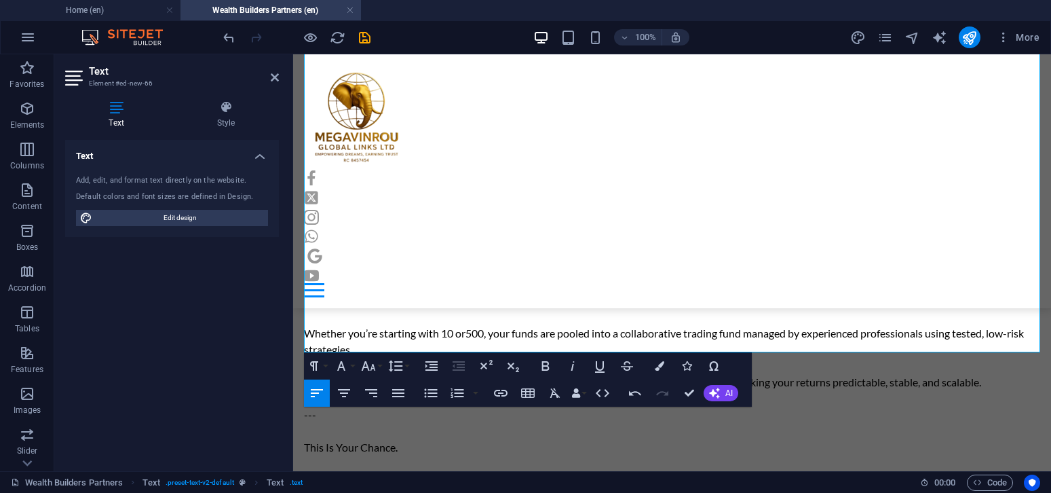
scroll to position [725, 0]
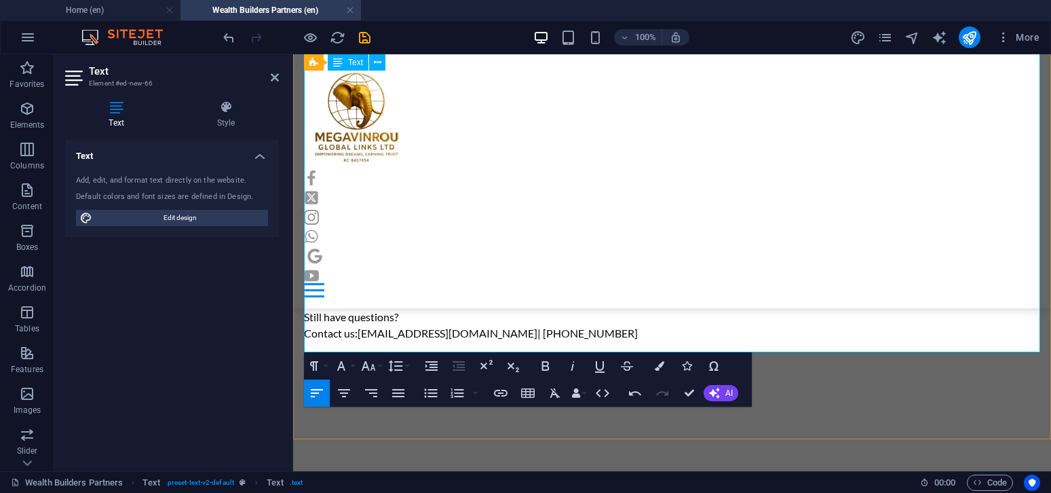
drag, startPoint x: 720, startPoint y: 260, endPoint x: 847, endPoint y: 263, distance: 126.9
click at [718, 389] on icon "button" at bounding box center [714, 392] width 11 height 11
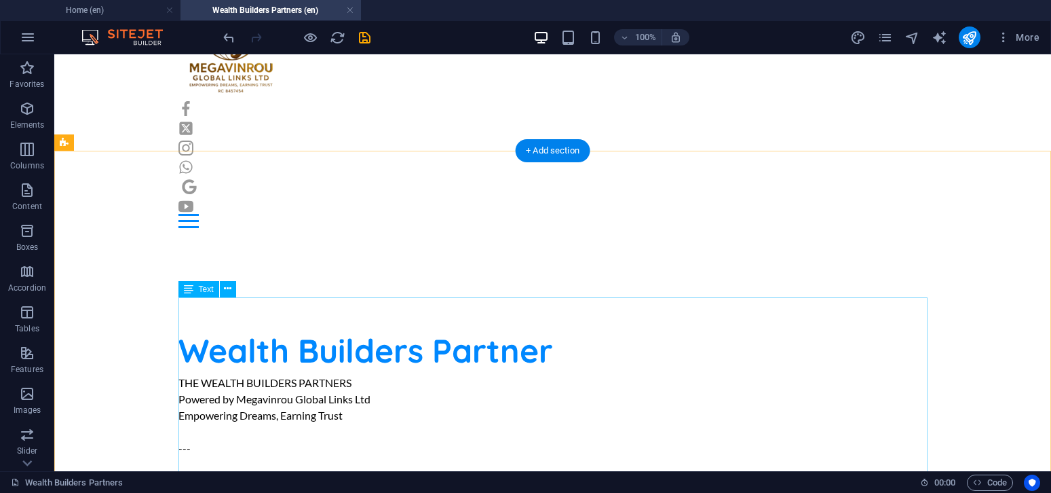
scroll to position [0, 0]
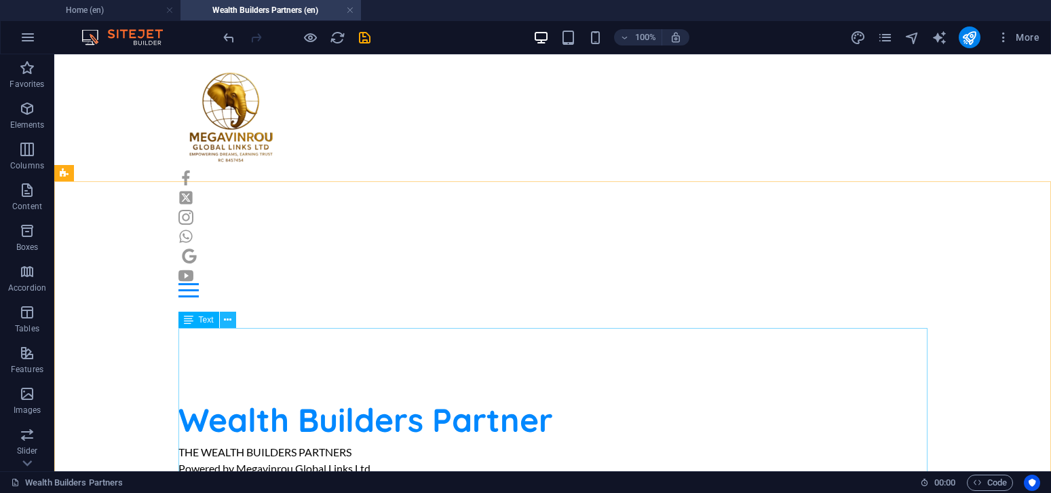
click at [225, 319] on icon at bounding box center [227, 320] width 7 height 14
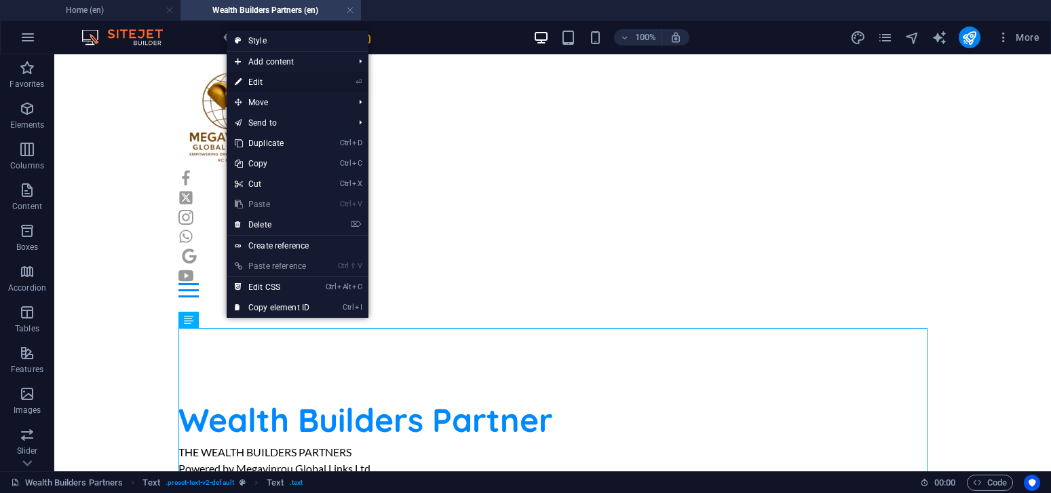
click at [287, 82] on link "⏎ Edit" at bounding box center [272, 82] width 91 height 20
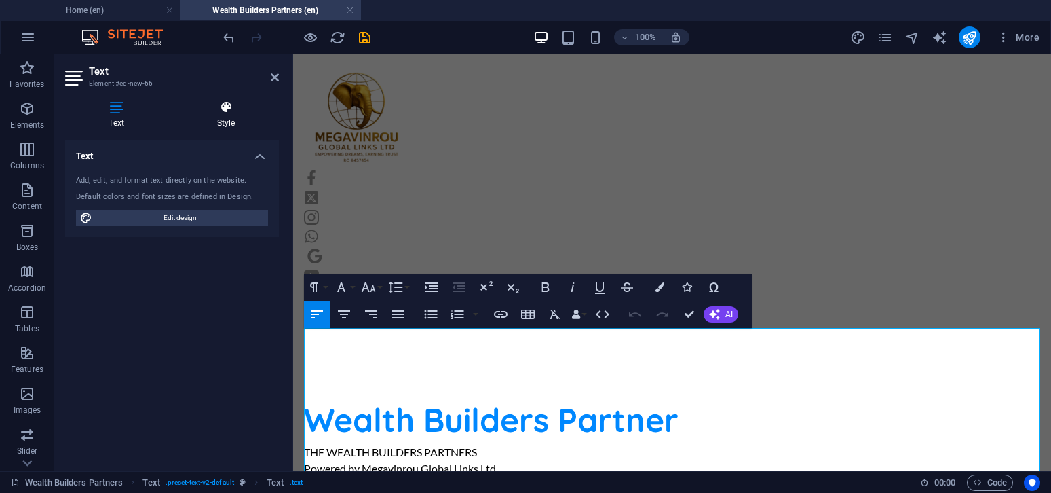
click at [221, 115] on h4 "Style" at bounding box center [226, 114] width 106 height 28
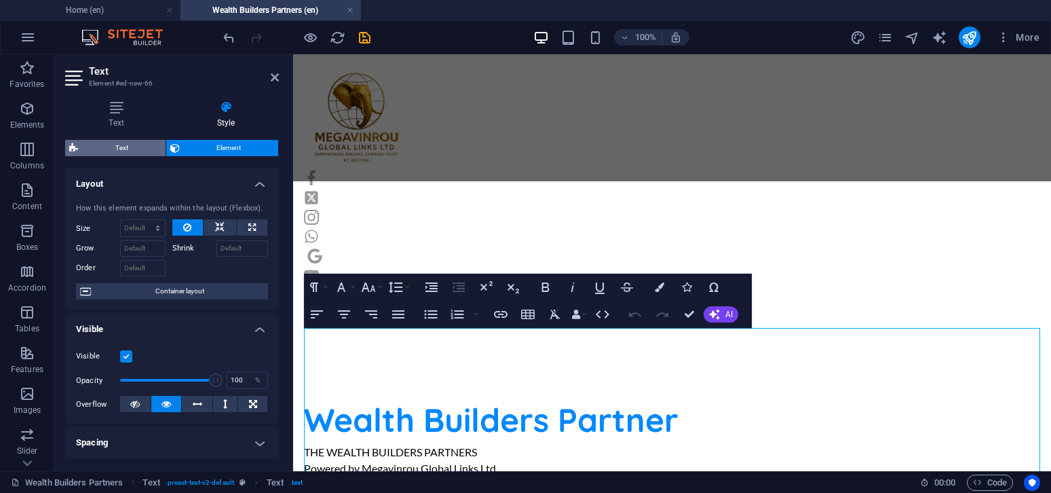
click at [132, 151] on span "Text" at bounding box center [121, 148] width 79 height 16
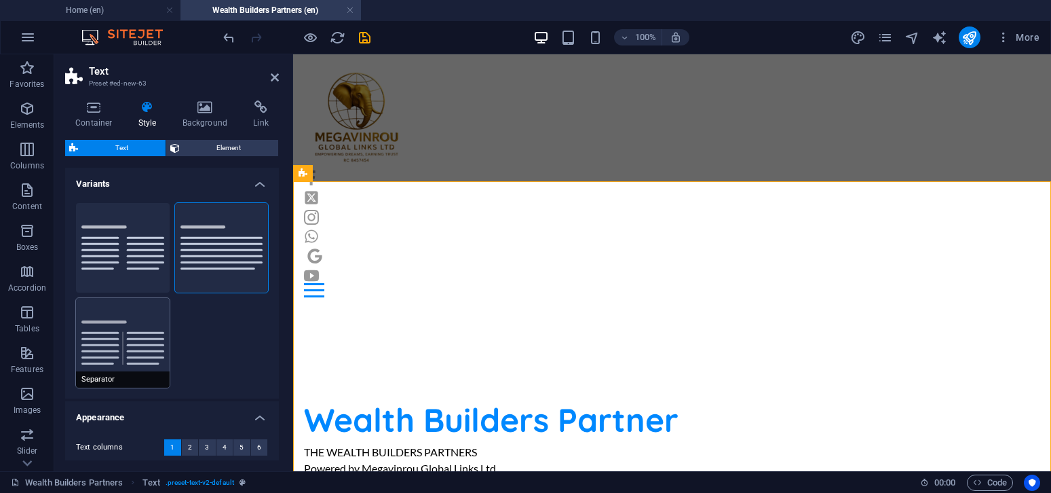
click at [137, 347] on button "Separator" at bounding box center [123, 343] width 94 height 90
type input "4"
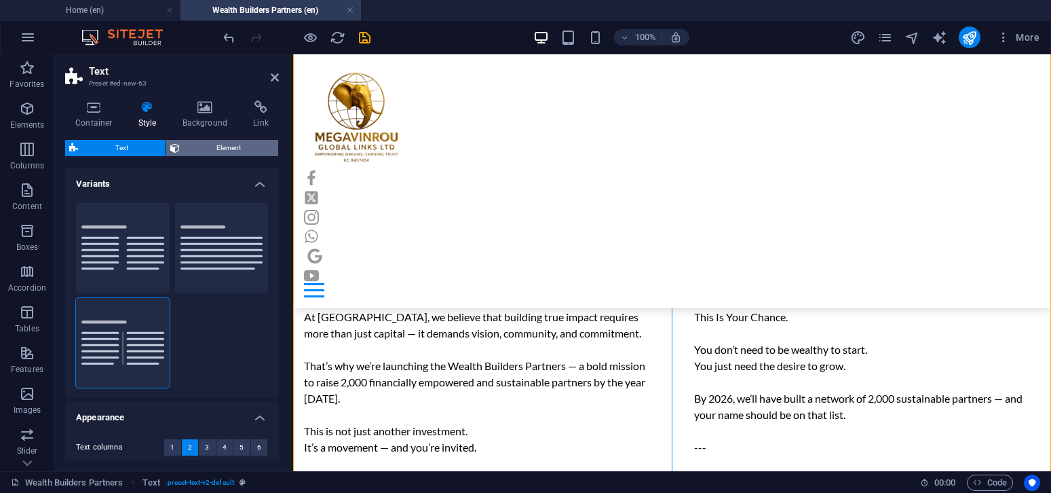
click at [174, 155] on icon at bounding box center [174, 148] width 9 height 16
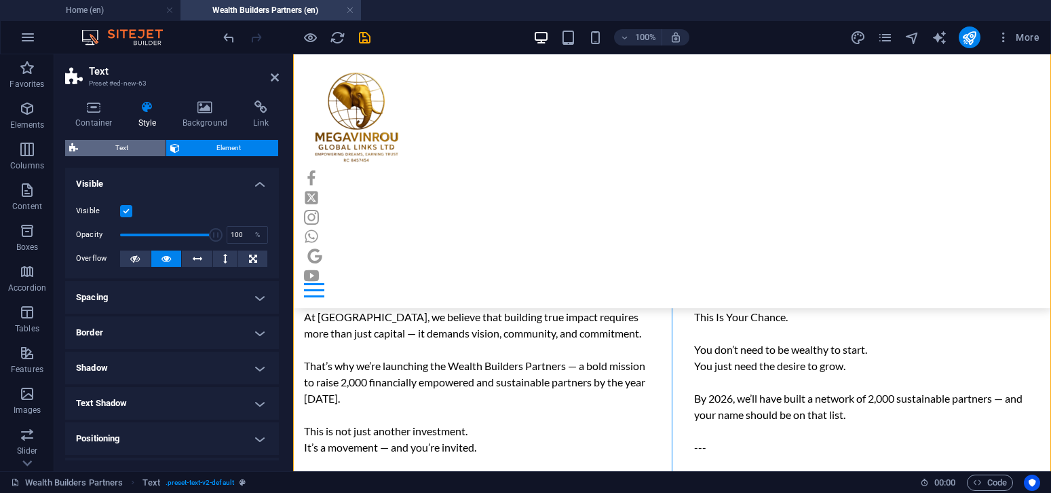
click at [107, 141] on span "Text" at bounding box center [121, 148] width 79 height 16
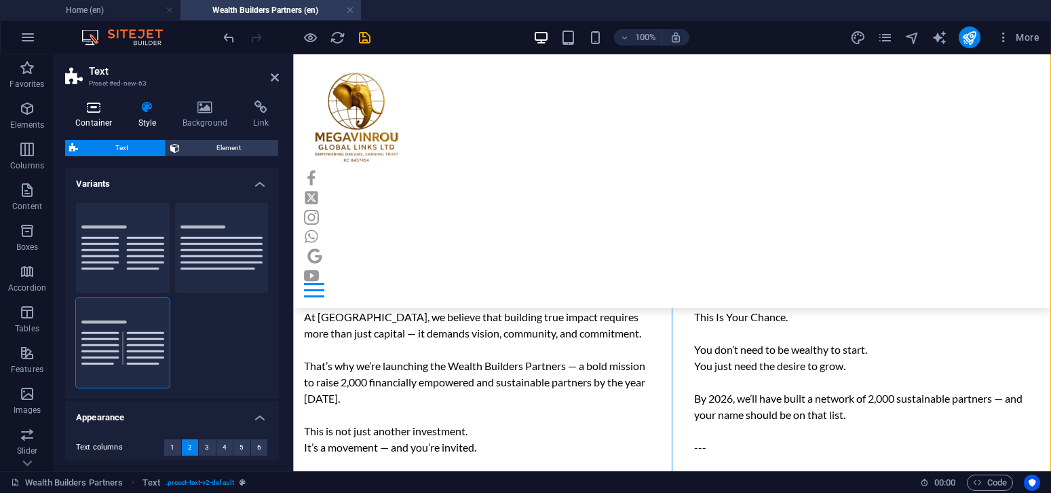
click at [104, 117] on h4 "Container" at bounding box center [96, 114] width 63 height 28
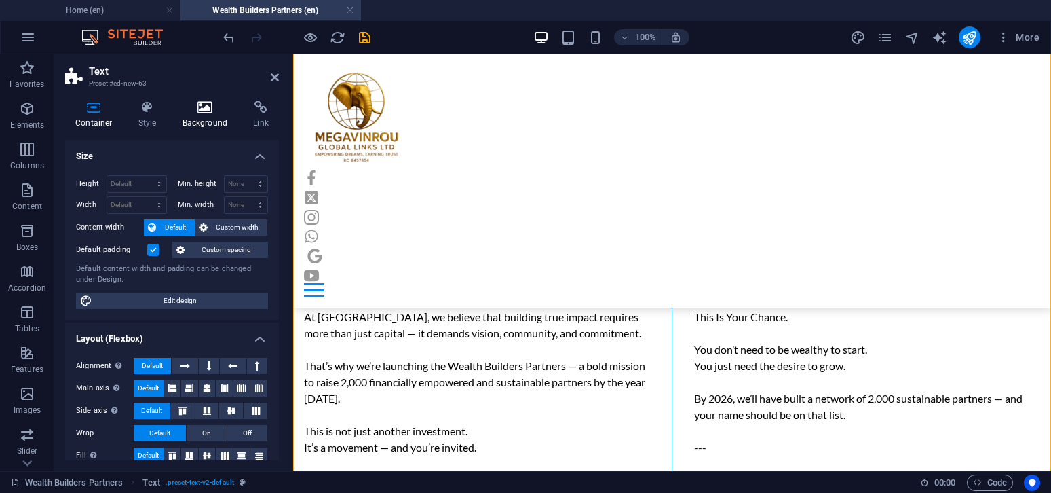
click at [210, 119] on h4 "Background" at bounding box center [207, 114] width 71 height 28
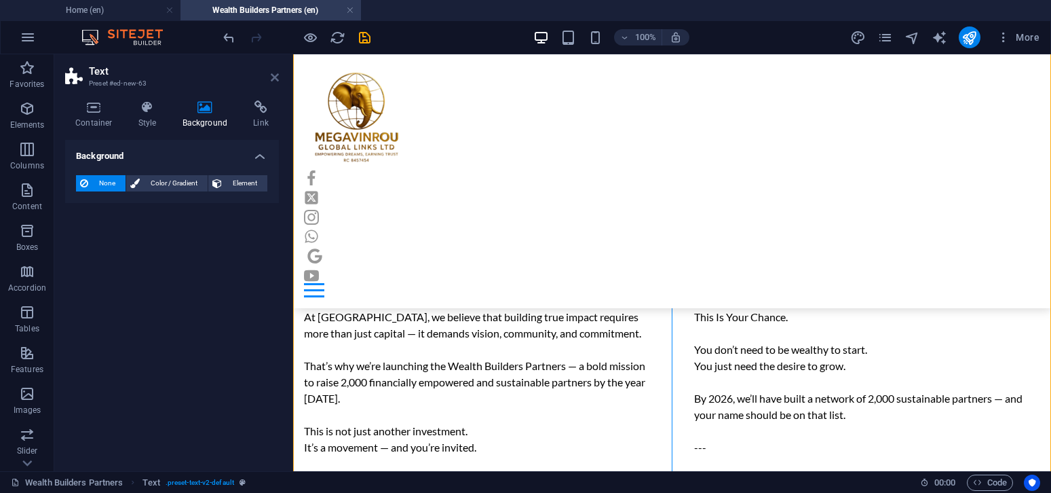
click at [275, 79] on icon at bounding box center [275, 77] width 8 height 11
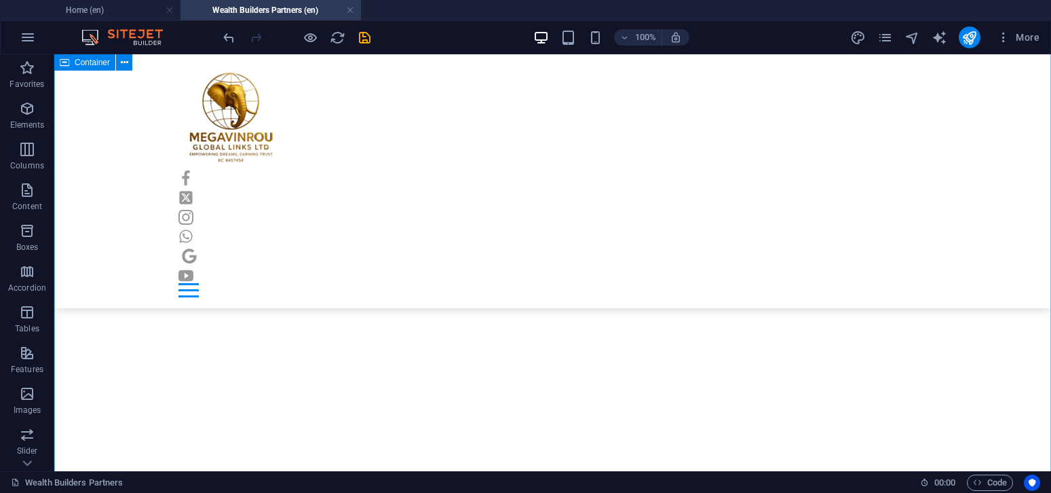
scroll to position [1240, 0]
click at [368, 37] on icon "save" at bounding box center [365, 38] width 16 height 16
click at [971, 31] on icon "publish" at bounding box center [969, 38] width 16 height 16
